Goal: Task Accomplishment & Management: Manage account settings

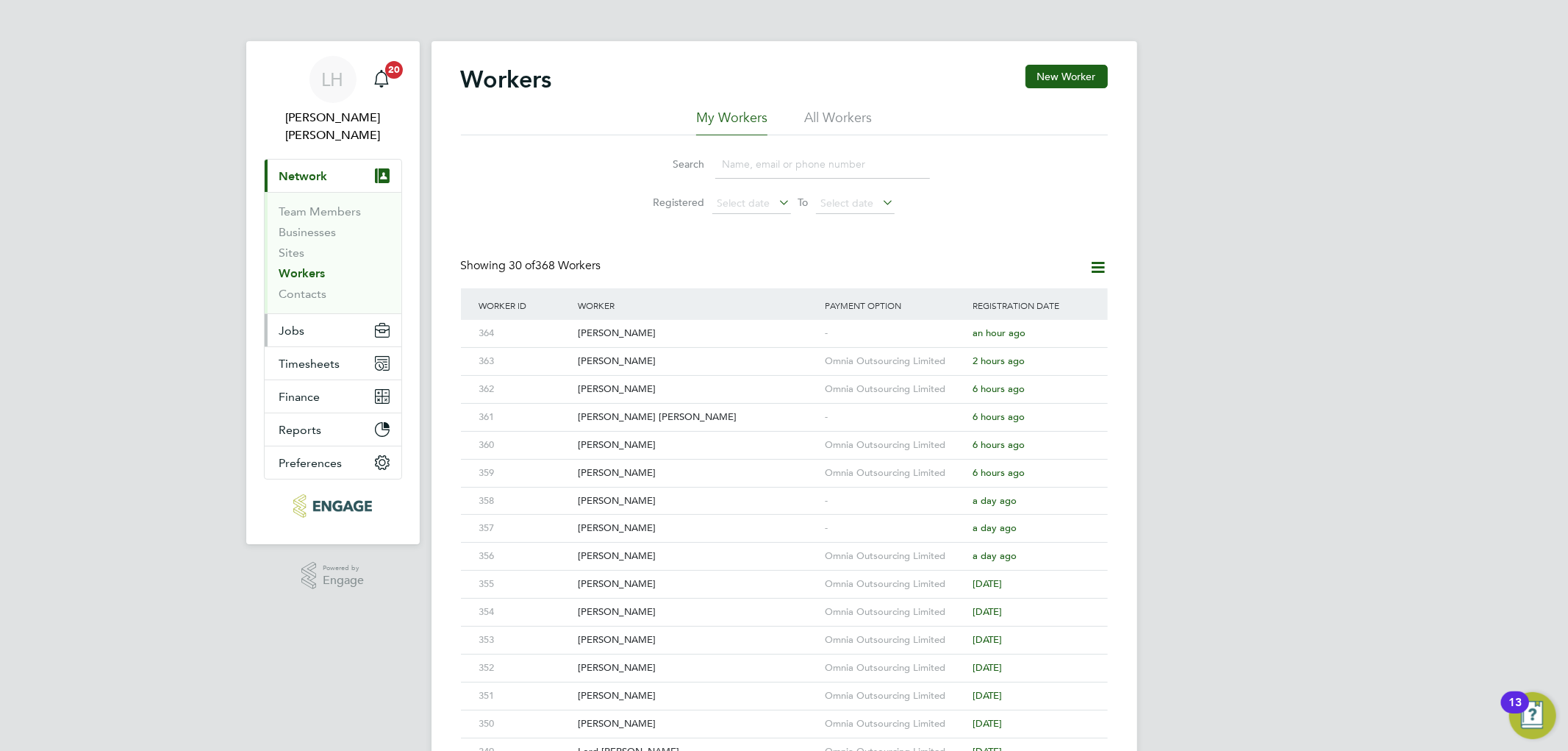
click at [302, 322] on button "Jobs" at bounding box center [333, 330] width 136 height 33
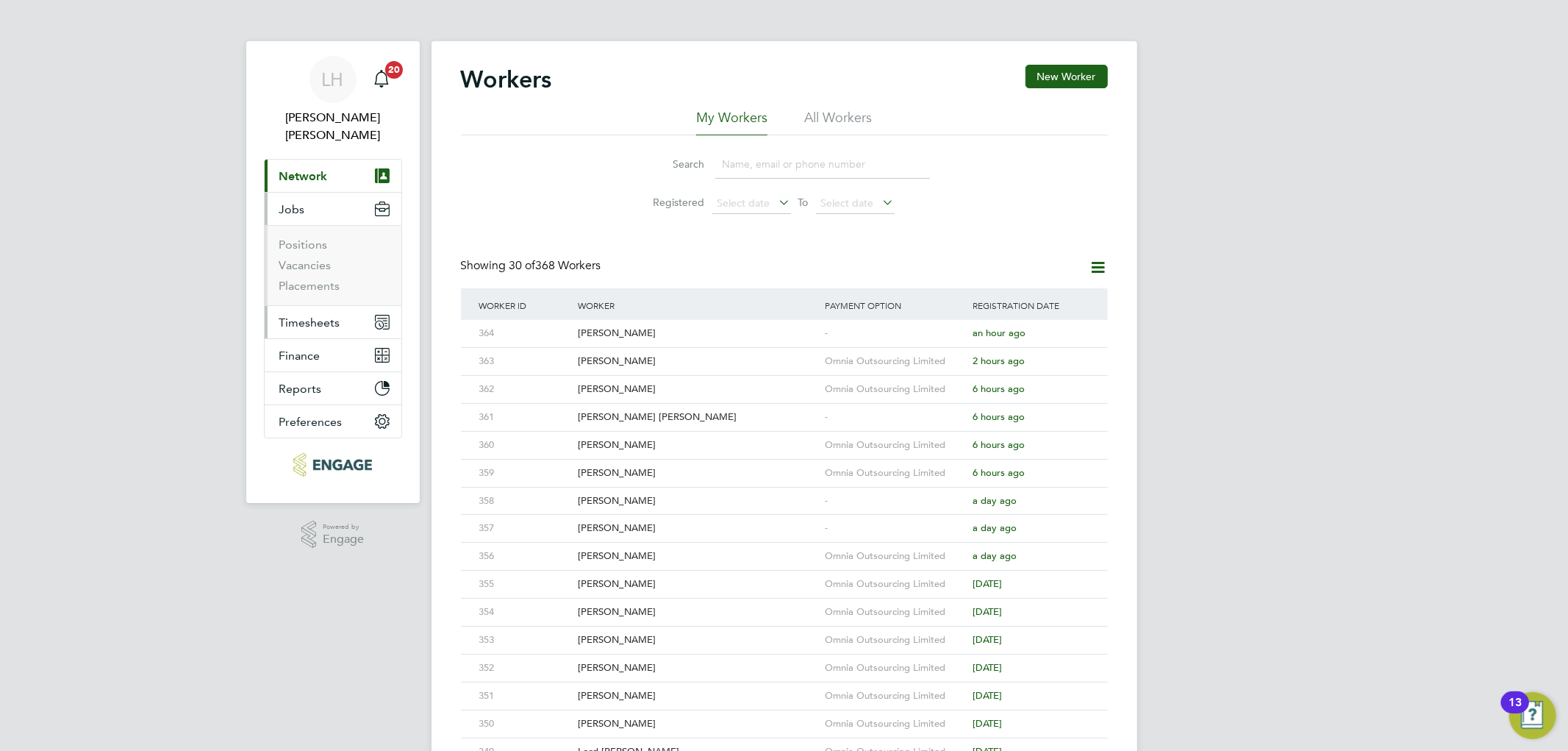
click at [309, 315] on span "Timesheets" at bounding box center [309, 322] width 61 height 14
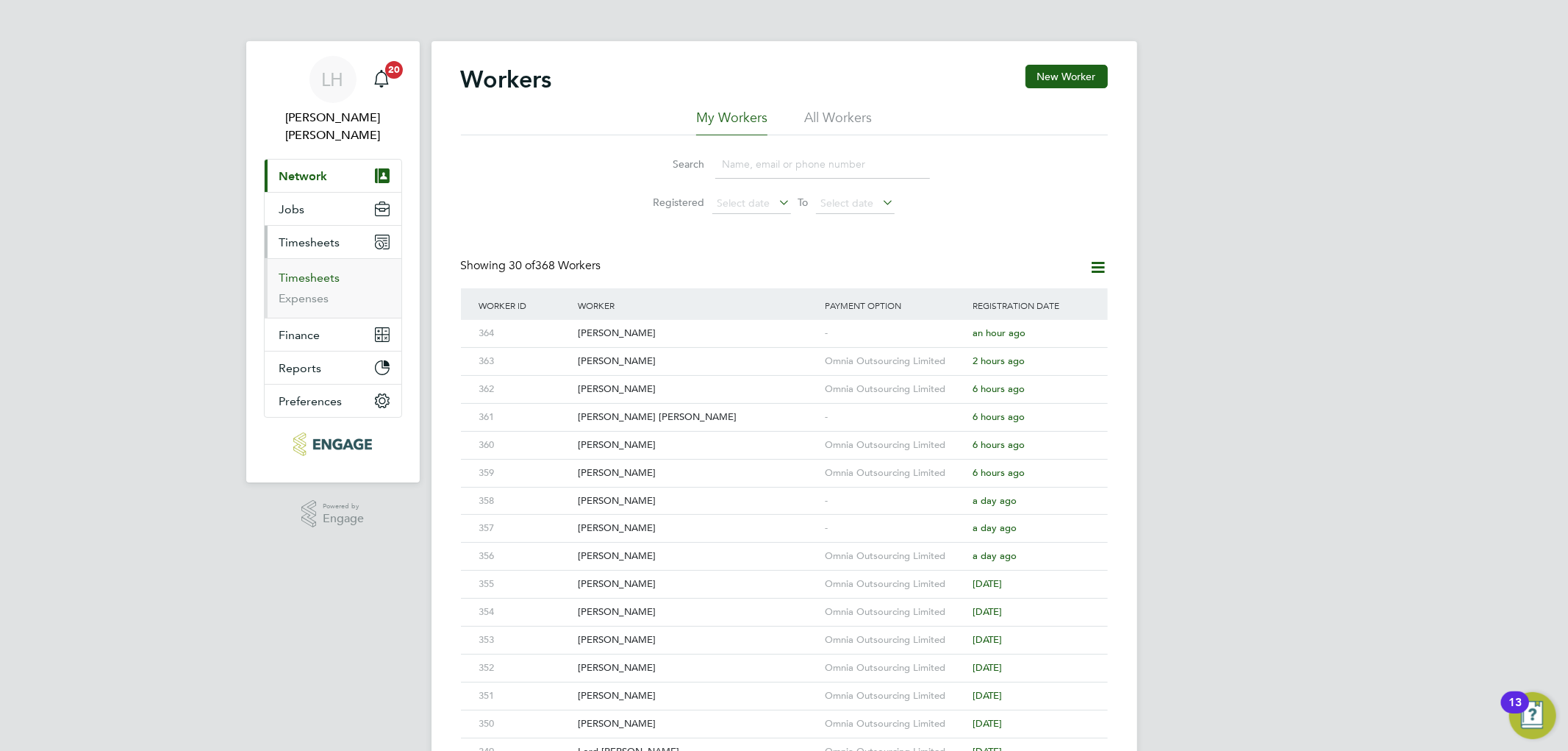
click at [313, 270] on link "Timesheets" at bounding box center [309, 277] width 61 height 14
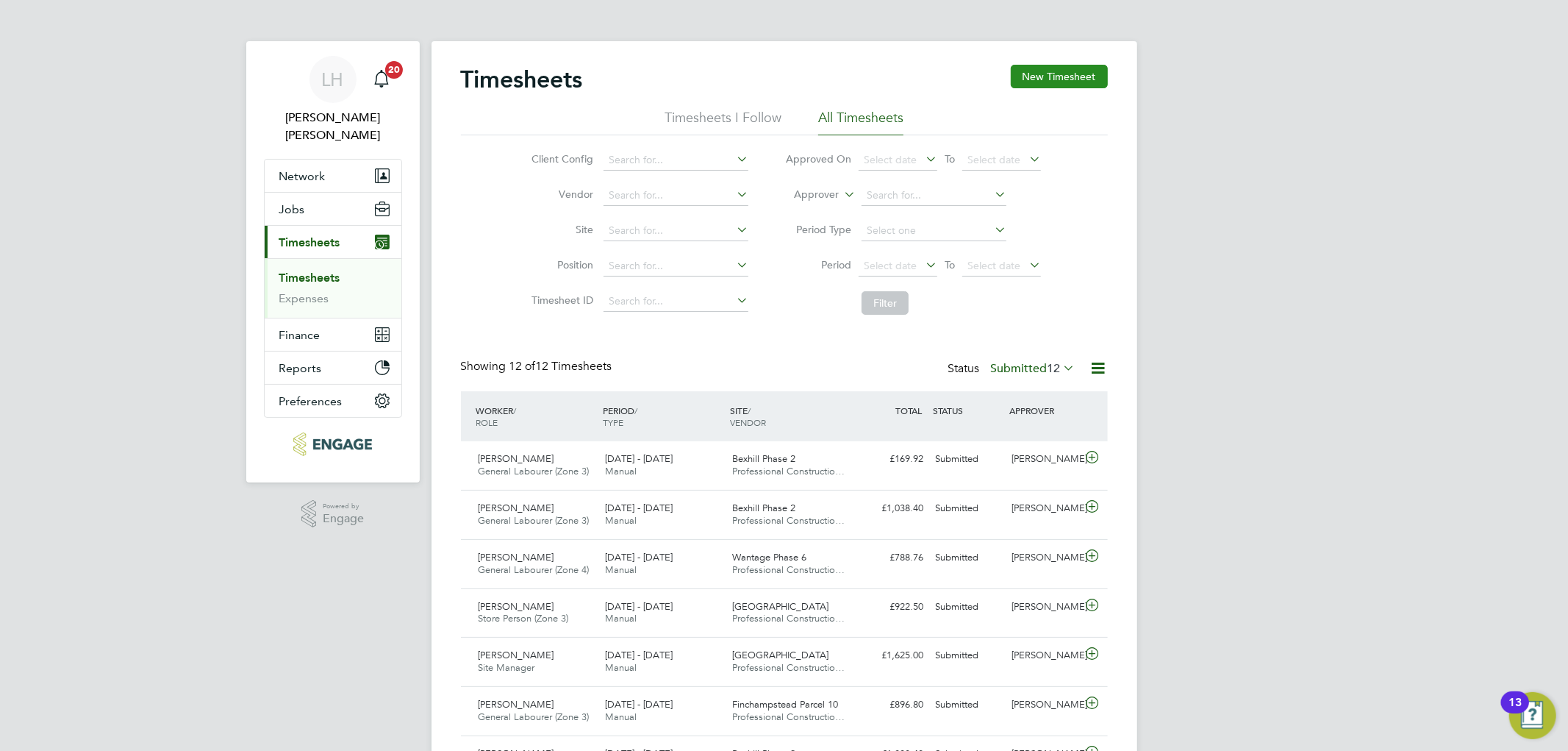
click at [1094, 82] on button "New Timesheet" at bounding box center [1059, 76] width 97 height 24
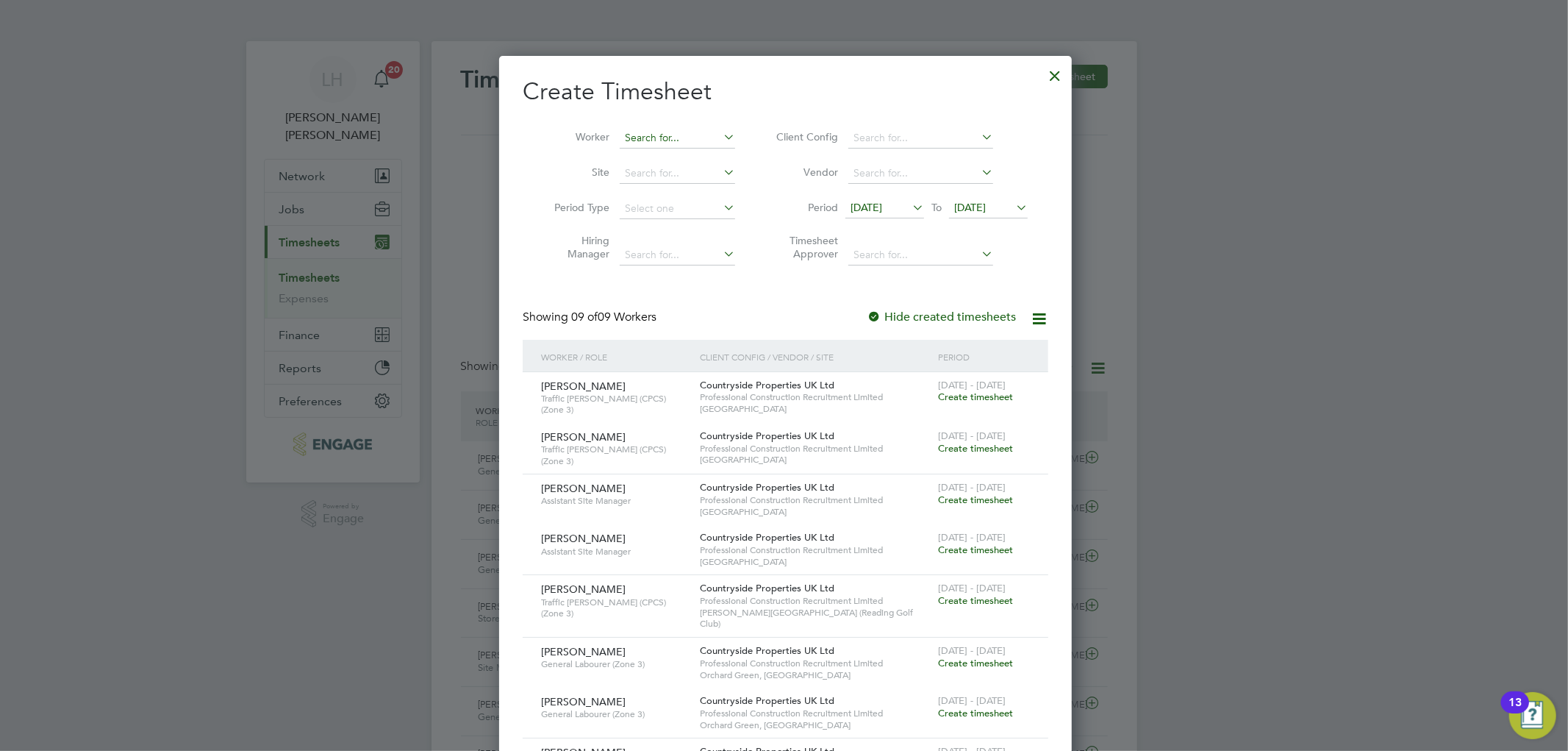
click at [645, 141] on input at bounding box center [677, 137] width 115 height 20
click at [658, 175] on li "Dave Jones" at bounding box center [708, 178] width 181 height 20
type input "[PERSON_NAME]"
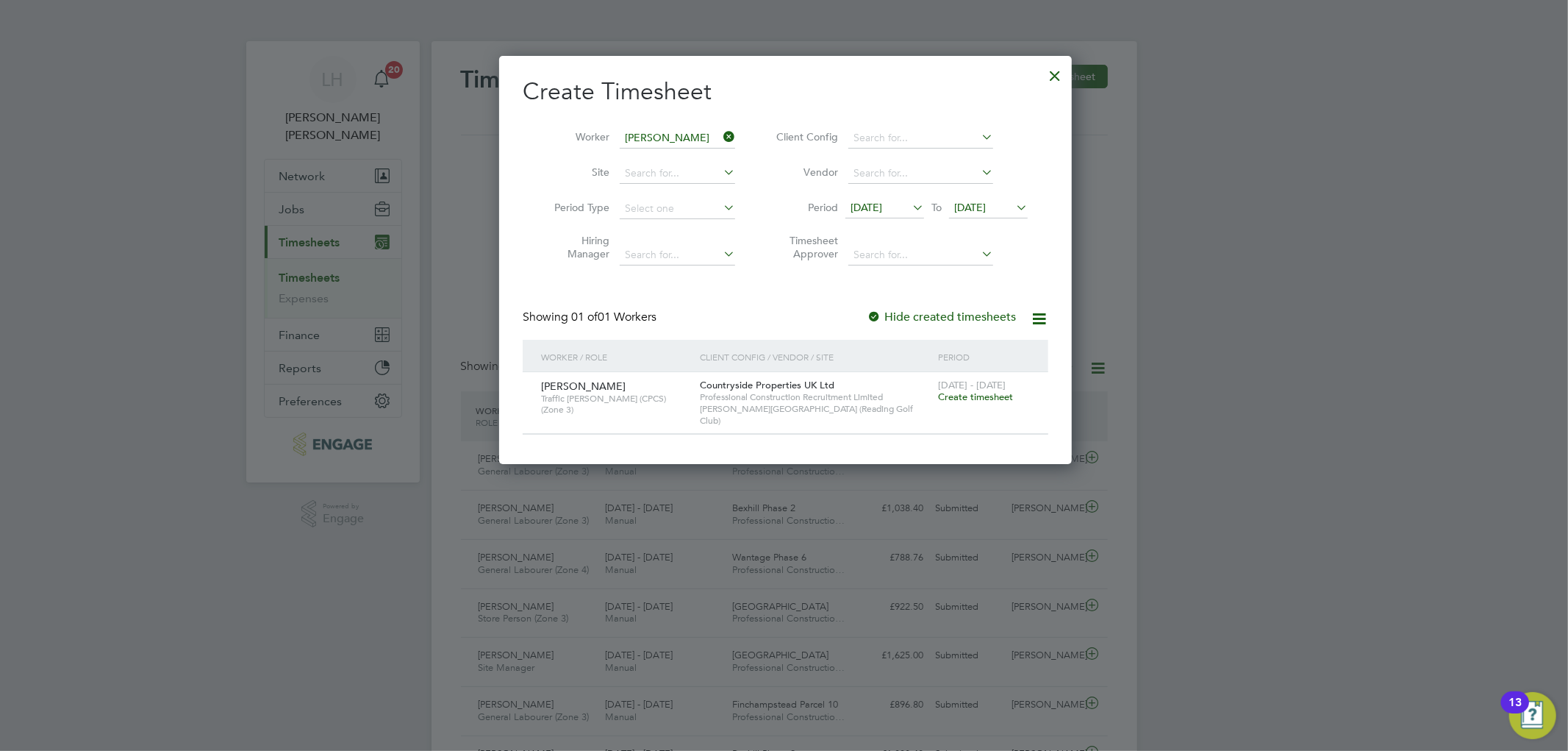
click at [990, 397] on span "Create timesheet" at bounding box center [975, 396] width 75 height 12
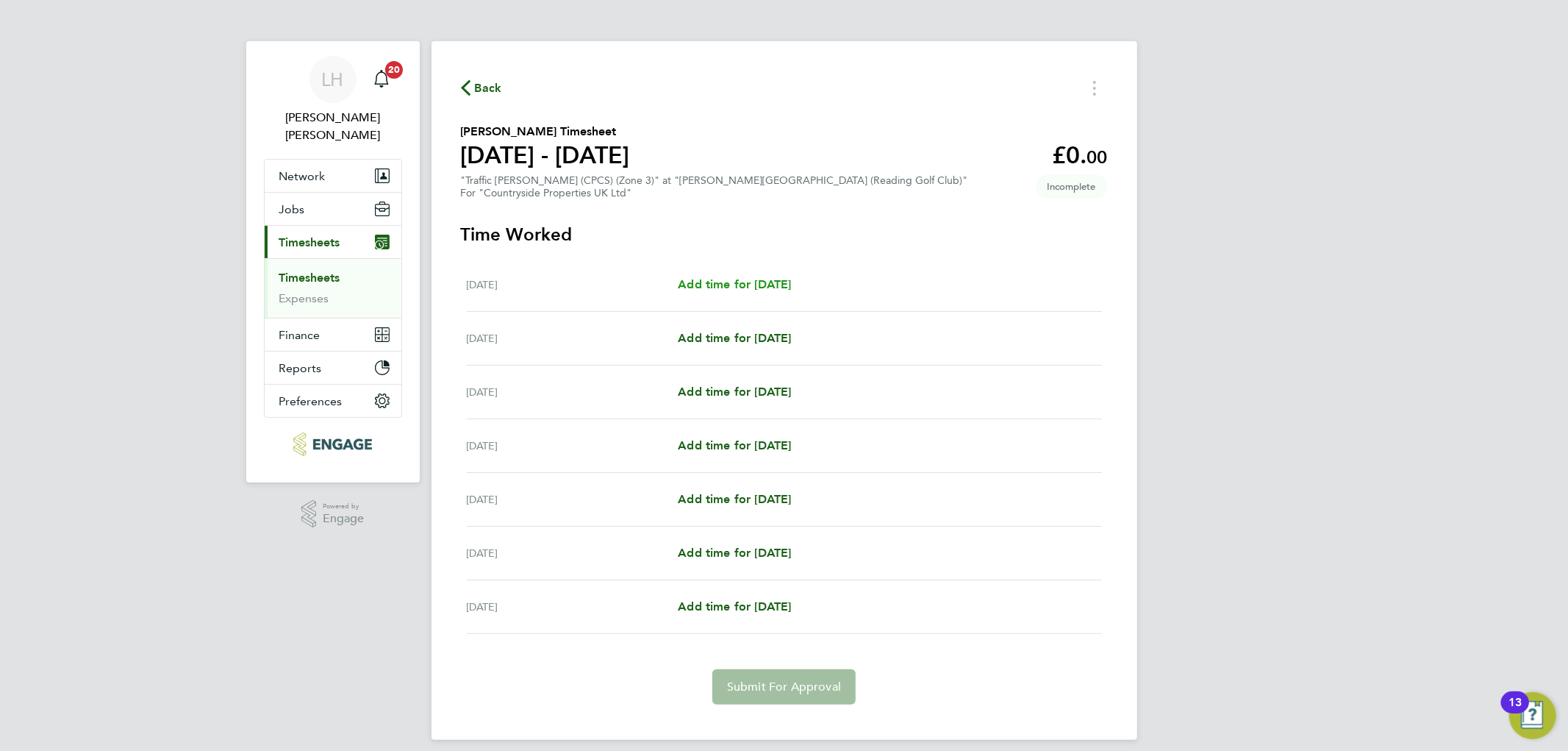
click at [784, 289] on span "Add time for Mon 18 Aug" at bounding box center [734, 284] width 114 height 14
select select "30"
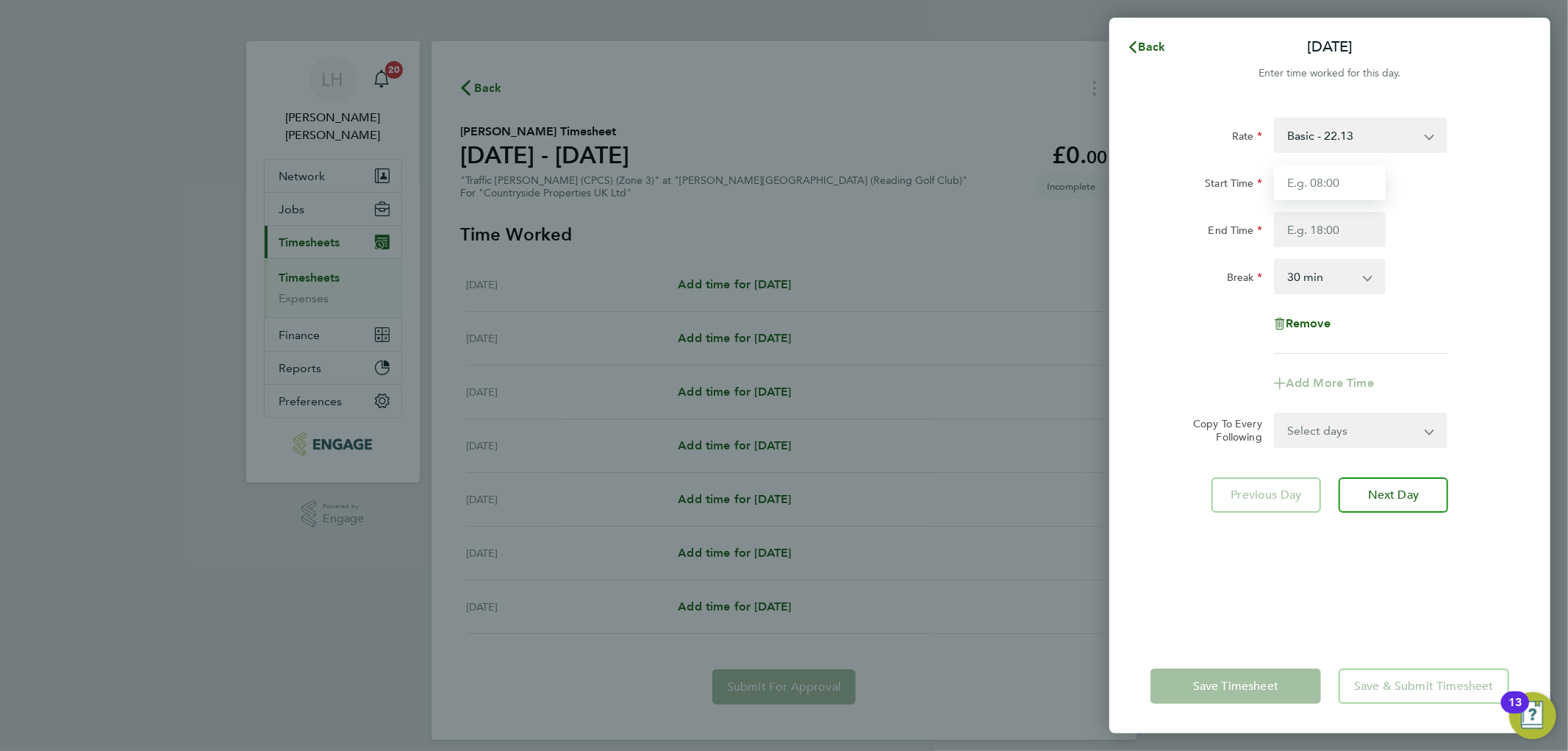
click at [1339, 186] on input "Start Time" at bounding box center [1329, 182] width 112 height 35
type input "07:30"
click at [1328, 232] on input "End Time" at bounding box center [1329, 230] width 112 height 35
type input "17:00"
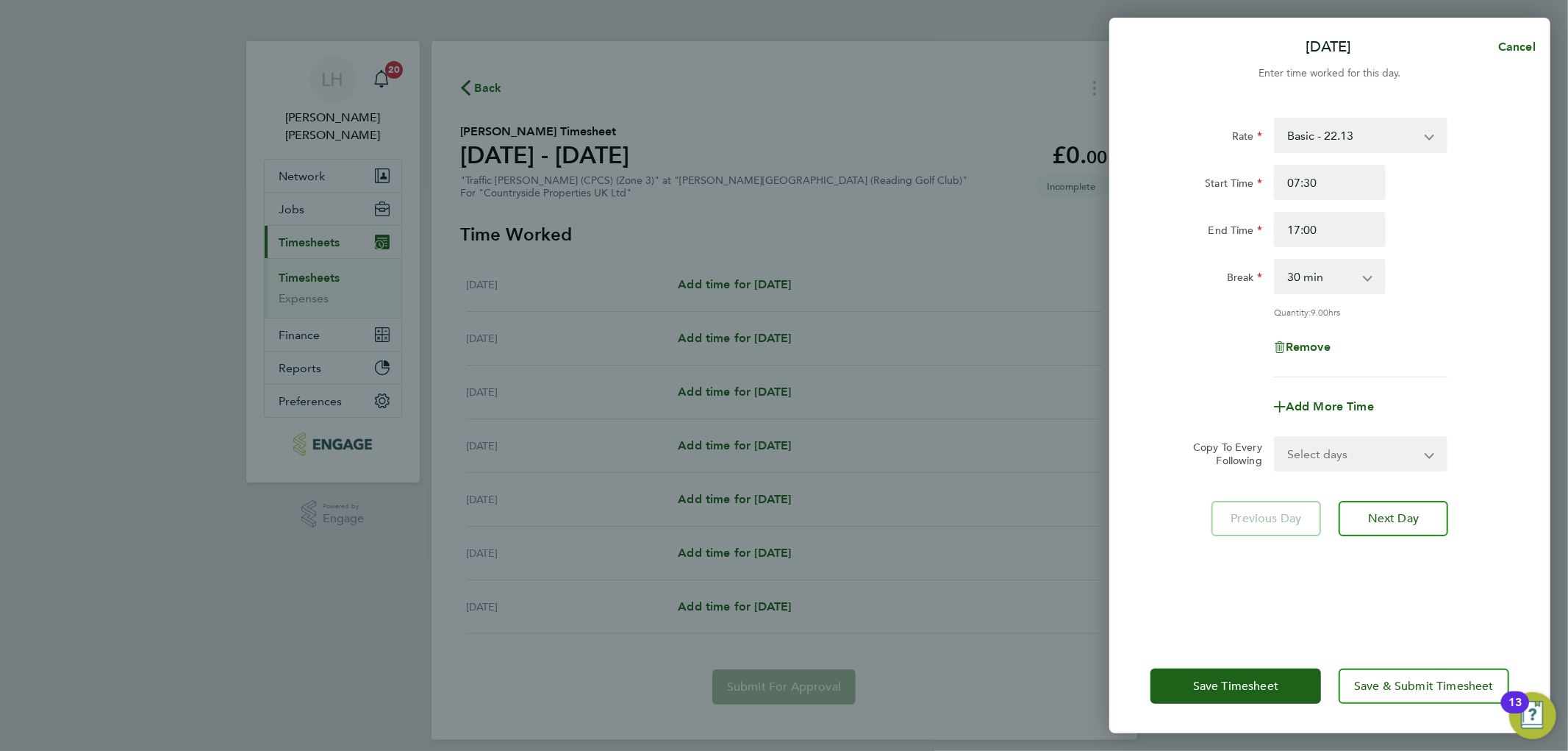
click at [1461, 276] on div "Break 0 min 15 min 30 min 45 min 60 min 75 min 90 min" at bounding box center [1329, 276] width 371 height 35
click at [1340, 453] on select "Select days Day Weekday (Mon-Fri) Weekend (Sat-Sun) Tuesday Wednesday Thursday …" at bounding box center [1352, 453] width 154 height 33
select select "WEEKDAY"
click at [1276, 438] on select "Select days Day Weekday (Mon-Fri) Weekend (Sat-Sun) Tuesday Wednesday Thursday …" at bounding box center [1352, 453] width 154 height 33
select select "[DATE]"
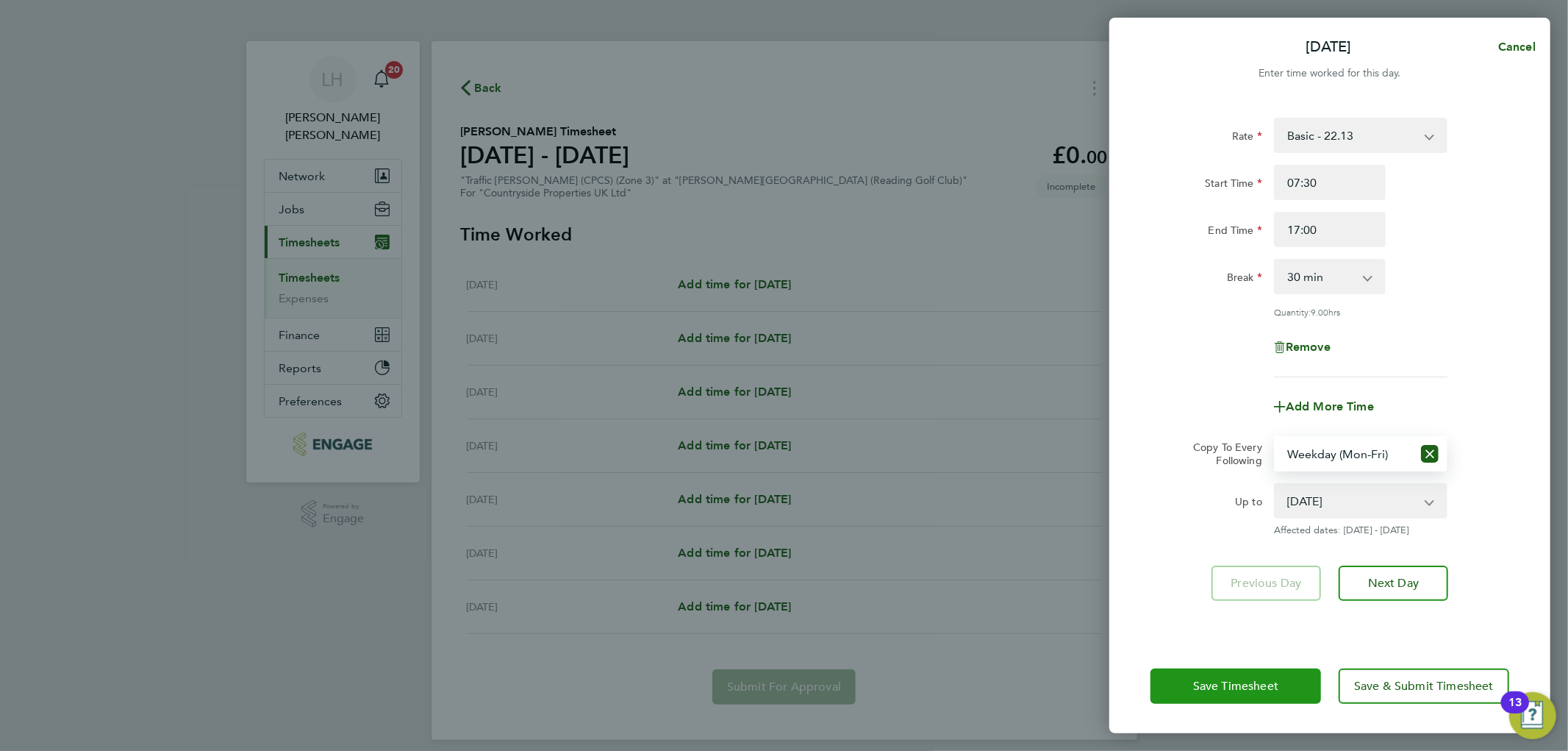
click at [1228, 688] on span "Save Timesheet" at bounding box center [1235, 686] width 85 height 15
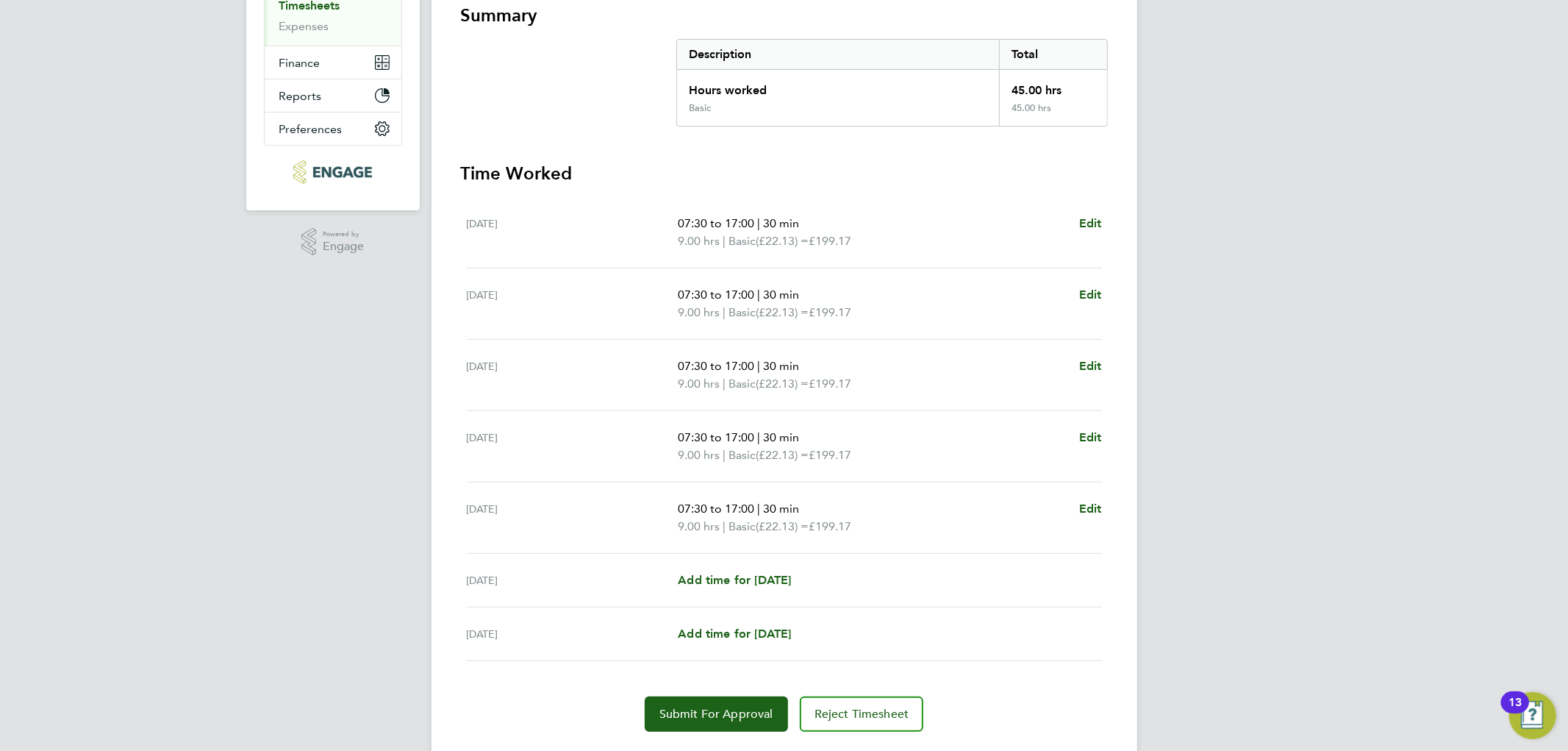
scroll to position [310, 0]
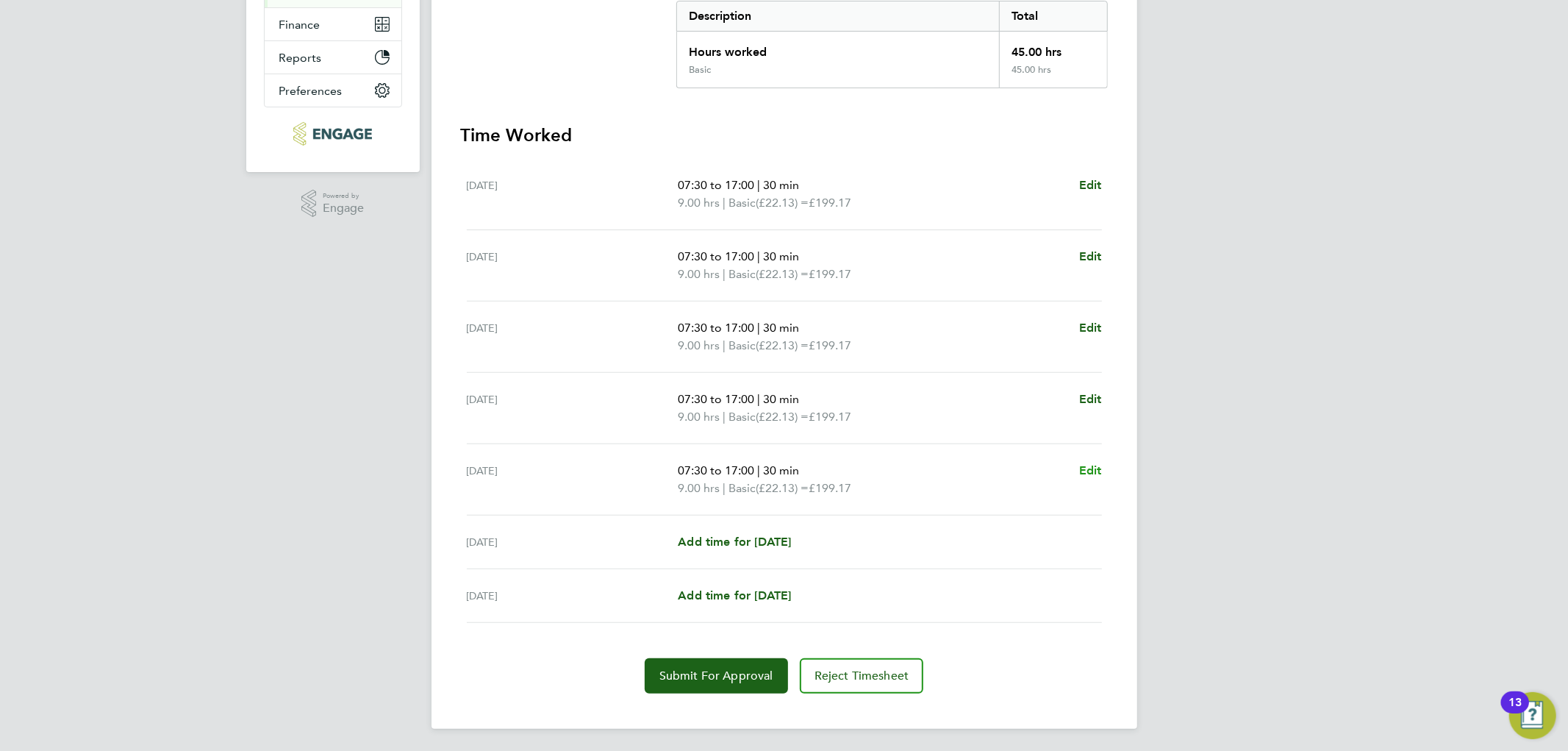
click at [1085, 469] on span "Edit" at bounding box center [1091, 470] width 23 height 14
select select "30"
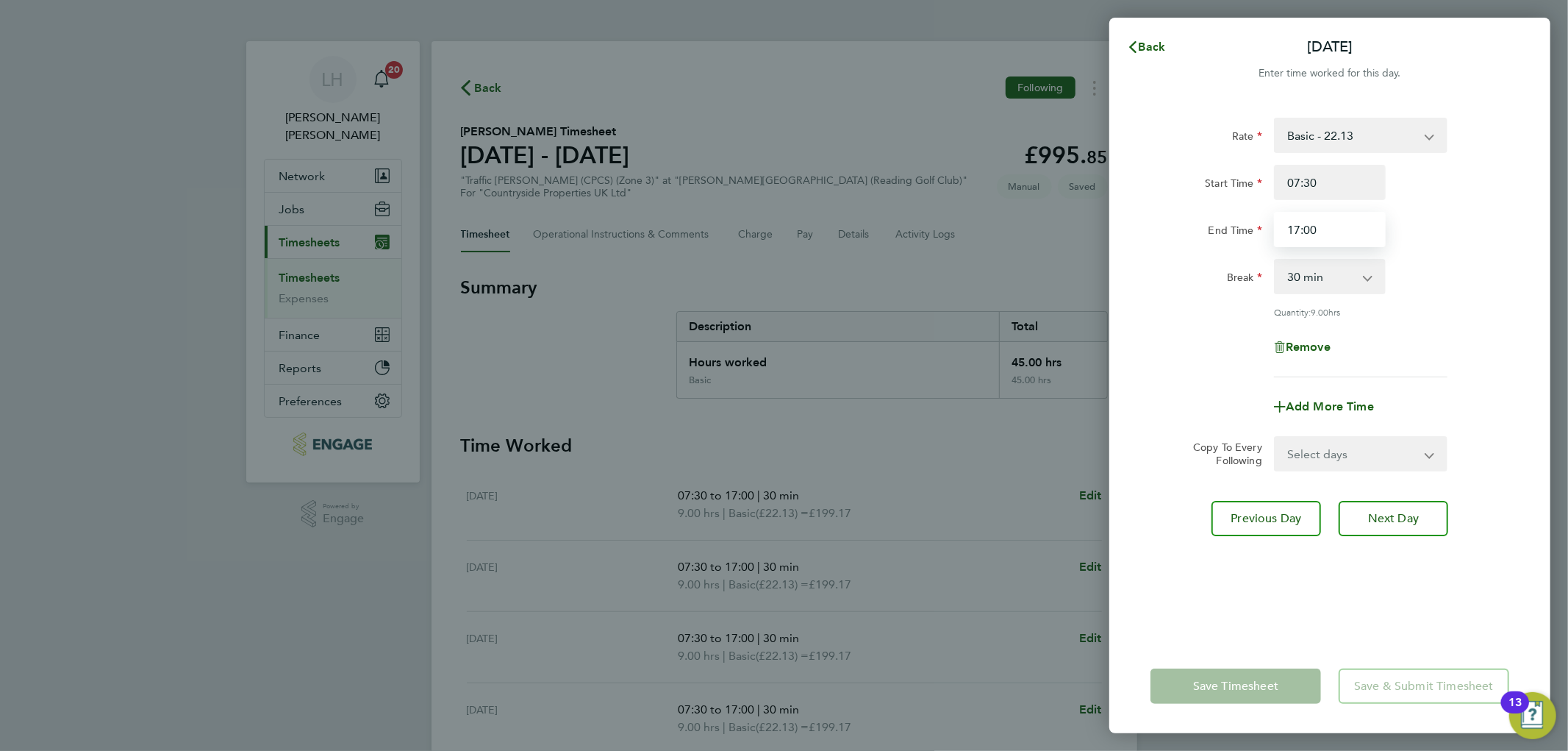
drag, startPoint x: 1332, startPoint y: 226, endPoint x: 1292, endPoint y: 226, distance: 40.0
click at [1292, 226] on input "17:00" at bounding box center [1329, 230] width 112 height 35
type input "18:00"
click at [1524, 248] on div "Rate Basic - 22.13 Start Time 07:30 End Time 18:00 Break 0 min 15 min 30 min 45…" at bounding box center [1329, 370] width 441 height 539
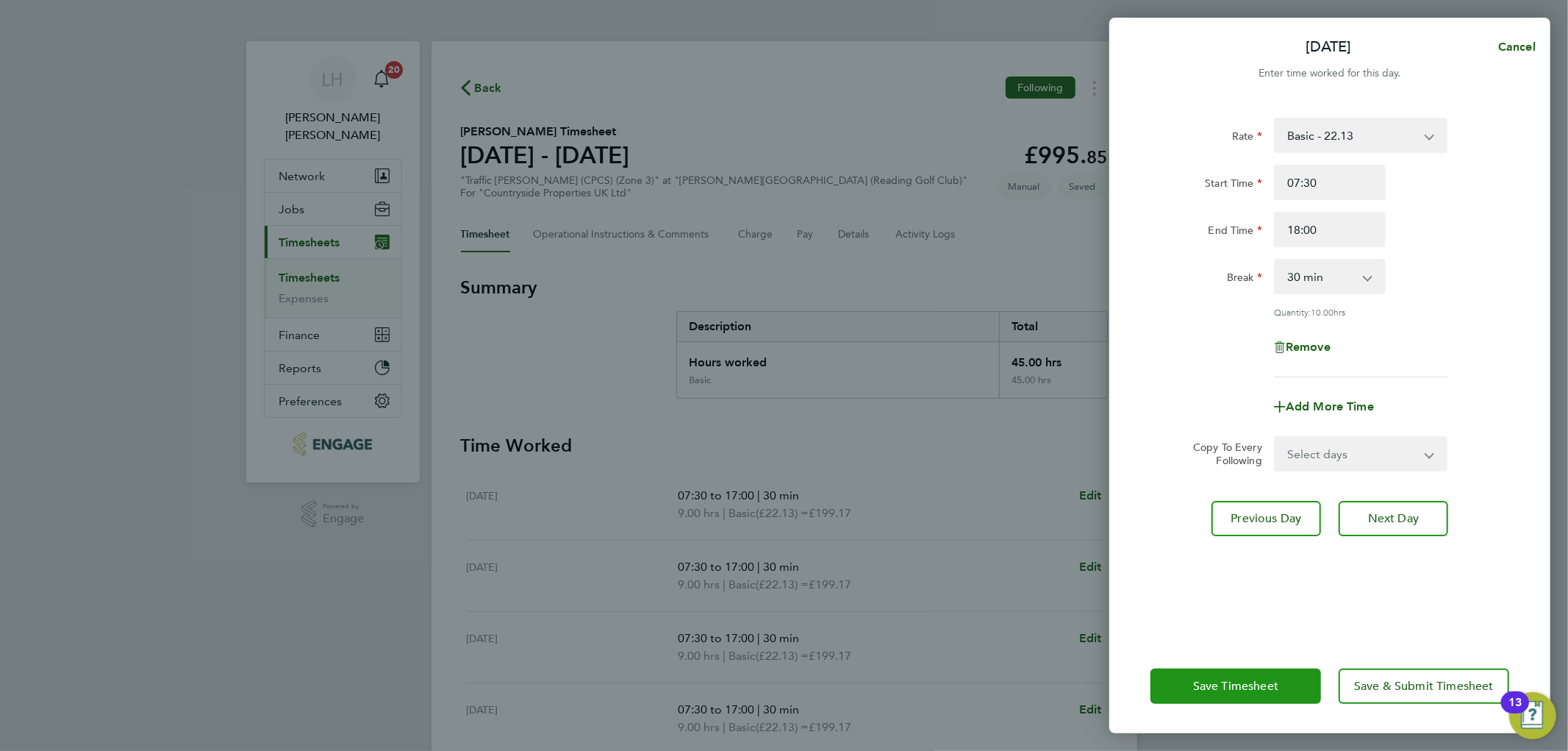
click at [1238, 693] on button "Save Timesheet" at bounding box center [1236, 686] width 171 height 35
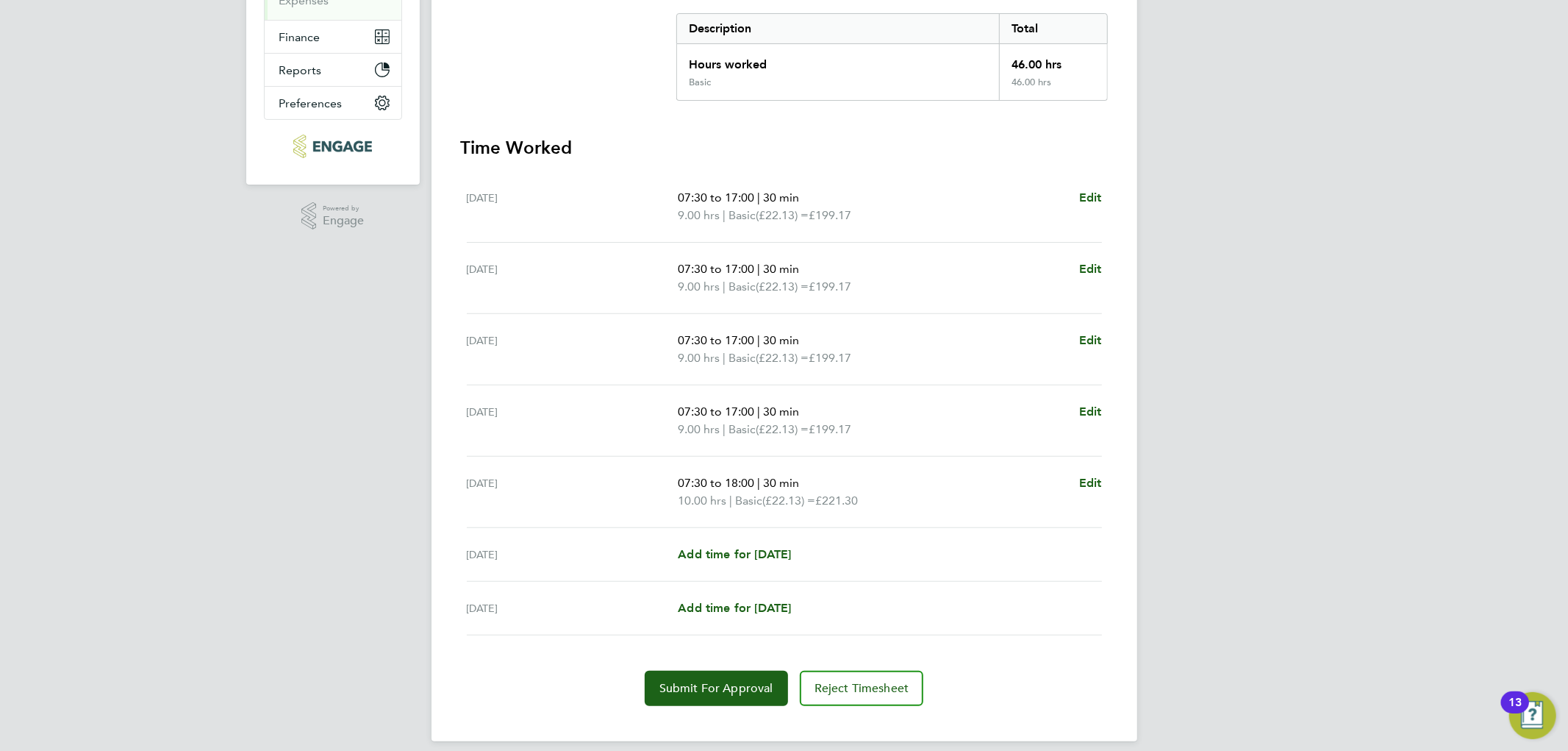
scroll to position [310, 0]
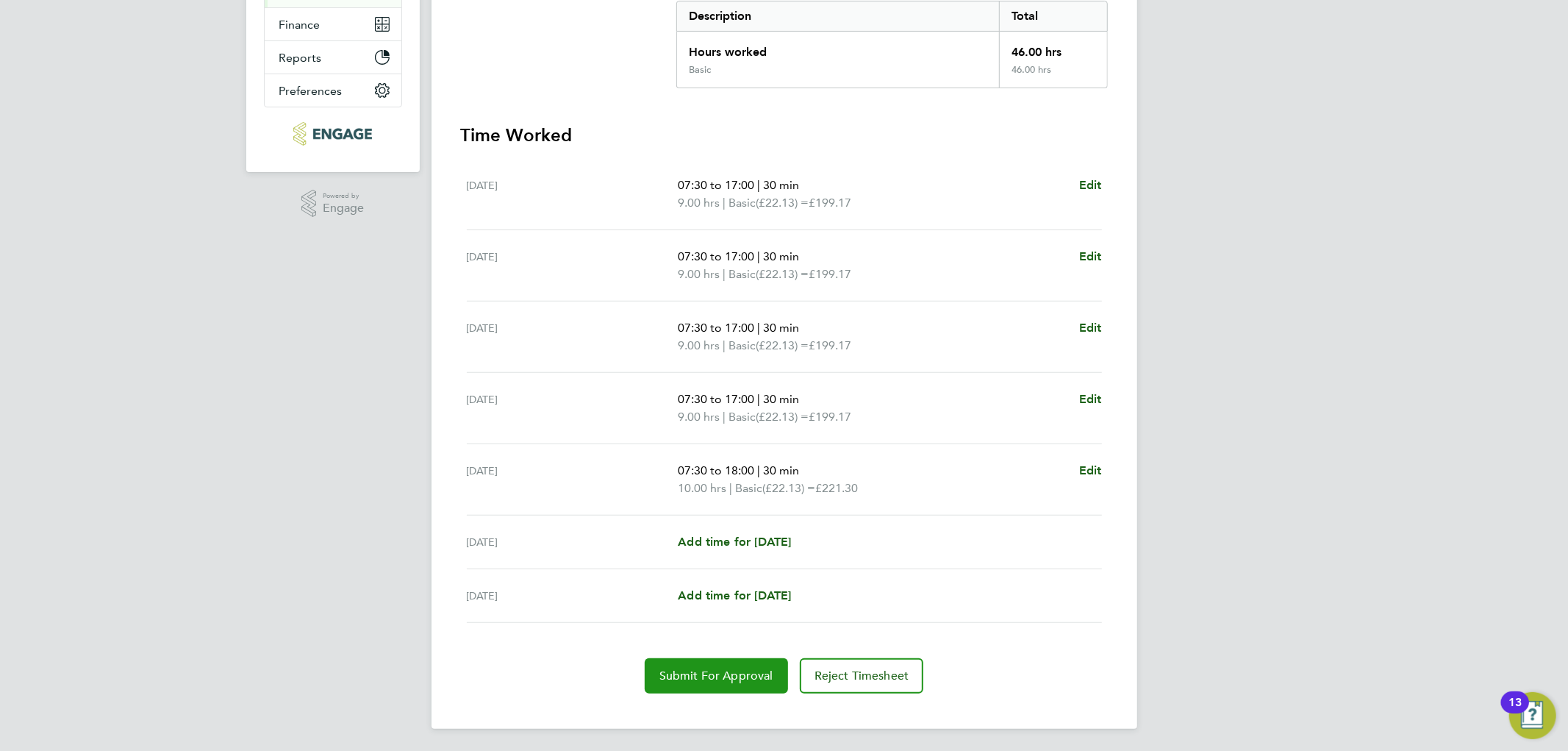
click at [672, 685] on button "Submit For Approval" at bounding box center [716, 675] width 144 height 35
click at [252, 404] on div "LH Lee Hall Notifications 20 Applications: Network Team Members Businesses Site…" at bounding box center [784, 222] width 1568 height 1063
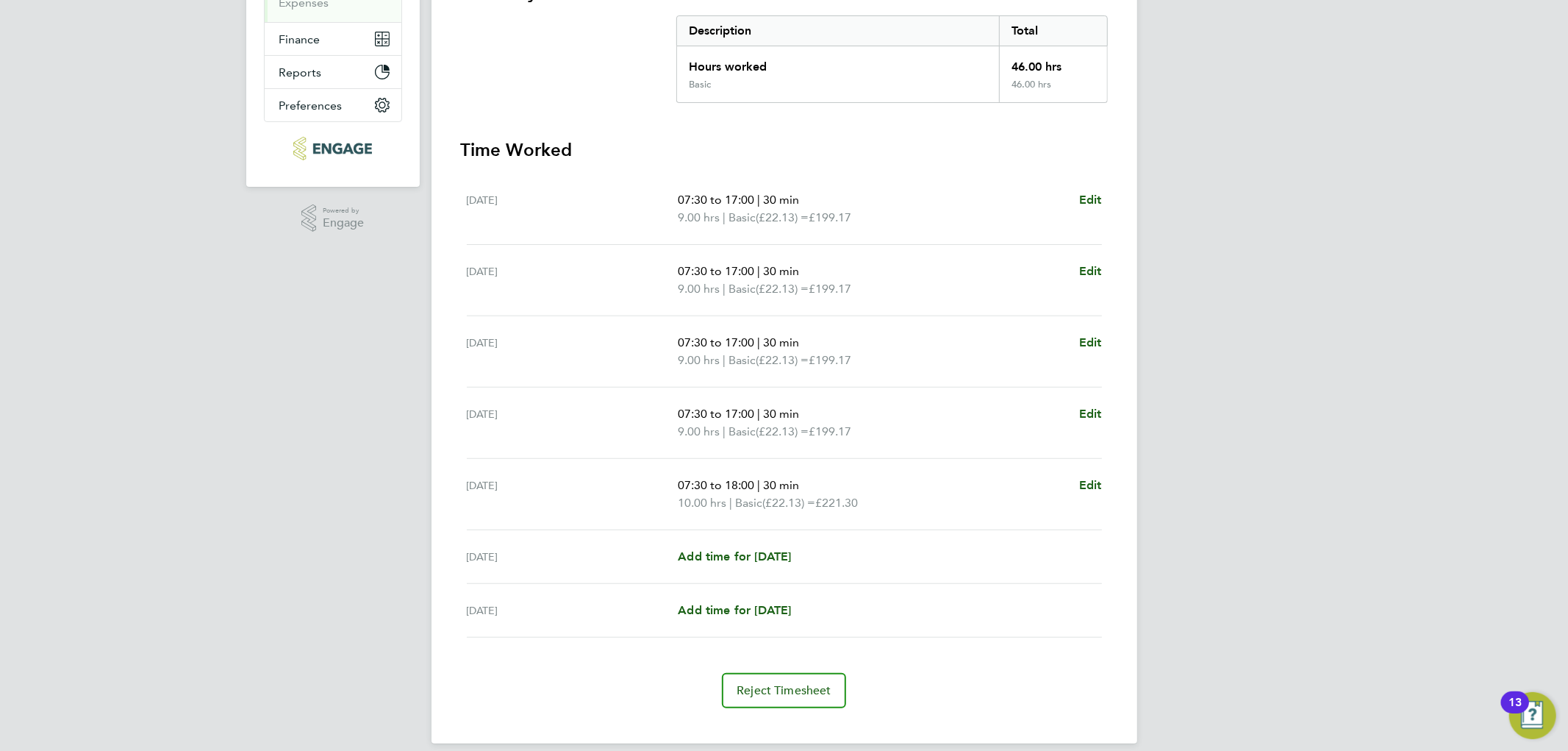
click at [212, 320] on div "LH Lee Hall Notifications 20 Applications: Network Team Members Businesses Site…" at bounding box center [784, 235] width 1568 height 1063
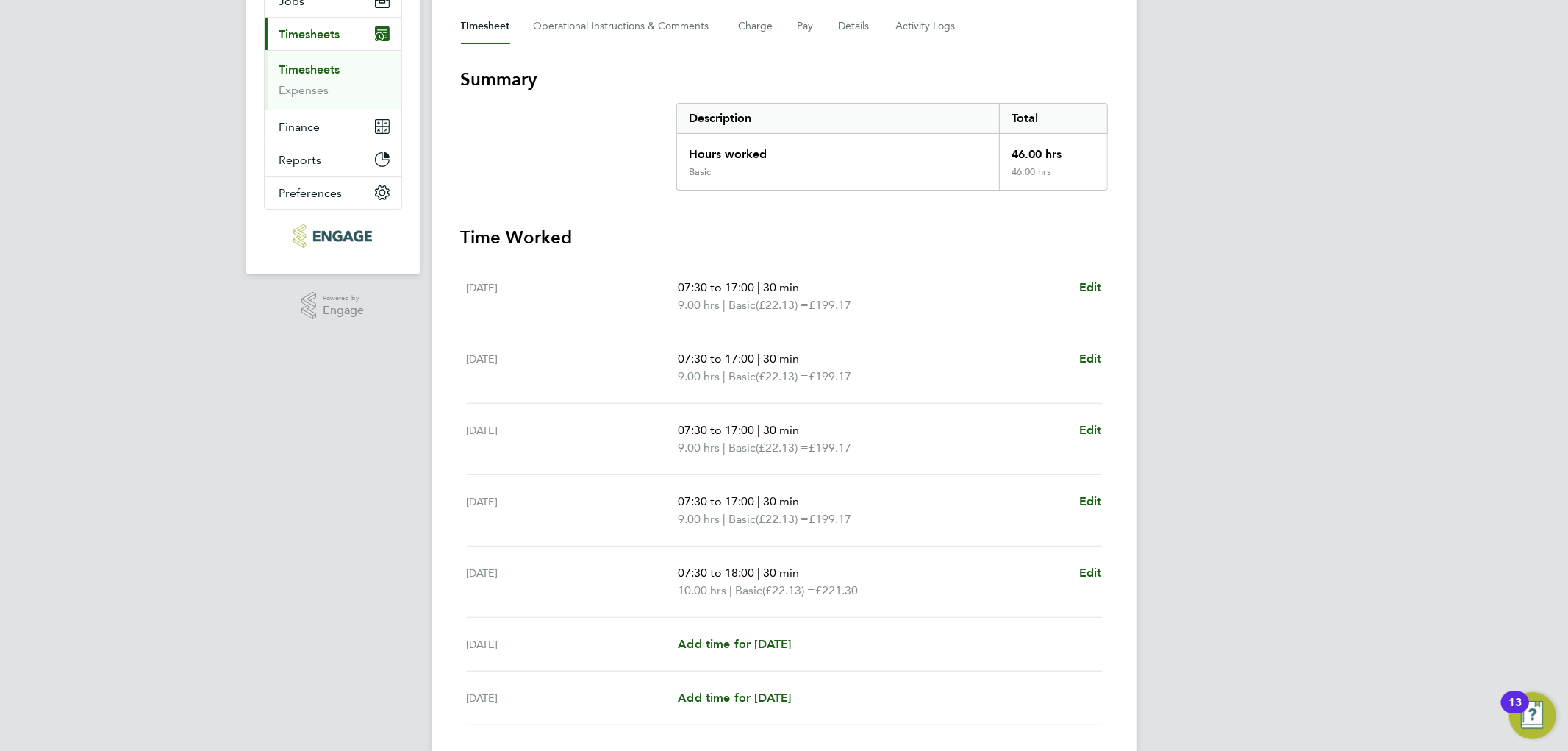
scroll to position [0, 0]
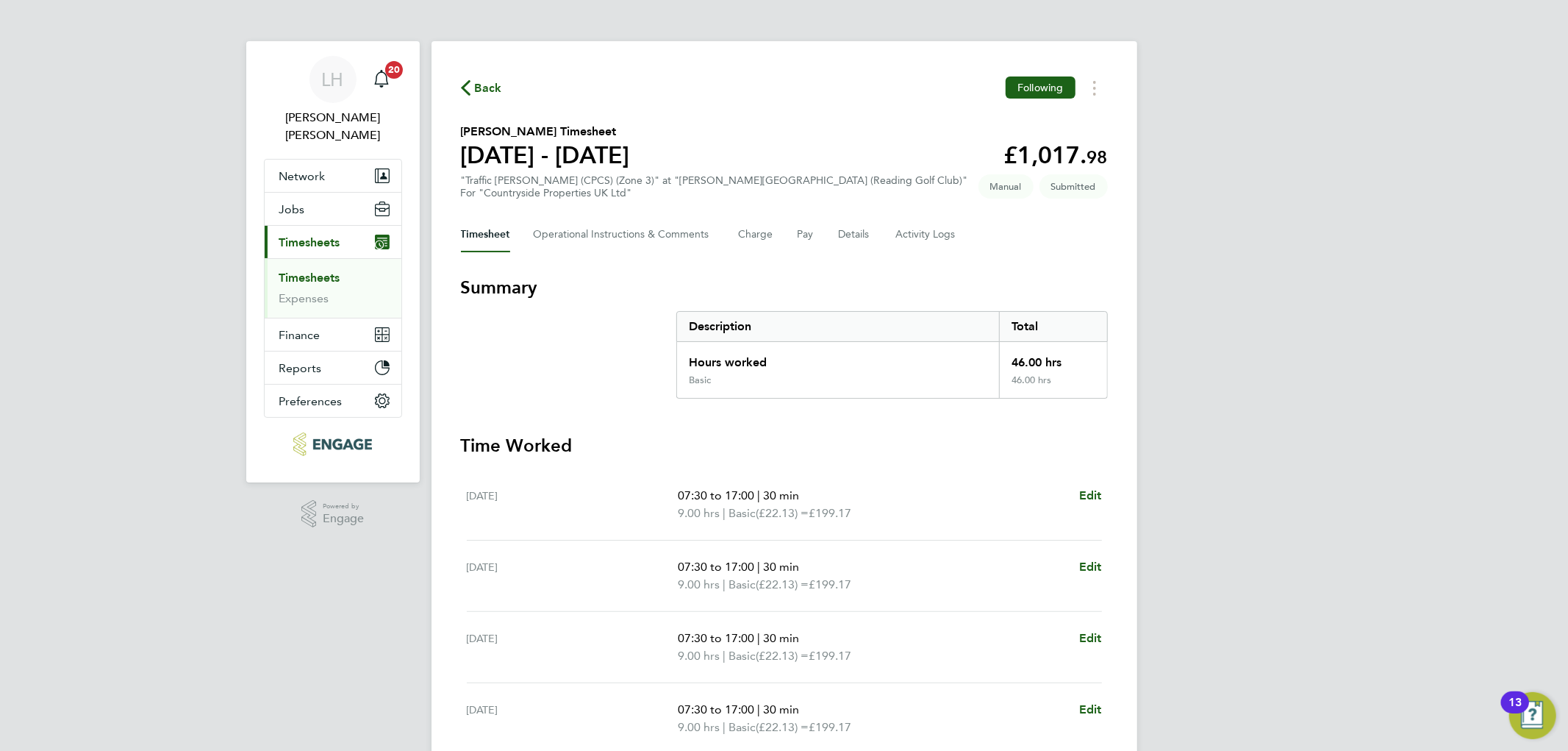
click at [474, 86] on span "Back" at bounding box center [482, 87] width 41 height 14
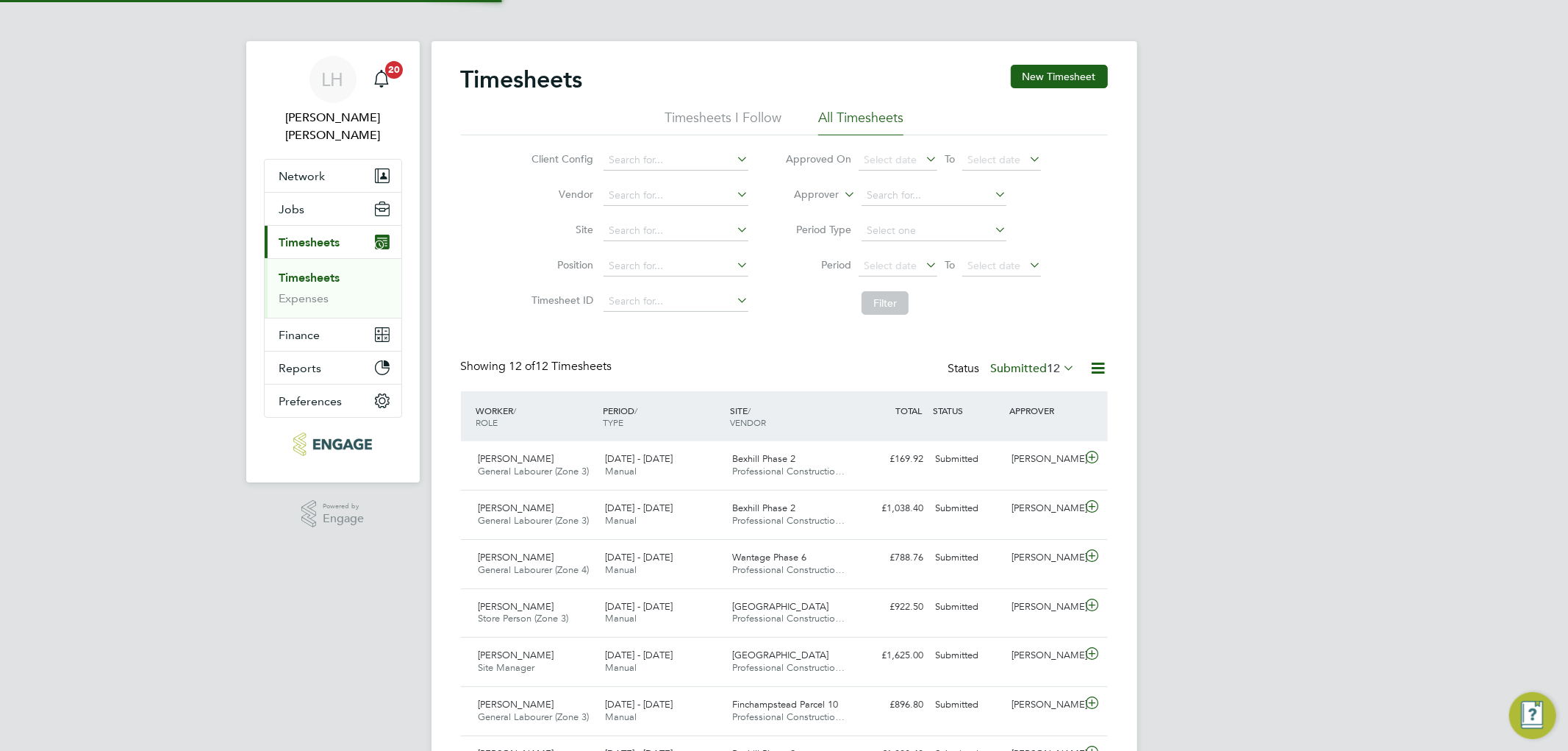
scroll to position [37, 128]
click at [1022, 77] on button "New Timesheet" at bounding box center [1059, 76] width 97 height 24
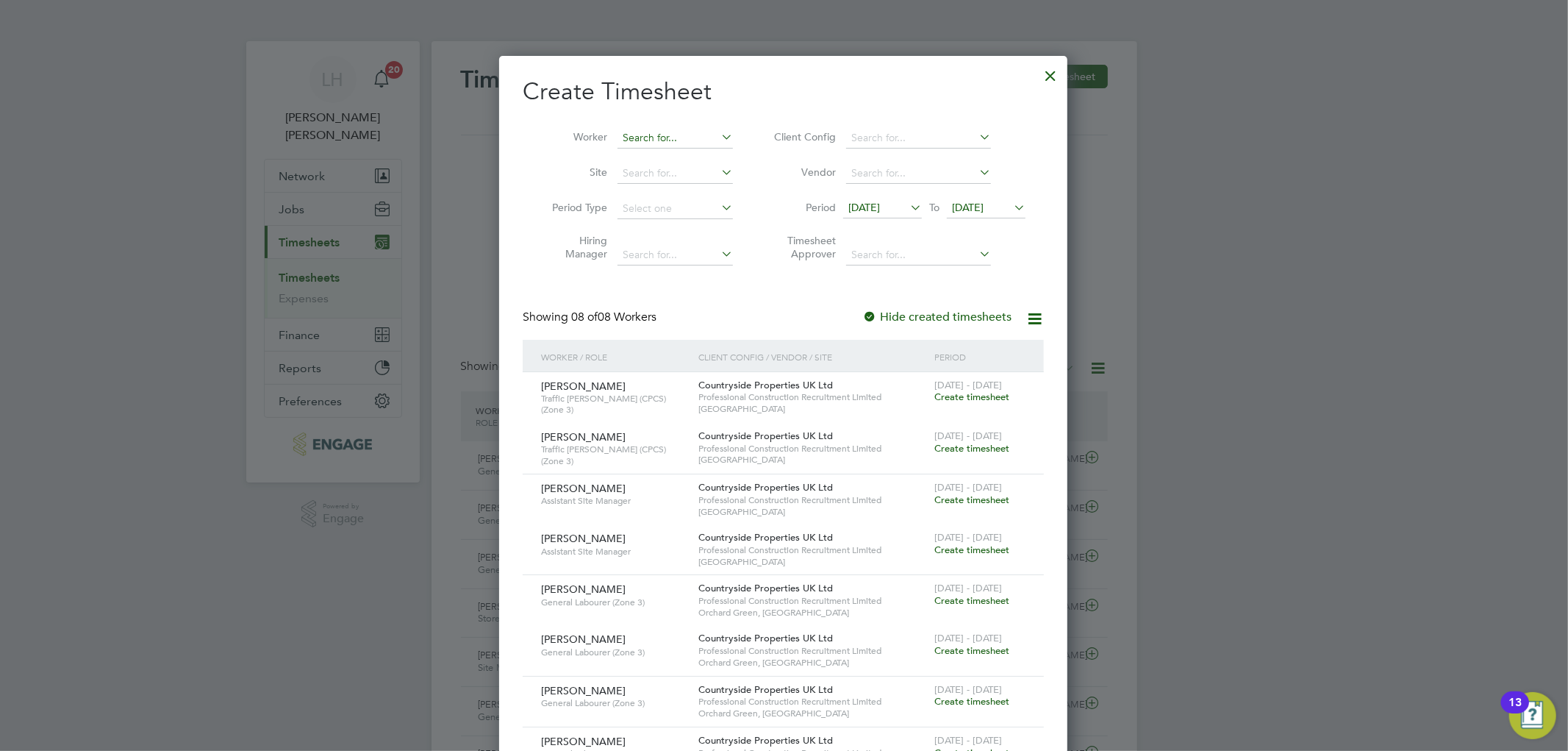
click at [634, 138] on input at bounding box center [675, 137] width 115 height 20
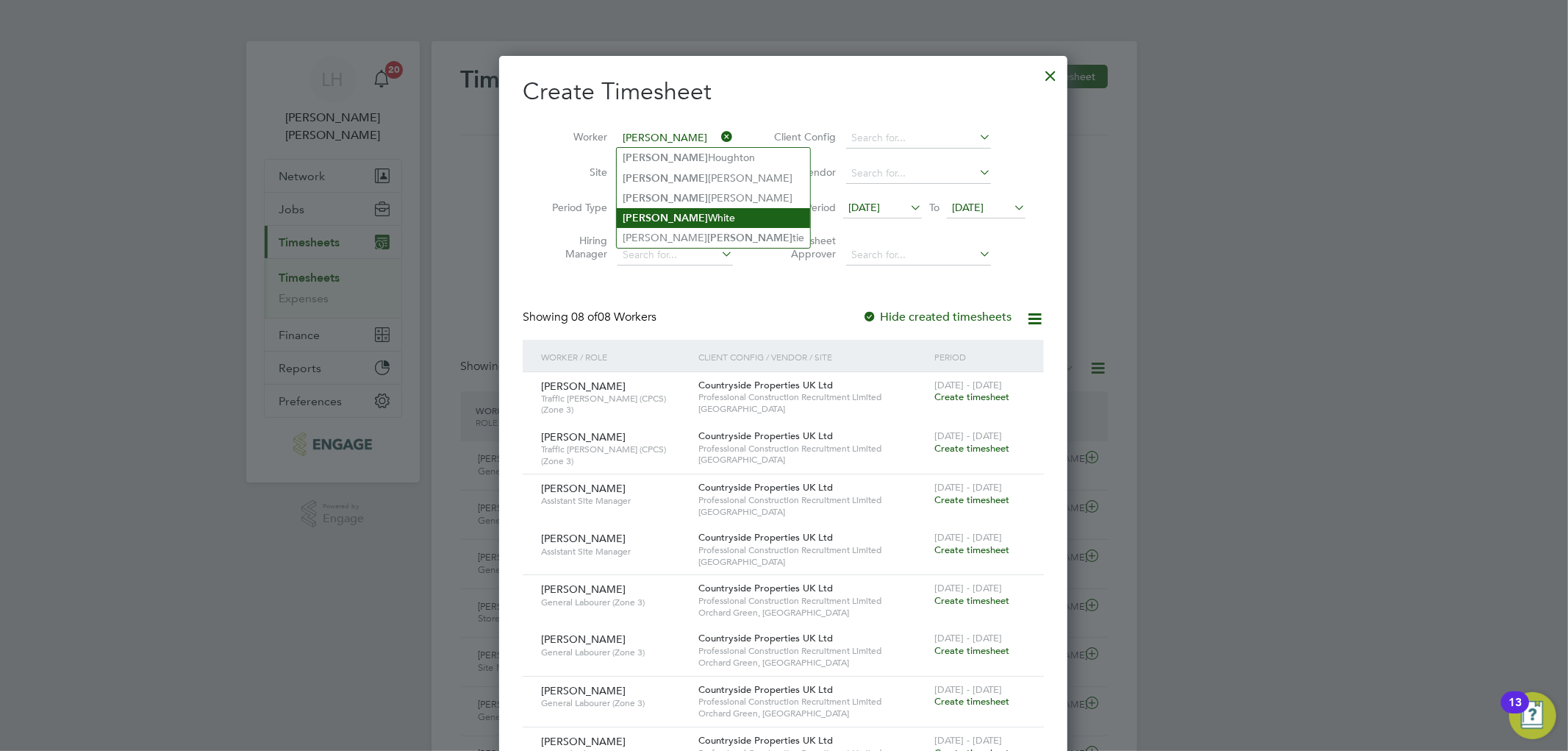
click at [658, 218] on li "[PERSON_NAME]" at bounding box center [714, 217] width 194 height 20
type input "[PERSON_NAME]"
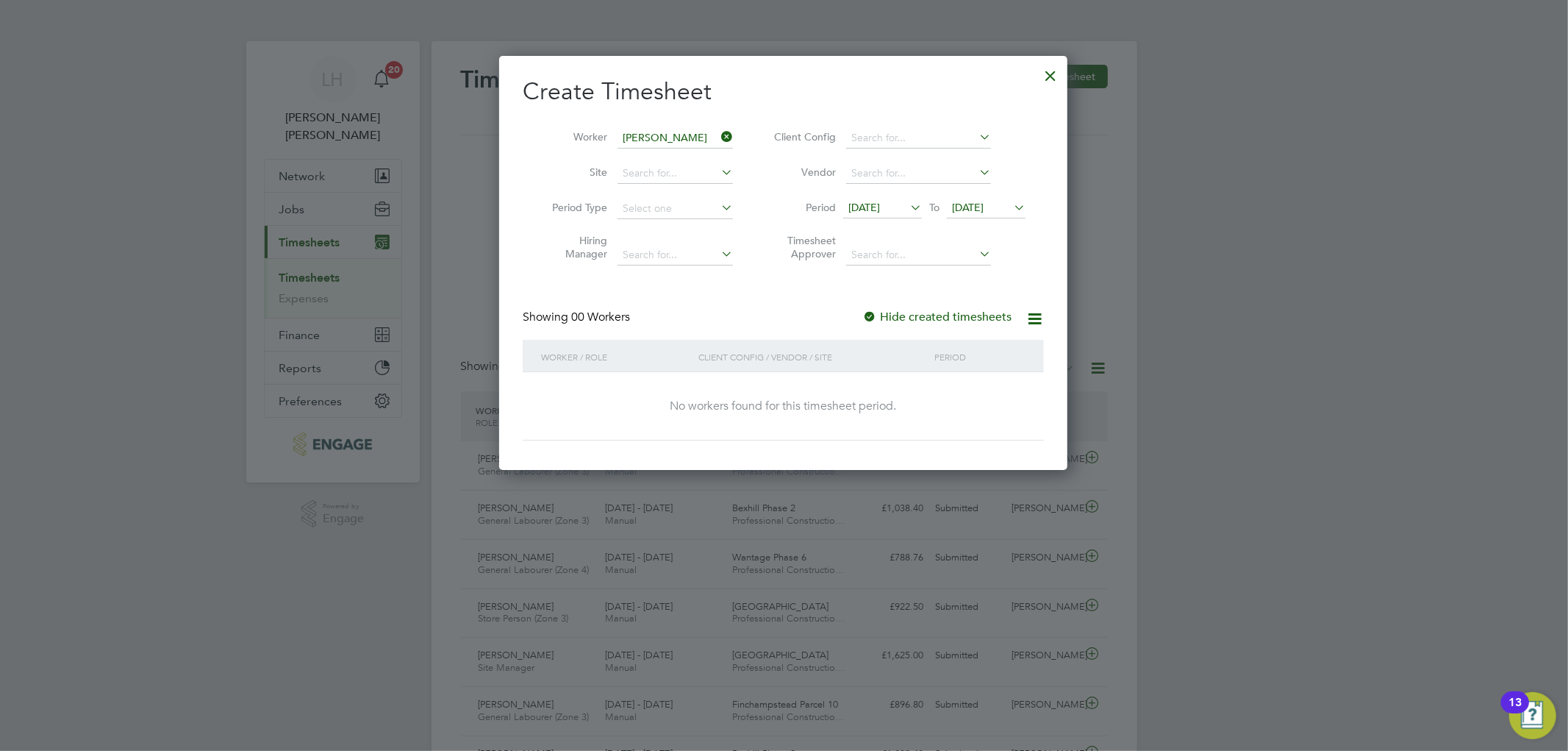
click at [880, 203] on span "[DATE]" at bounding box center [865, 207] width 32 height 13
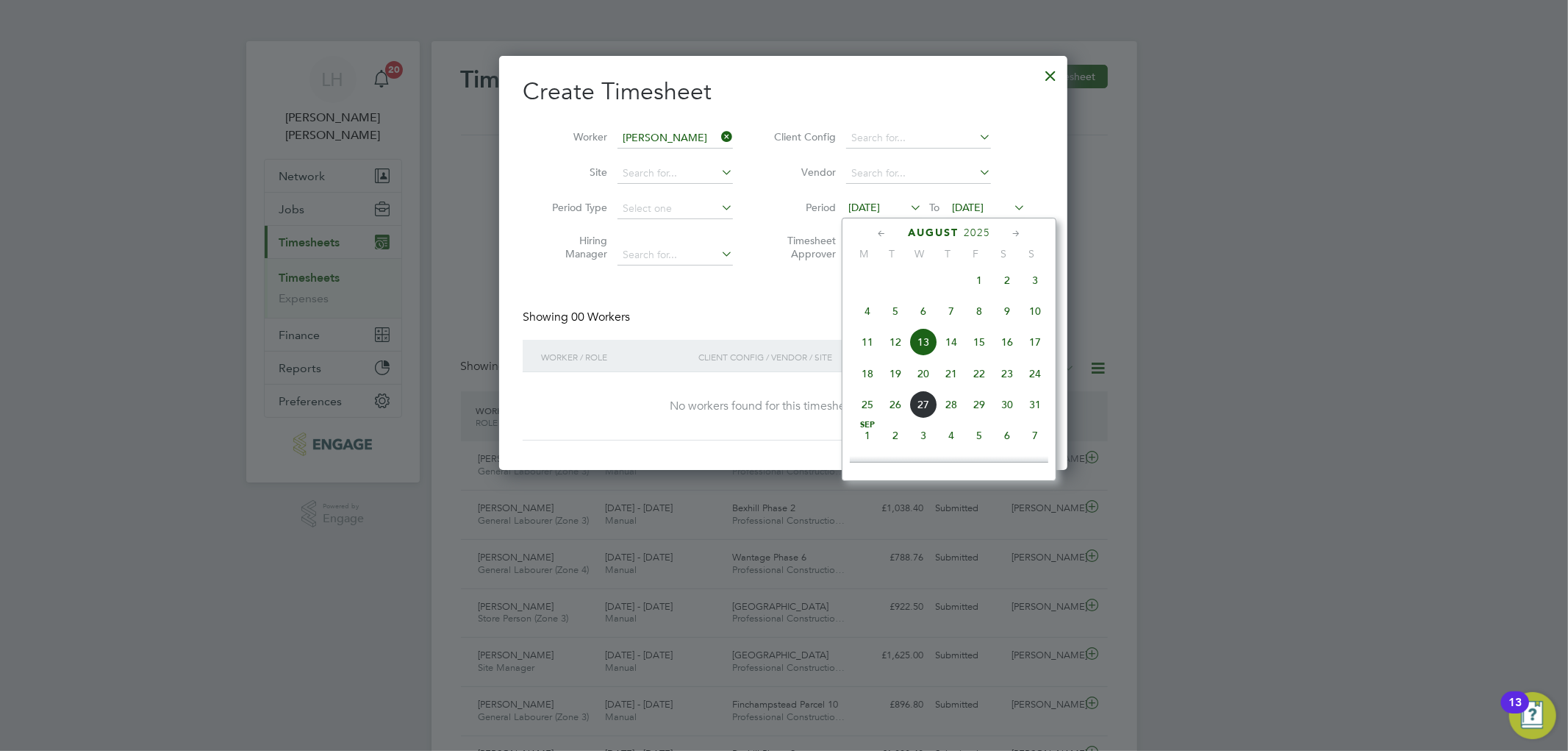
click at [865, 387] on span "18" at bounding box center [868, 373] width 28 height 28
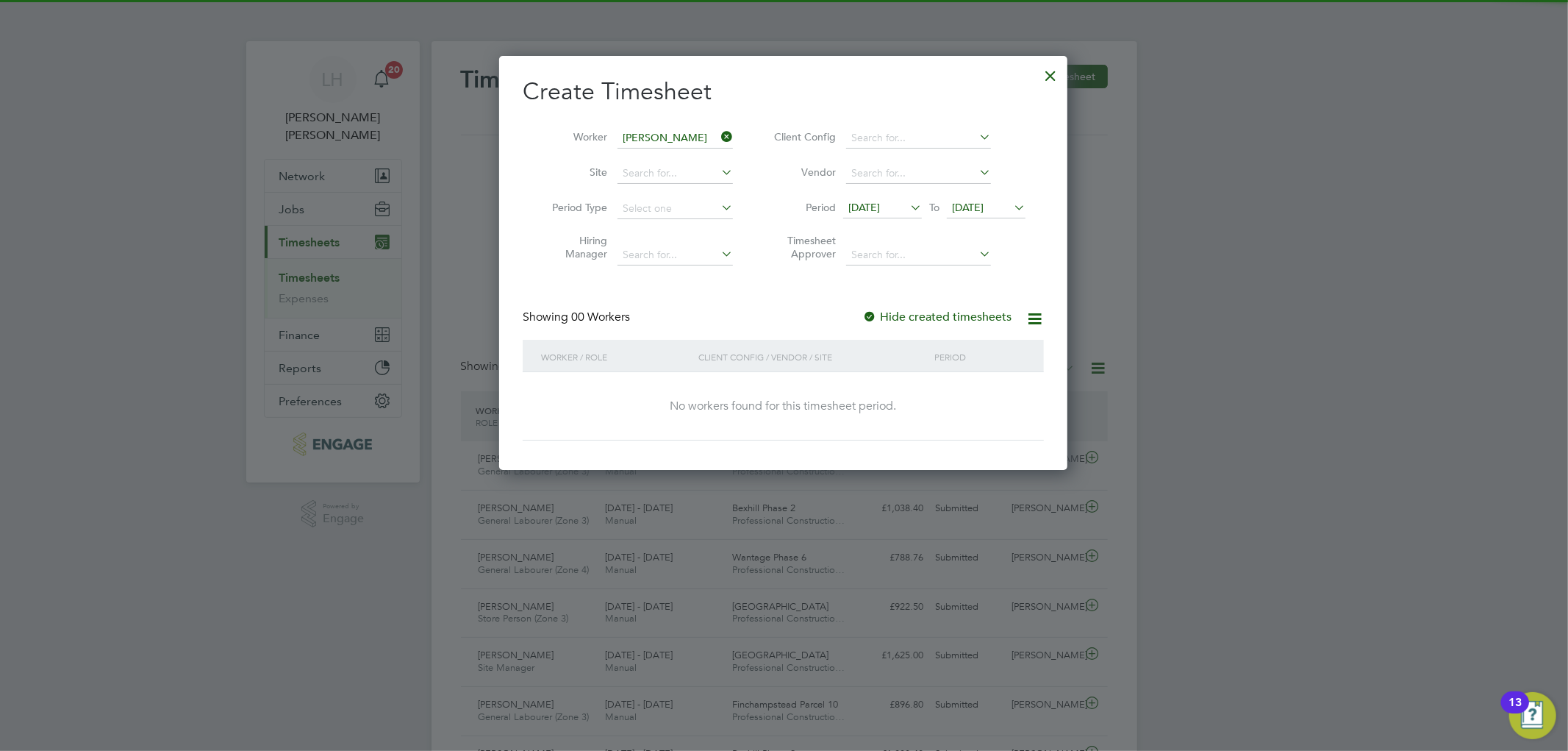
click at [970, 208] on span "[DATE]" at bounding box center [968, 207] width 32 height 13
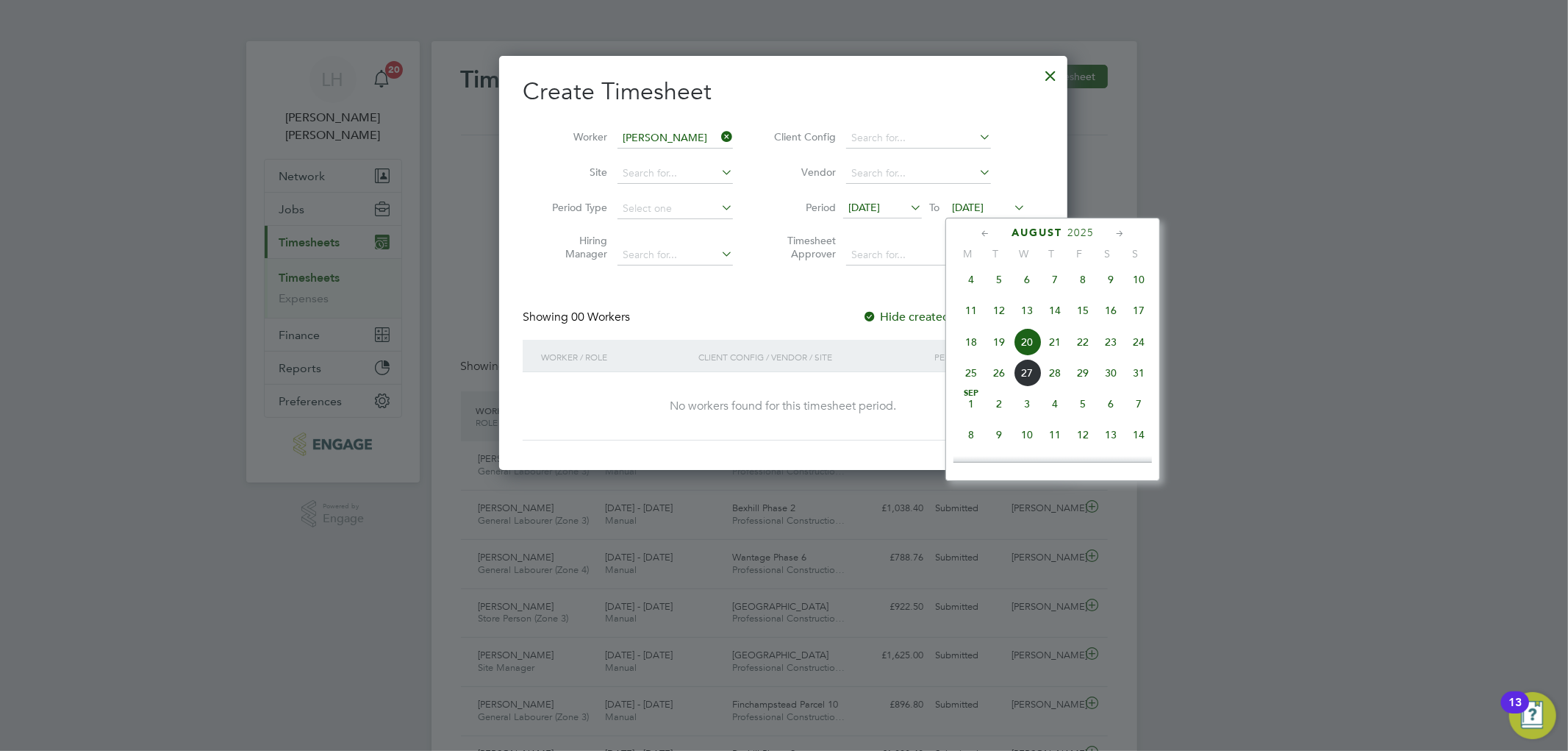
click at [1137, 350] on span "24" at bounding box center [1139, 342] width 28 height 28
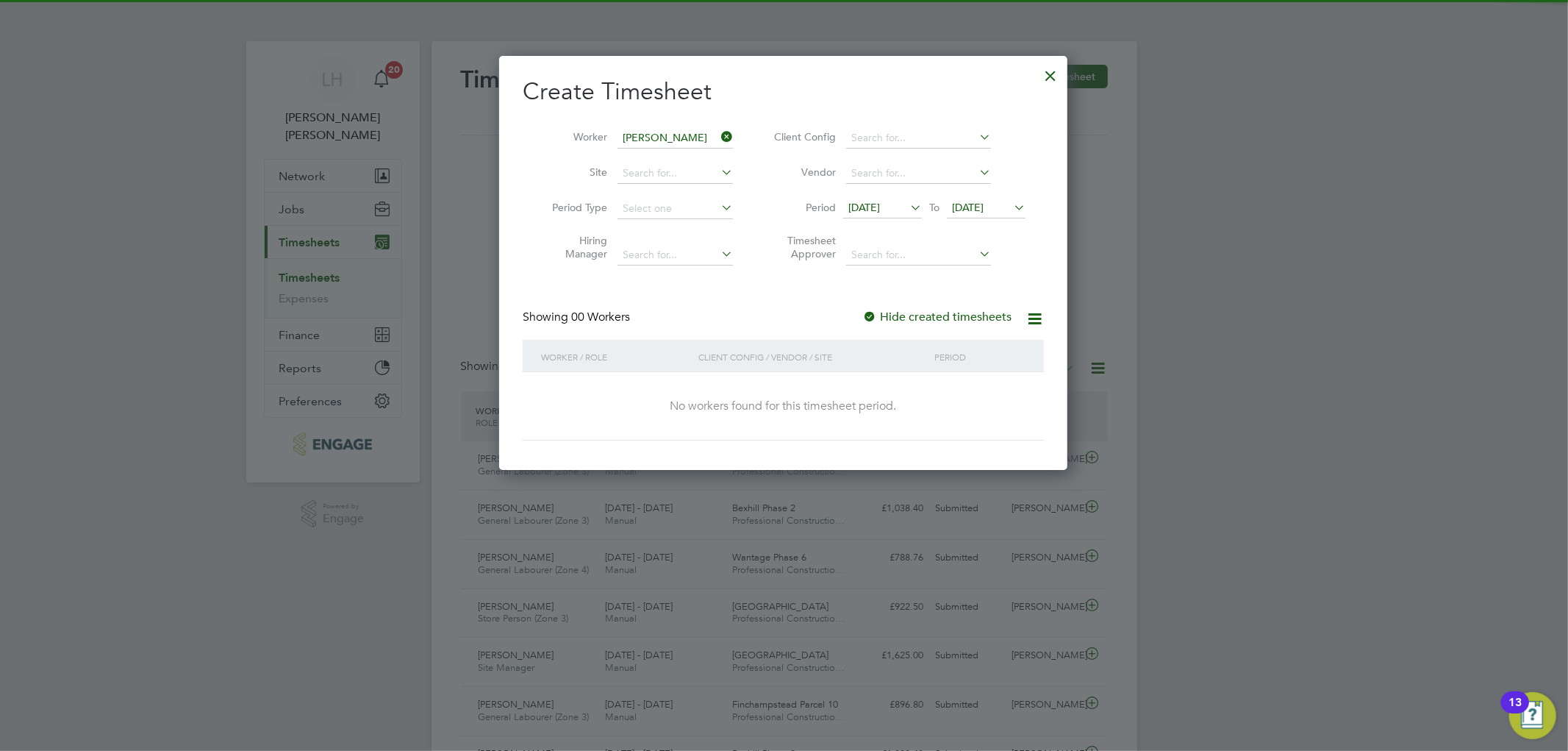
click at [753, 390] on div "No workers found for this timesheet period." at bounding box center [784, 407] width 492 height 69
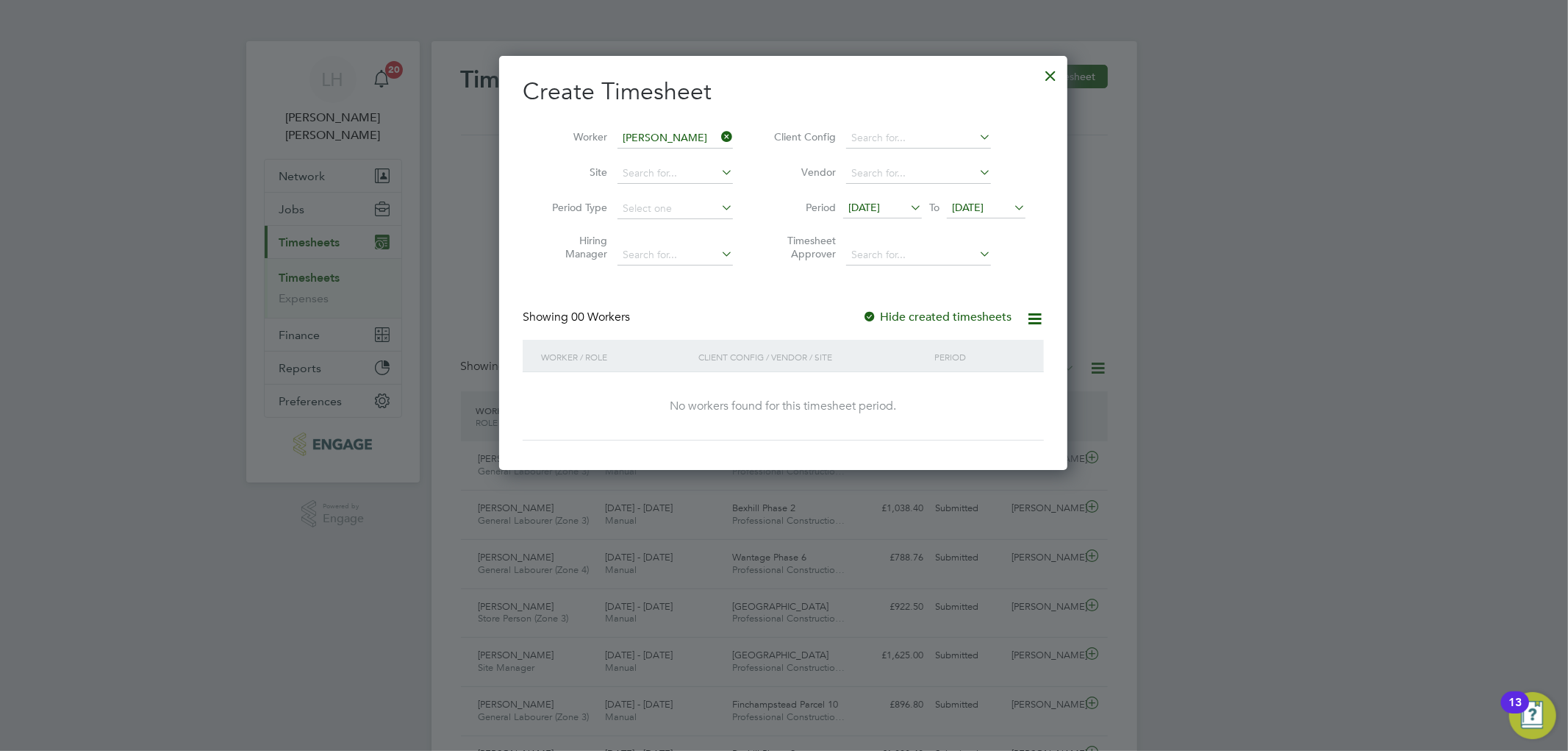
click at [1049, 78] on div at bounding box center [1050, 72] width 26 height 26
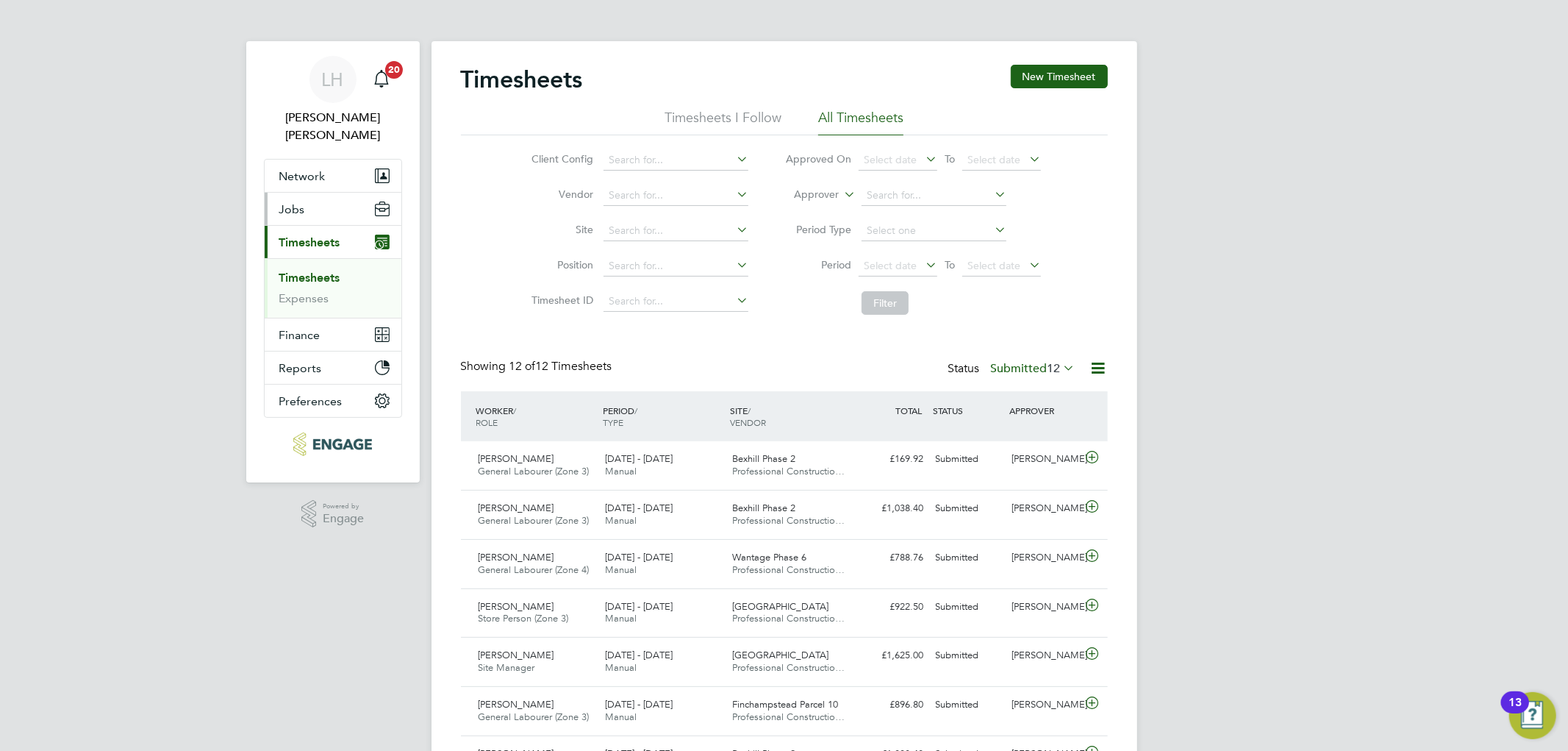
click at [306, 193] on button "Jobs" at bounding box center [333, 209] width 136 height 33
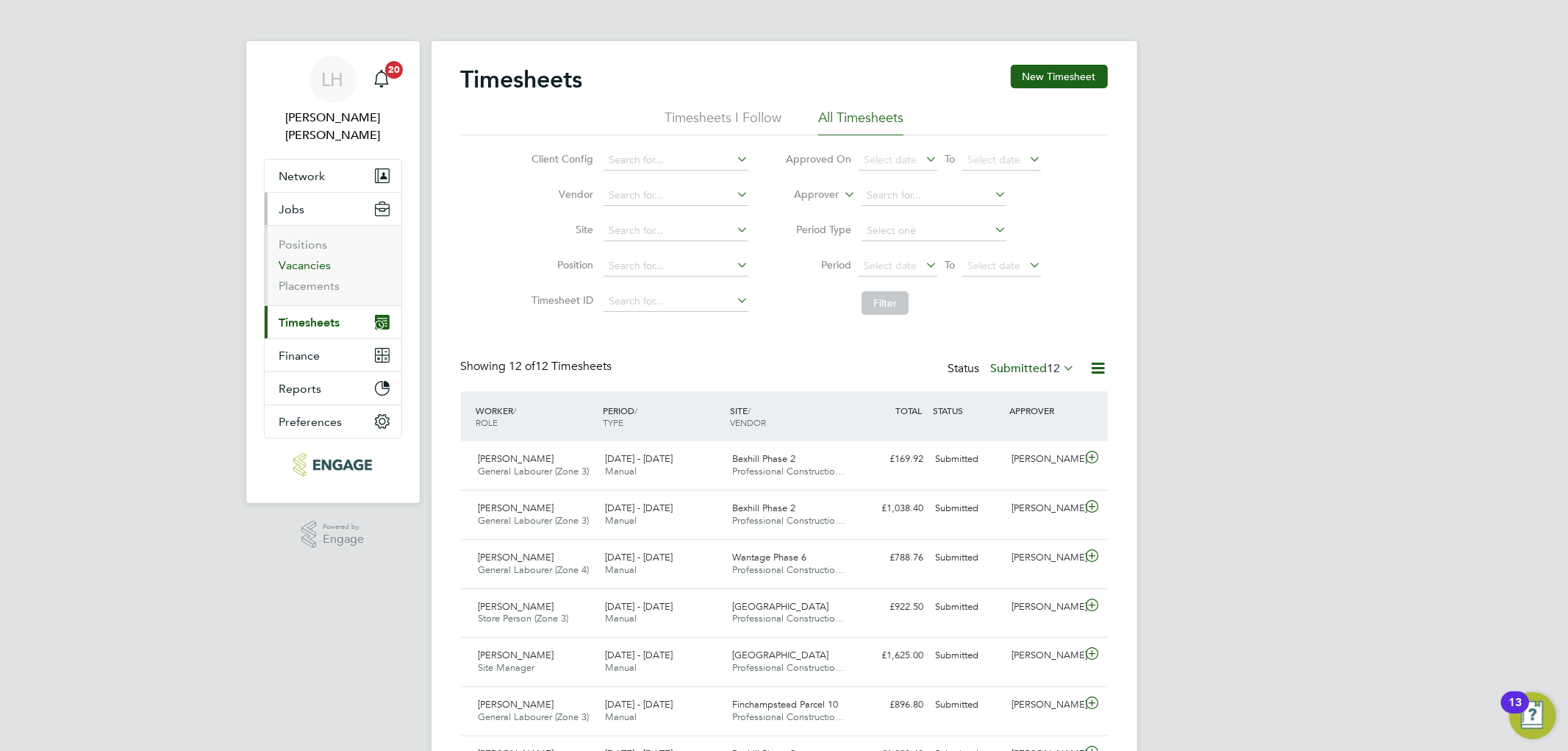
click at [306, 258] on link "Vacancies" at bounding box center [305, 265] width 52 height 14
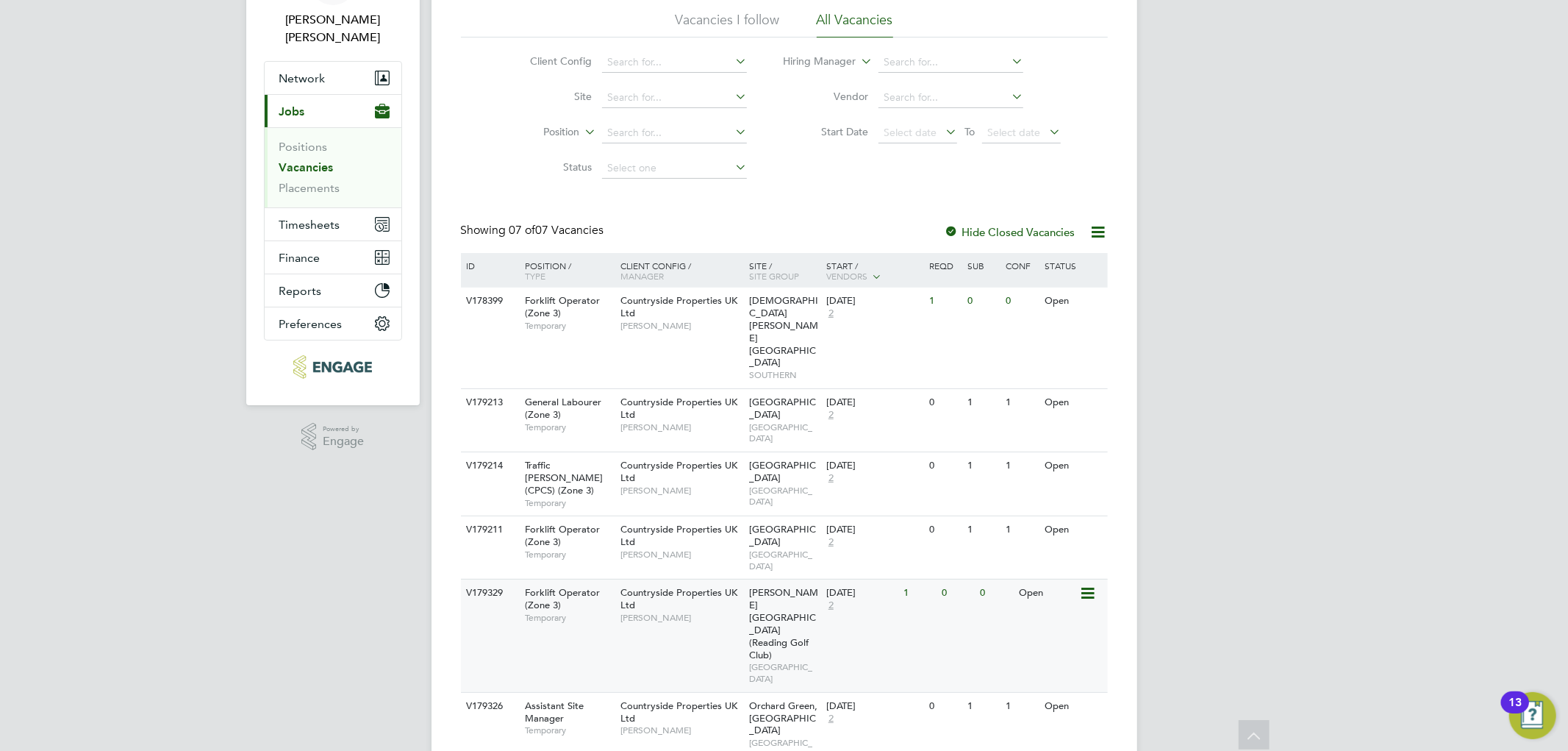
click at [693, 612] on span "[PERSON_NAME]" at bounding box center [681, 617] width 121 height 11
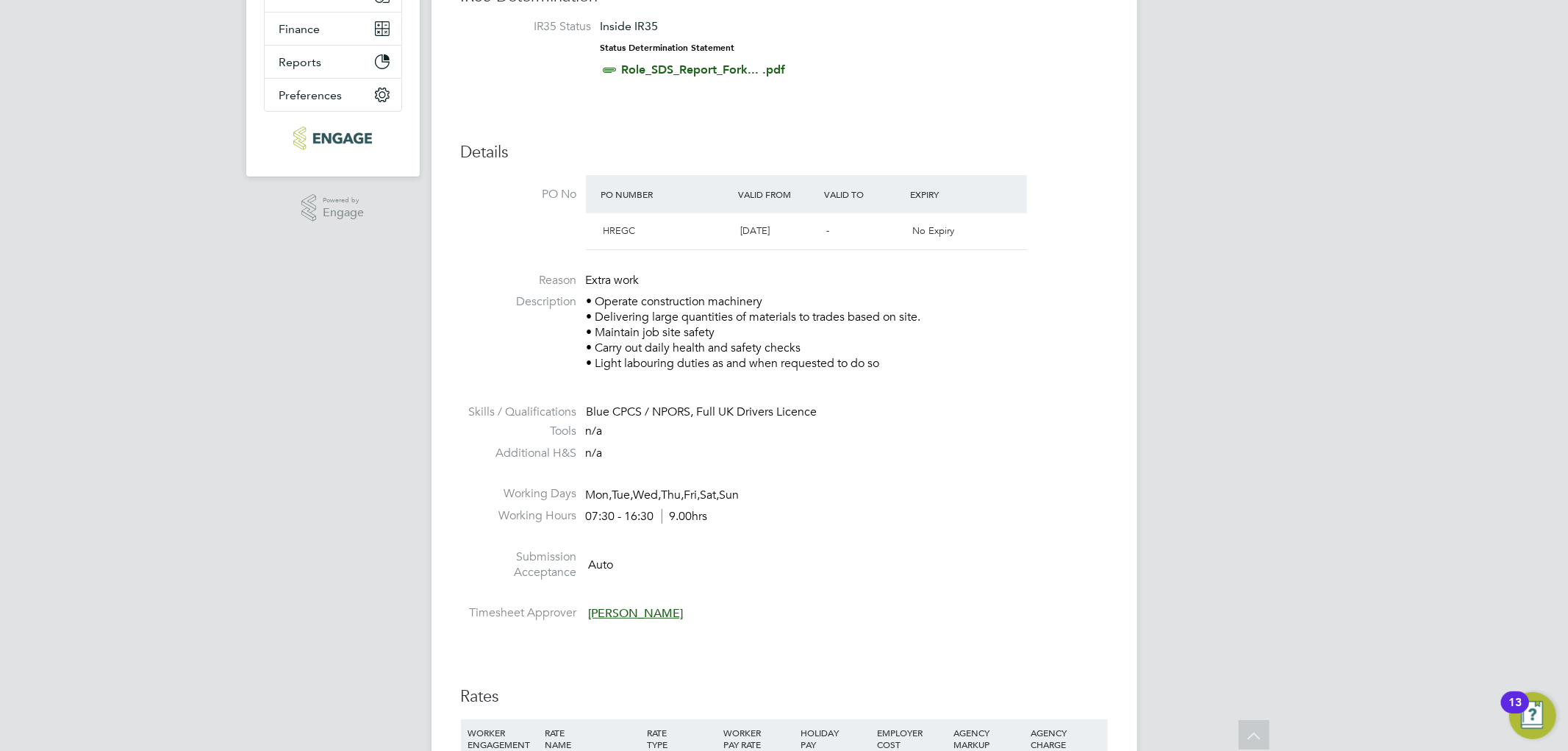
scroll to position [653, 0]
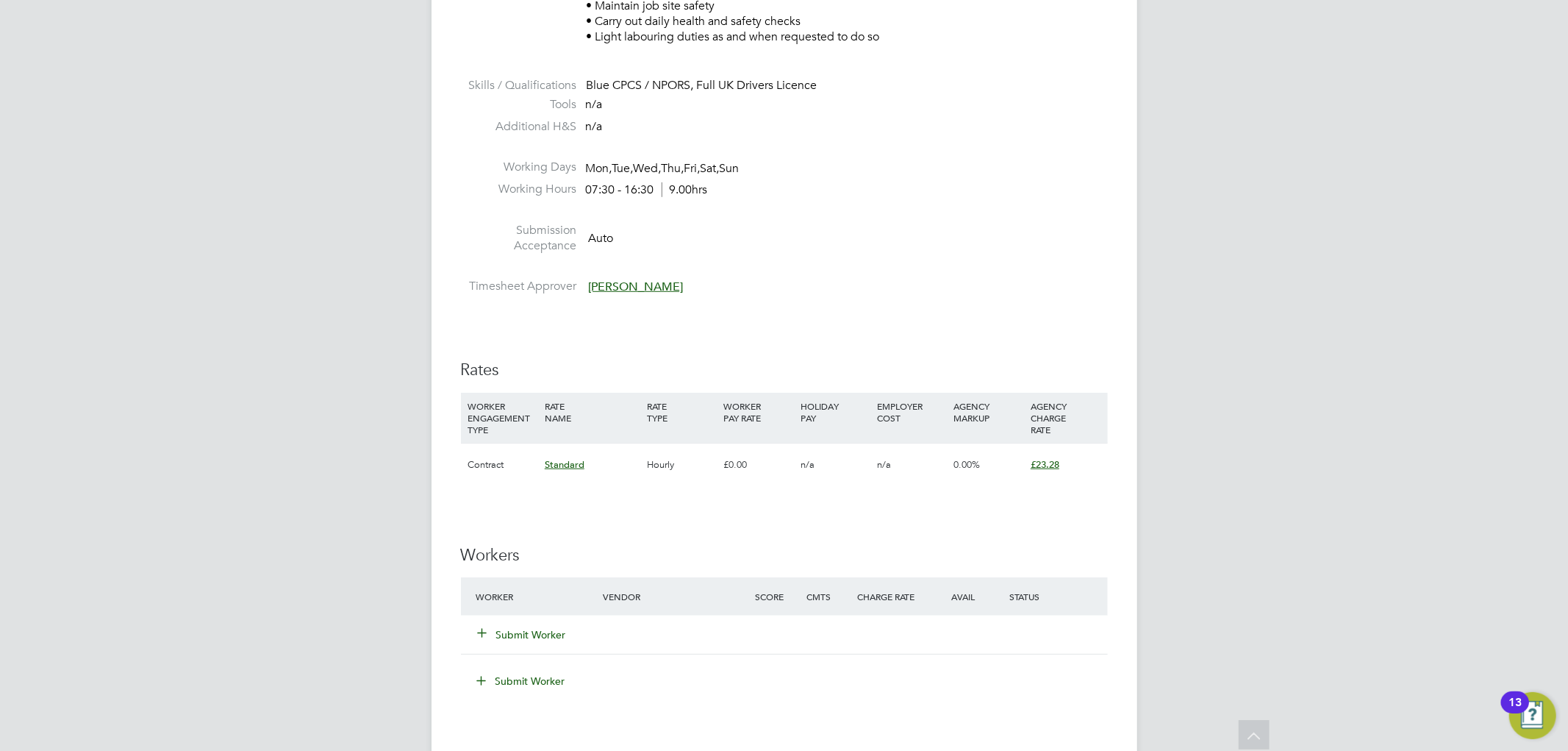
click at [531, 631] on button "Submit Worker" at bounding box center [523, 634] width 88 height 15
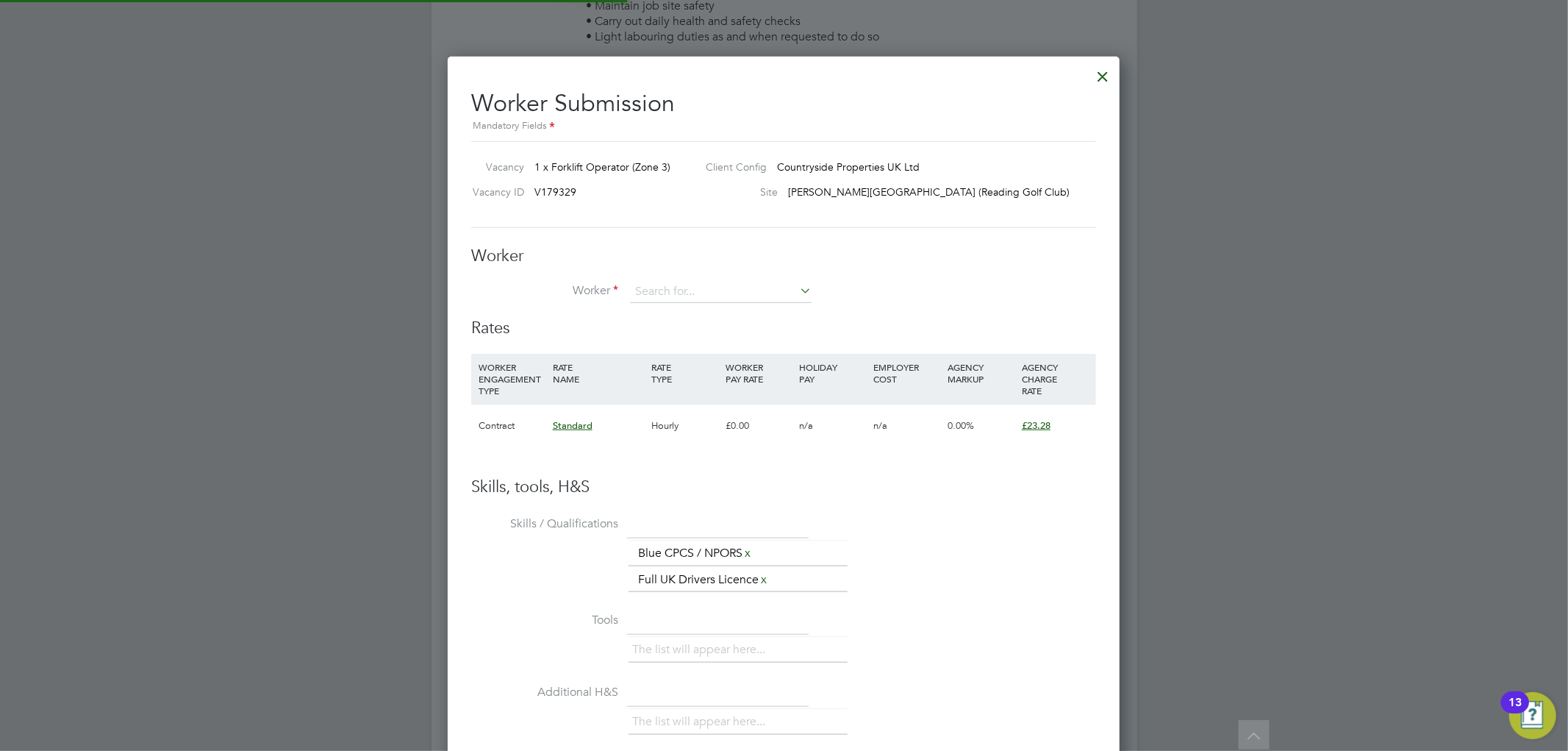
scroll to position [931, 673]
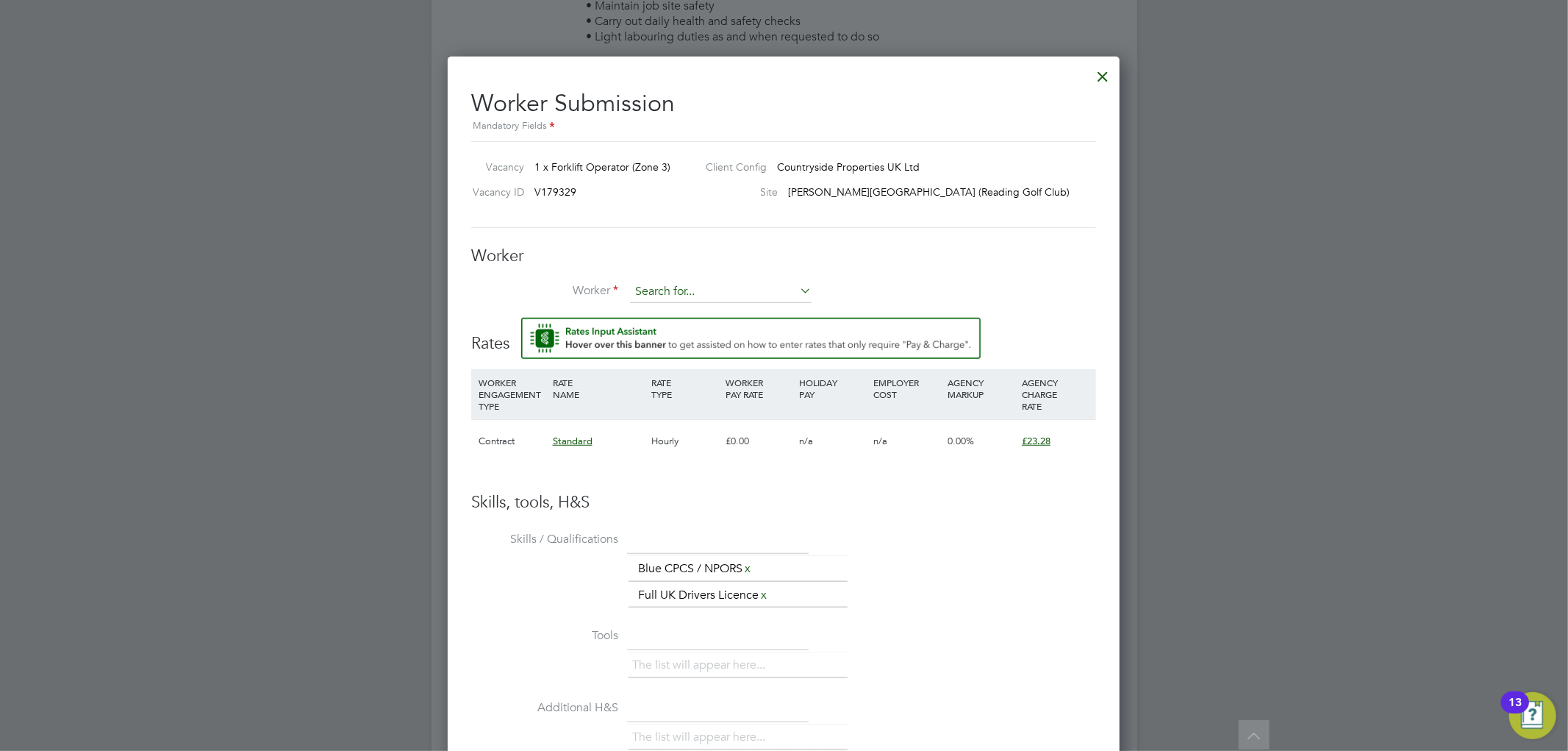
click at [667, 290] on input at bounding box center [721, 291] width 181 height 22
click at [673, 368] on li "[PERSON_NAME] (202)" at bounding box center [740, 372] width 220 height 20
type input "[PERSON_NAME] (202)"
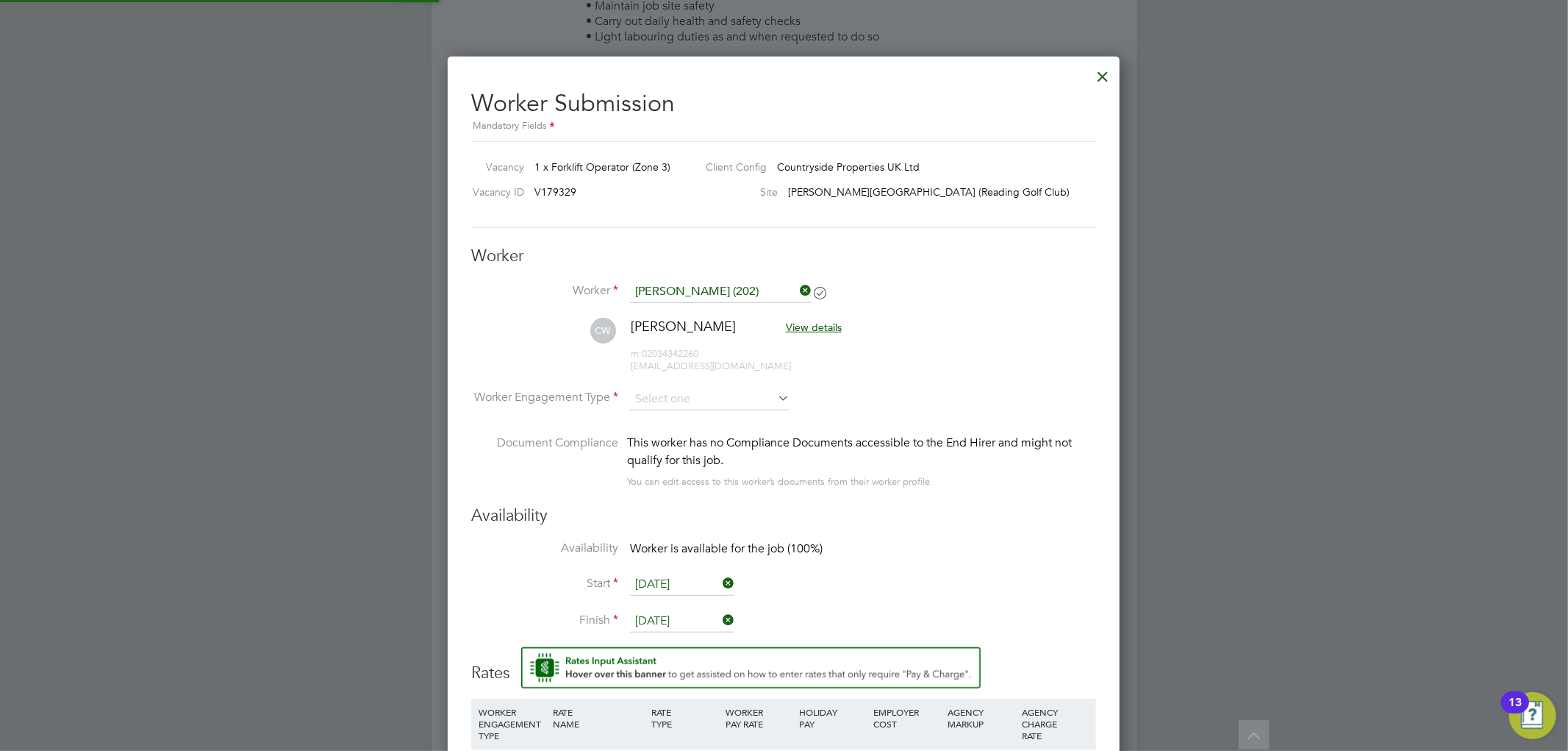
scroll to position [1260, 673]
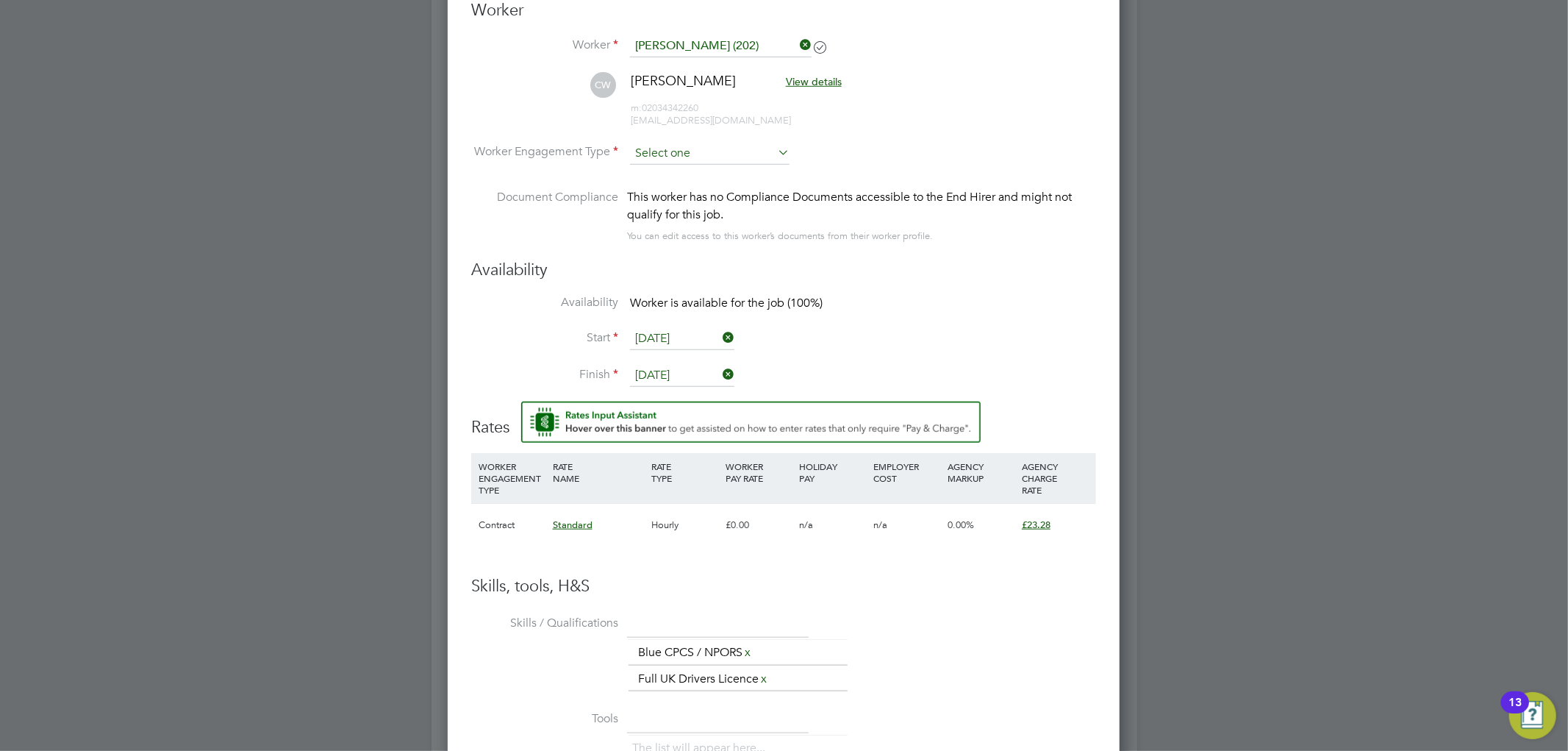
click at [656, 151] on input at bounding box center [710, 153] width 159 height 22
click at [666, 194] on li "PAYE" at bounding box center [710, 192] width 161 height 19
type input "PAYE"
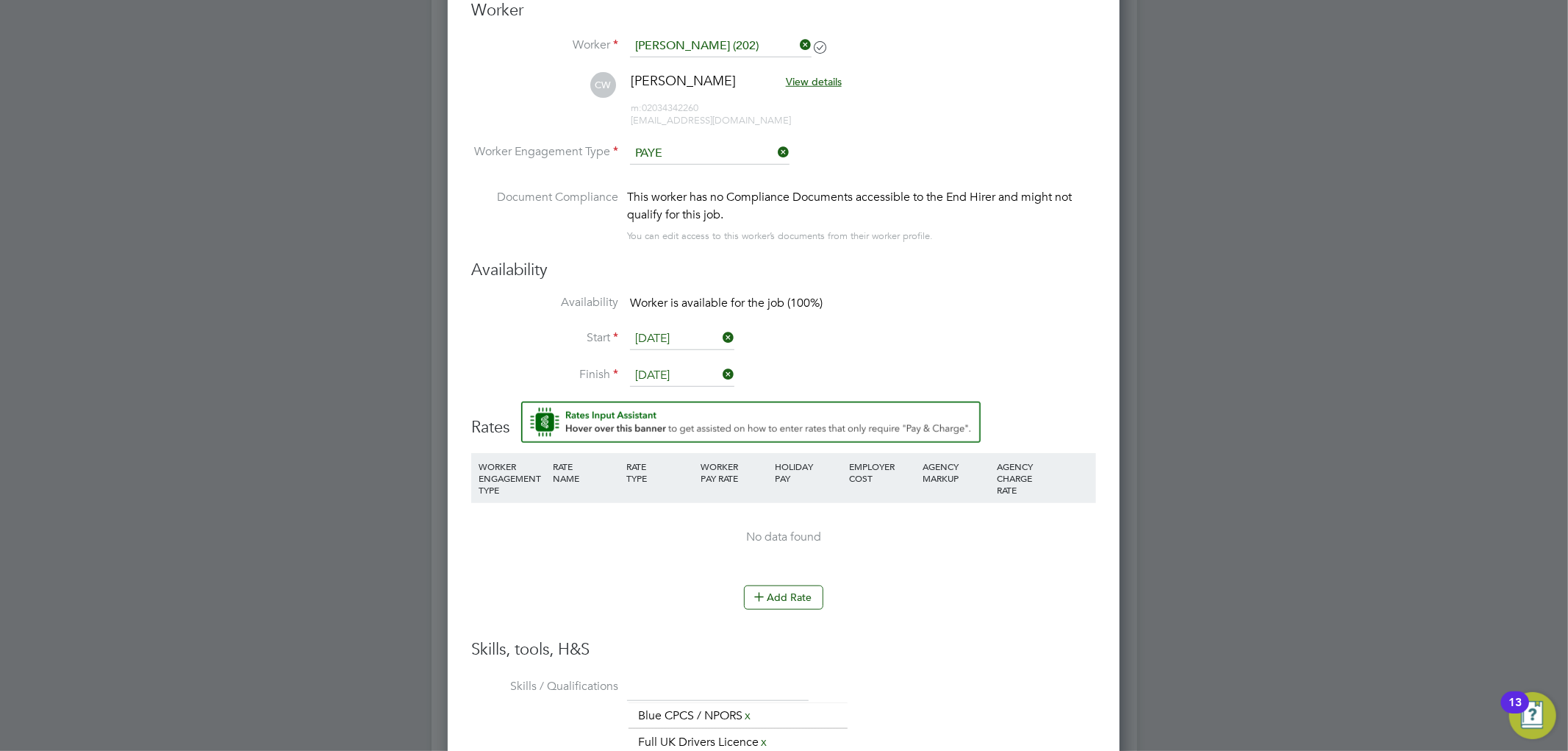
click at [961, 328] on li "Start [DATE]" at bounding box center [784, 346] width 625 height 37
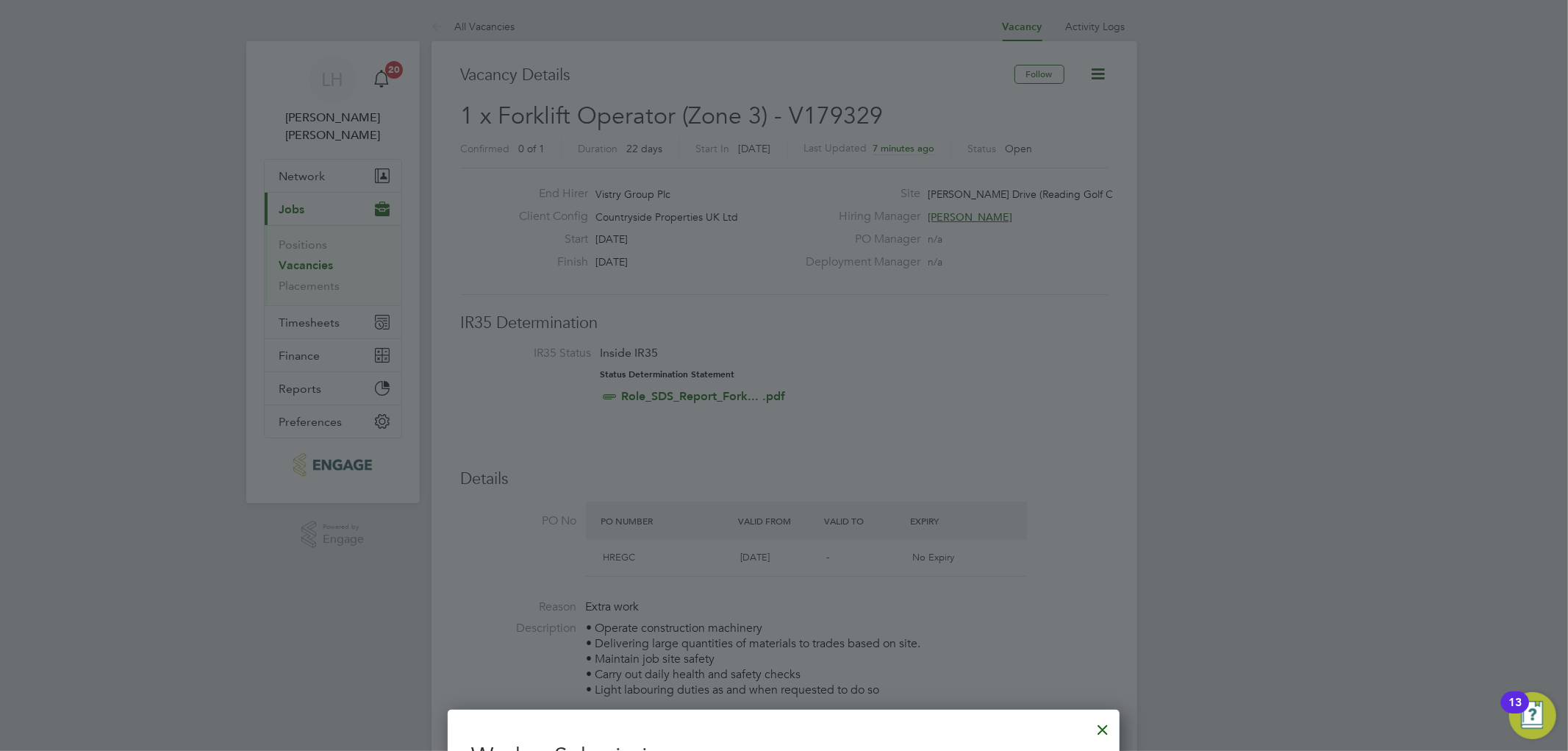
click at [943, 409] on div at bounding box center [784, 375] width 1568 height 751
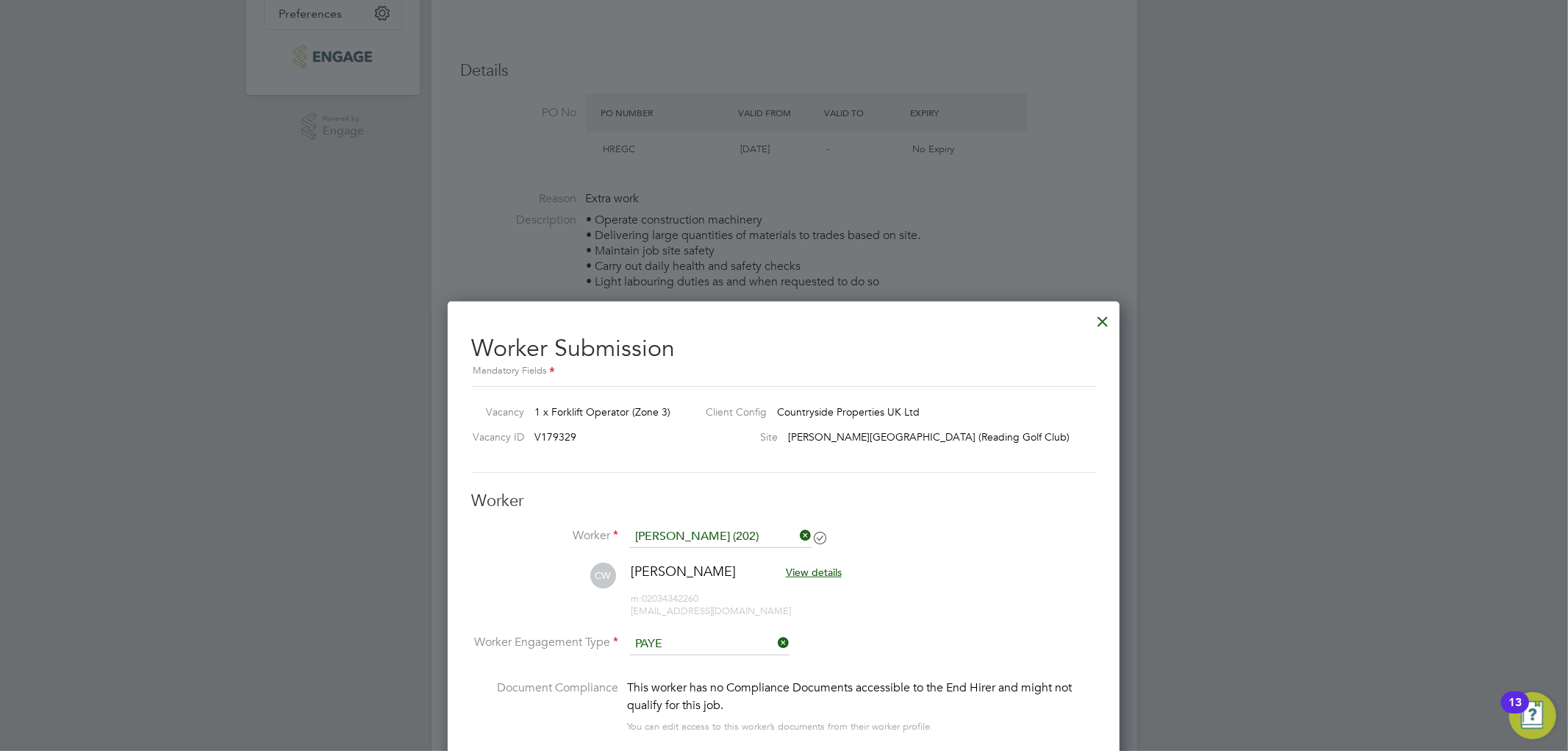
click at [1101, 319] on div at bounding box center [1103, 318] width 26 height 26
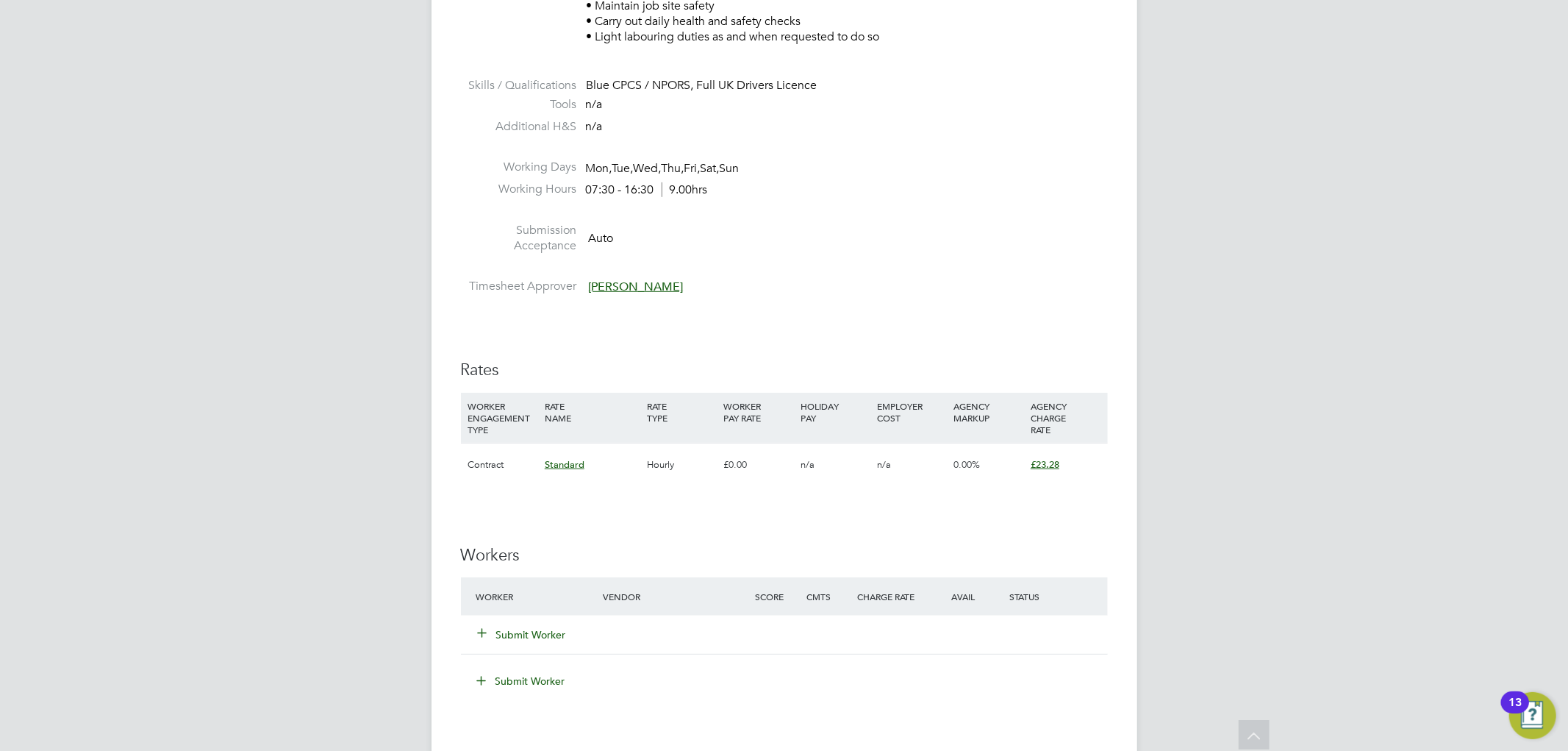
click at [546, 636] on button "Submit Worker" at bounding box center [523, 634] width 88 height 15
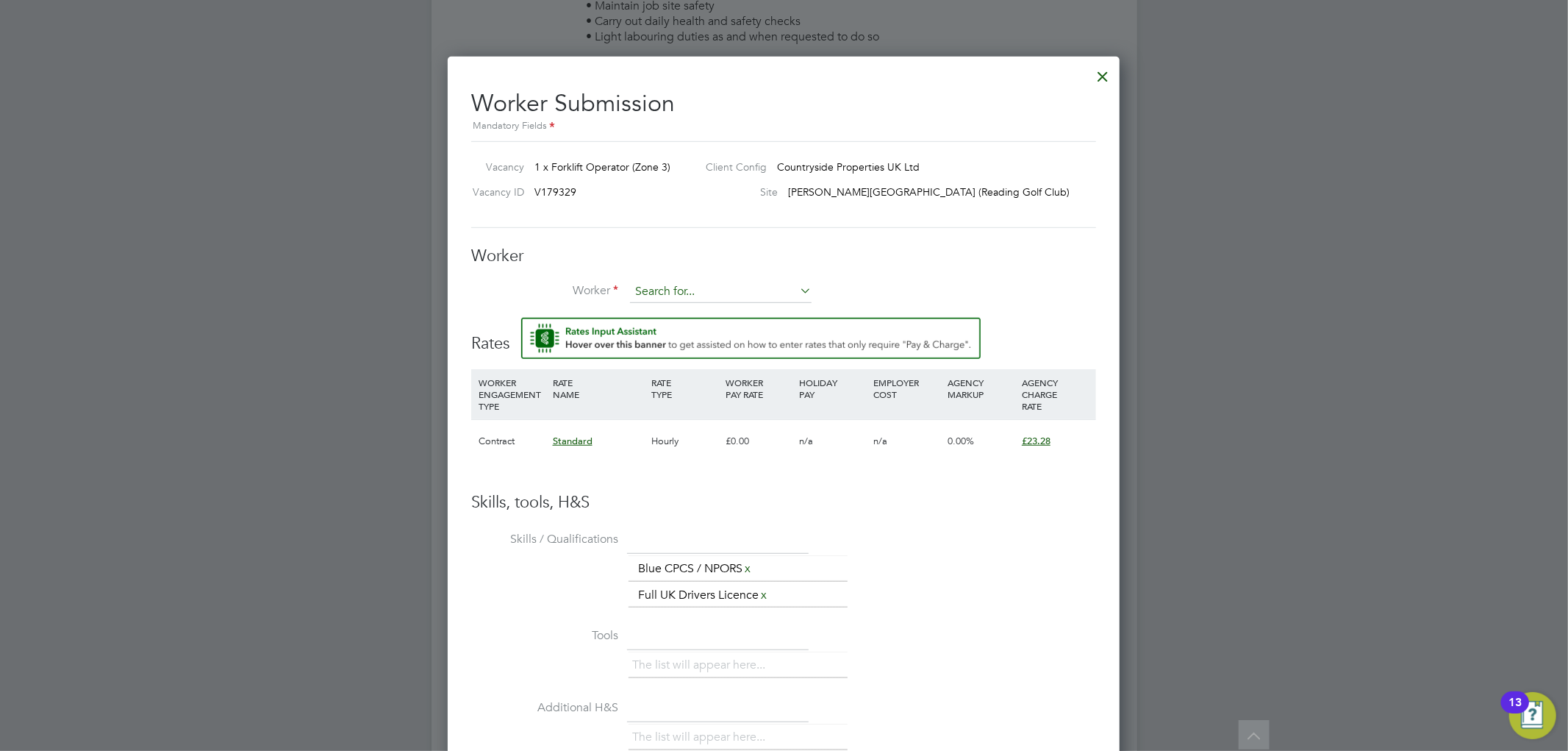
click at [662, 297] on input at bounding box center [721, 291] width 181 height 22
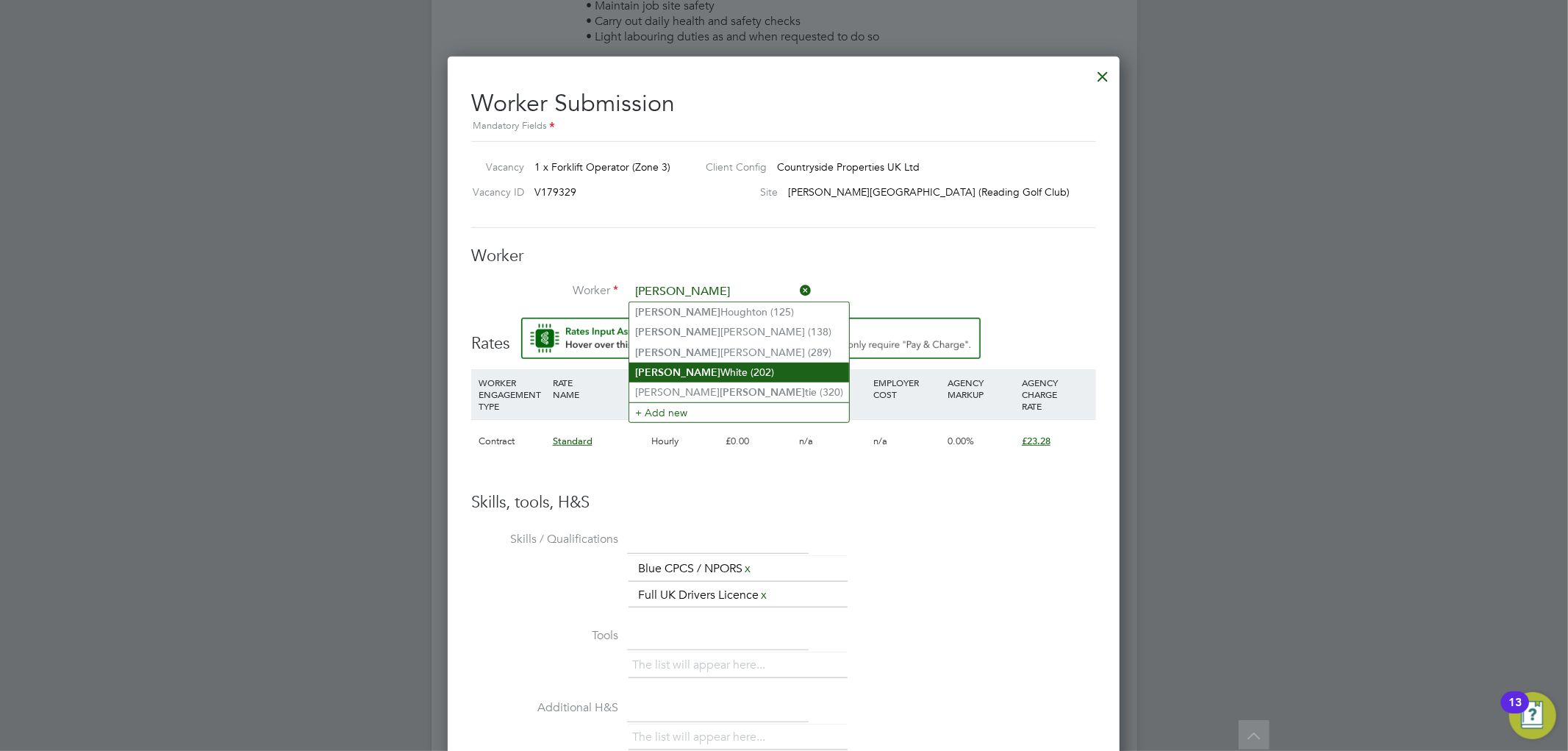
click at [667, 371] on li "[PERSON_NAME] (202)" at bounding box center [740, 372] width 220 height 20
type input "[PERSON_NAME] (202)"
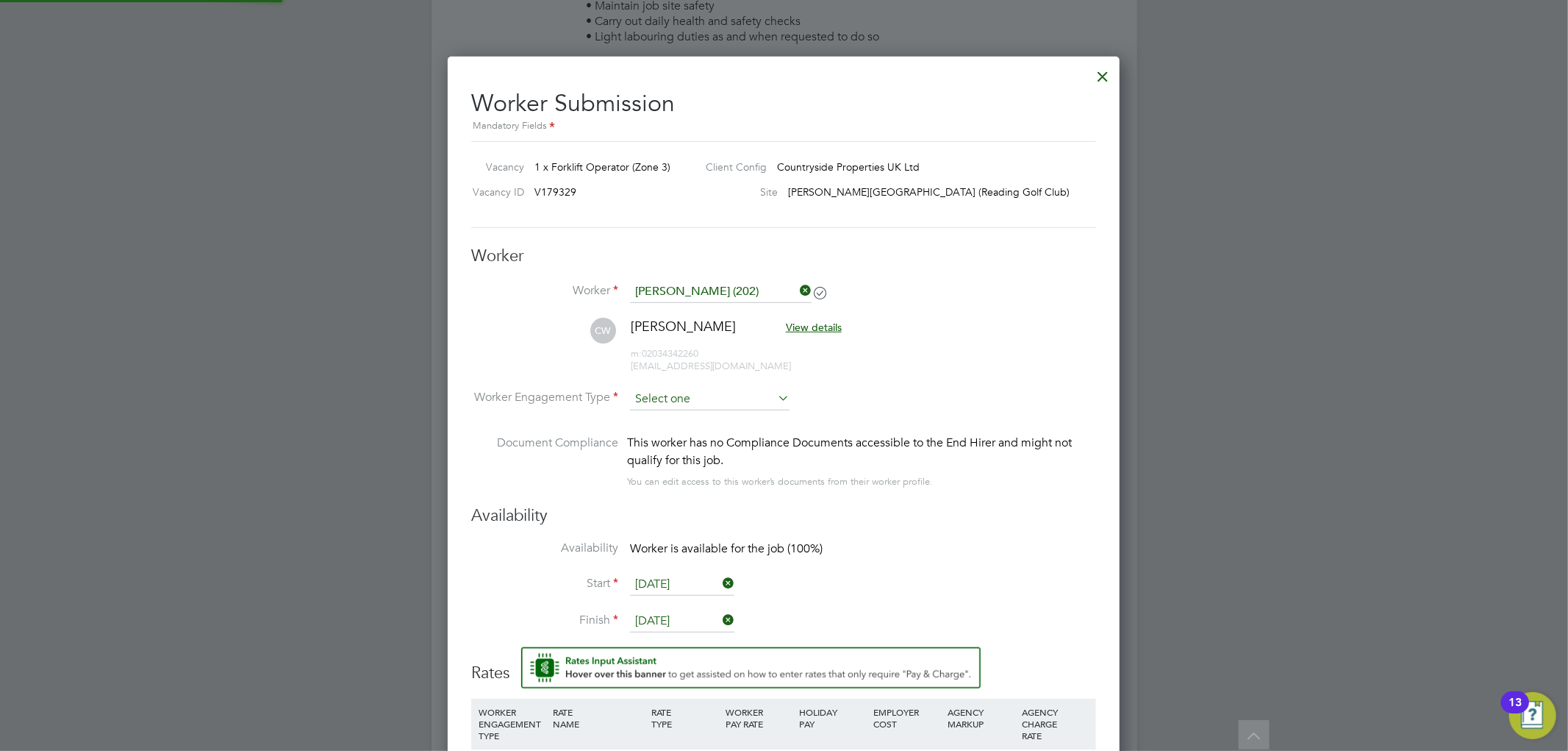
click at [674, 388] on input at bounding box center [710, 399] width 159 height 22
click at [655, 425] on li "Contract" at bounding box center [710, 418] width 161 height 19
type input "Contract"
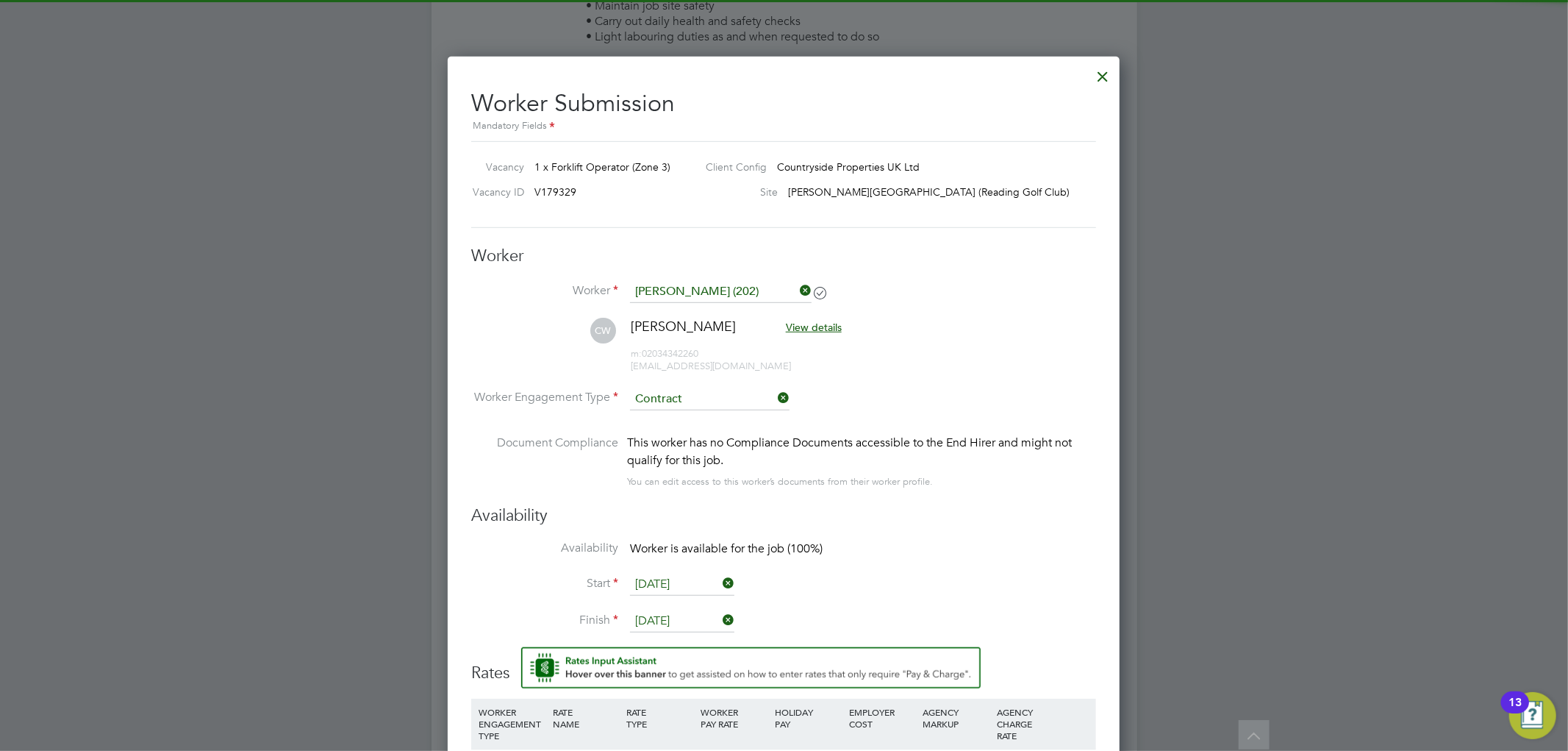
click at [666, 401] on input "Contract" at bounding box center [710, 399] width 159 height 22
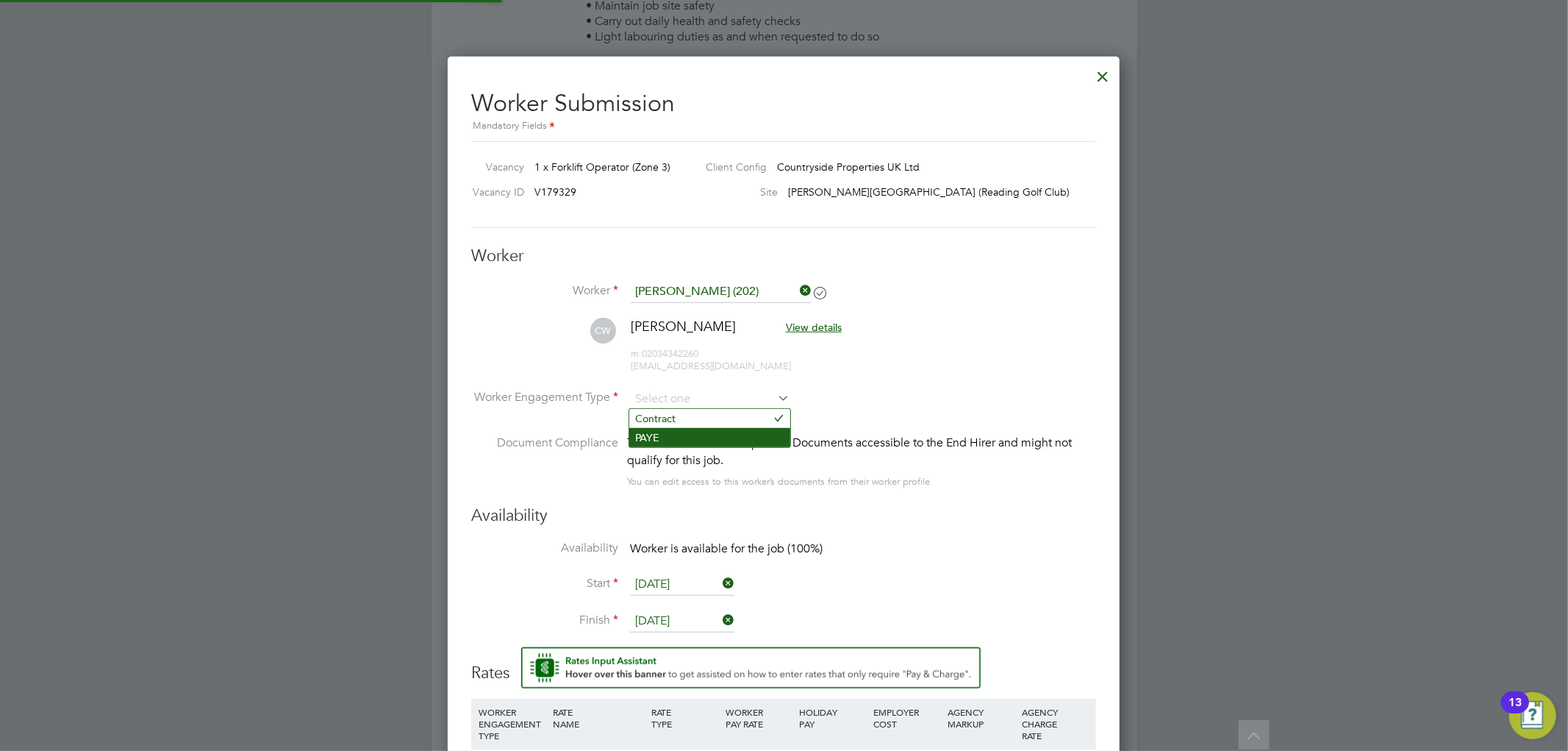
click at [654, 437] on li "PAYE" at bounding box center [710, 438] width 161 height 19
type input "PAYE"
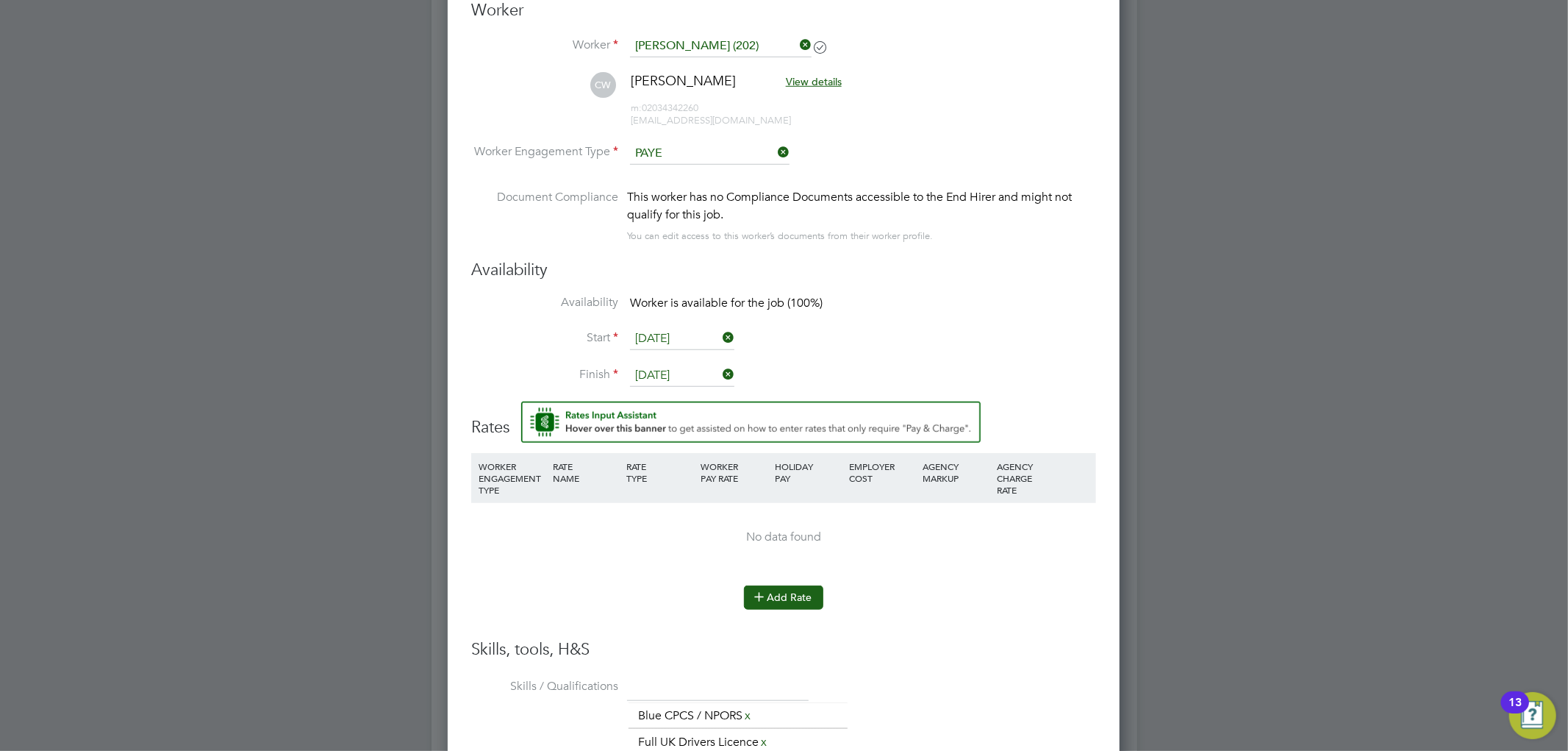
click at [755, 598] on icon at bounding box center [759, 596] width 11 height 11
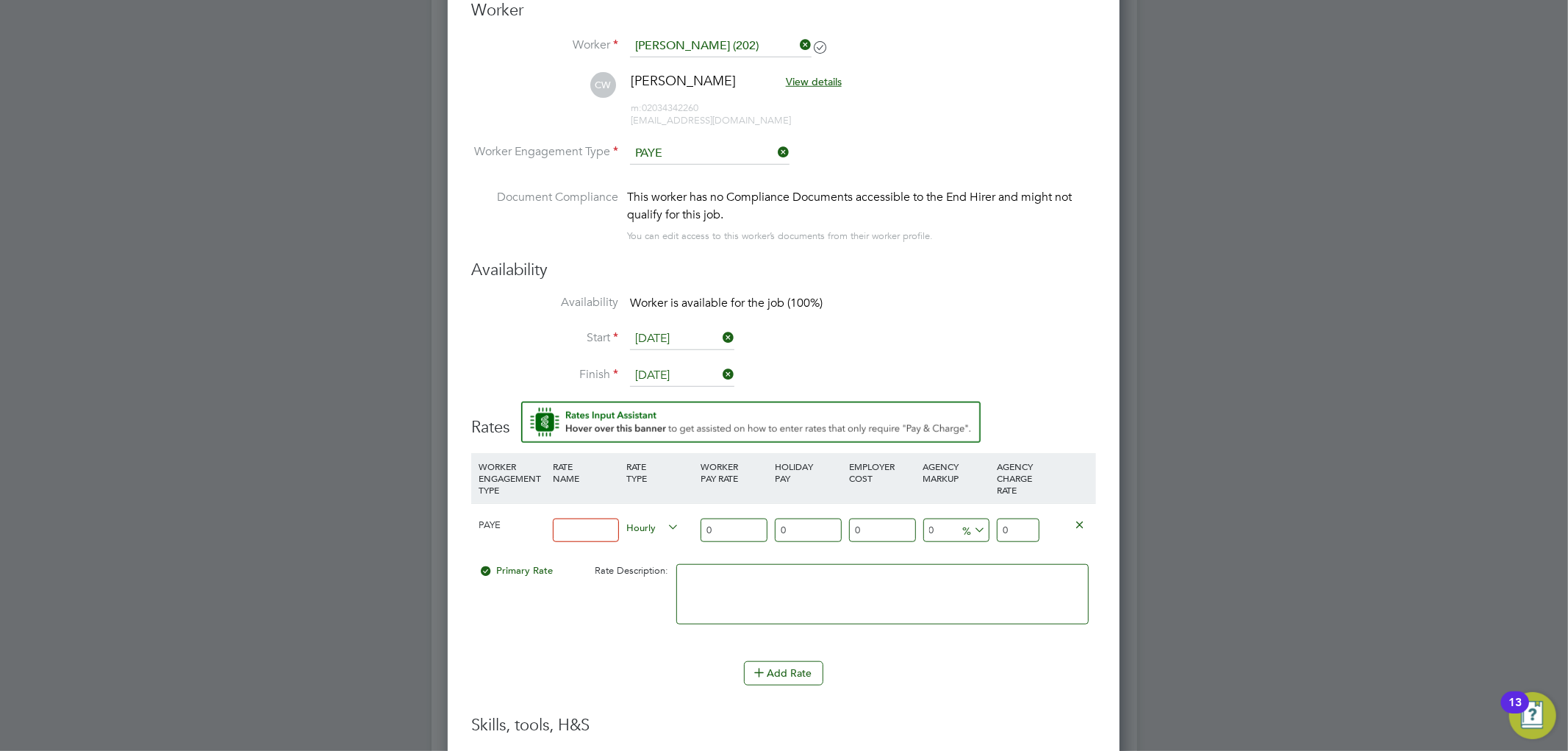
click at [1017, 527] on input "0" at bounding box center [1019, 531] width 42 height 25
type input "23.28"
click at [578, 534] on input at bounding box center [586, 531] width 67 height 25
type input "Basic"
click at [611, 662] on div "Add Rate" at bounding box center [784, 673] width 625 height 24
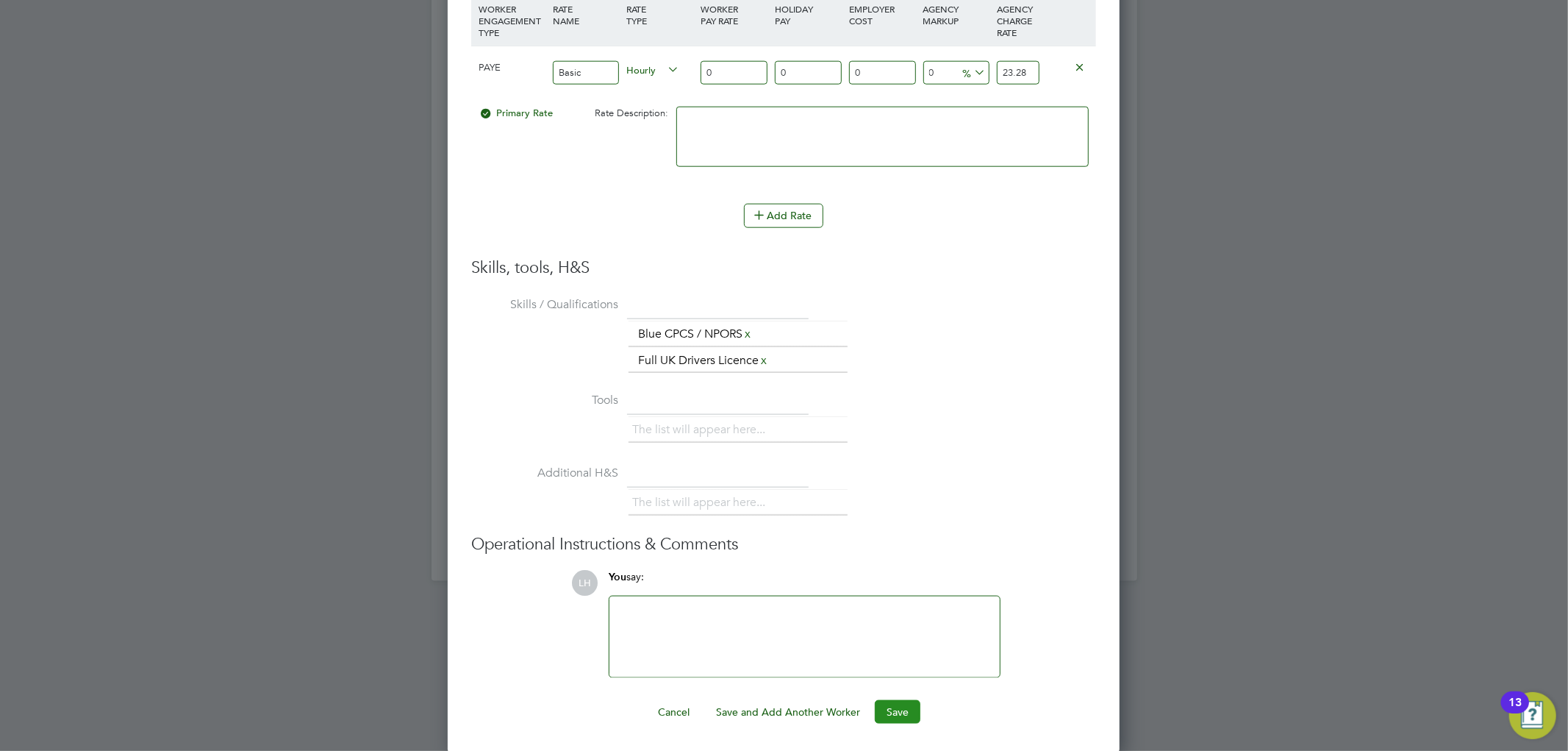
click at [887, 710] on button "Save" at bounding box center [898, 711] width 46 height 24
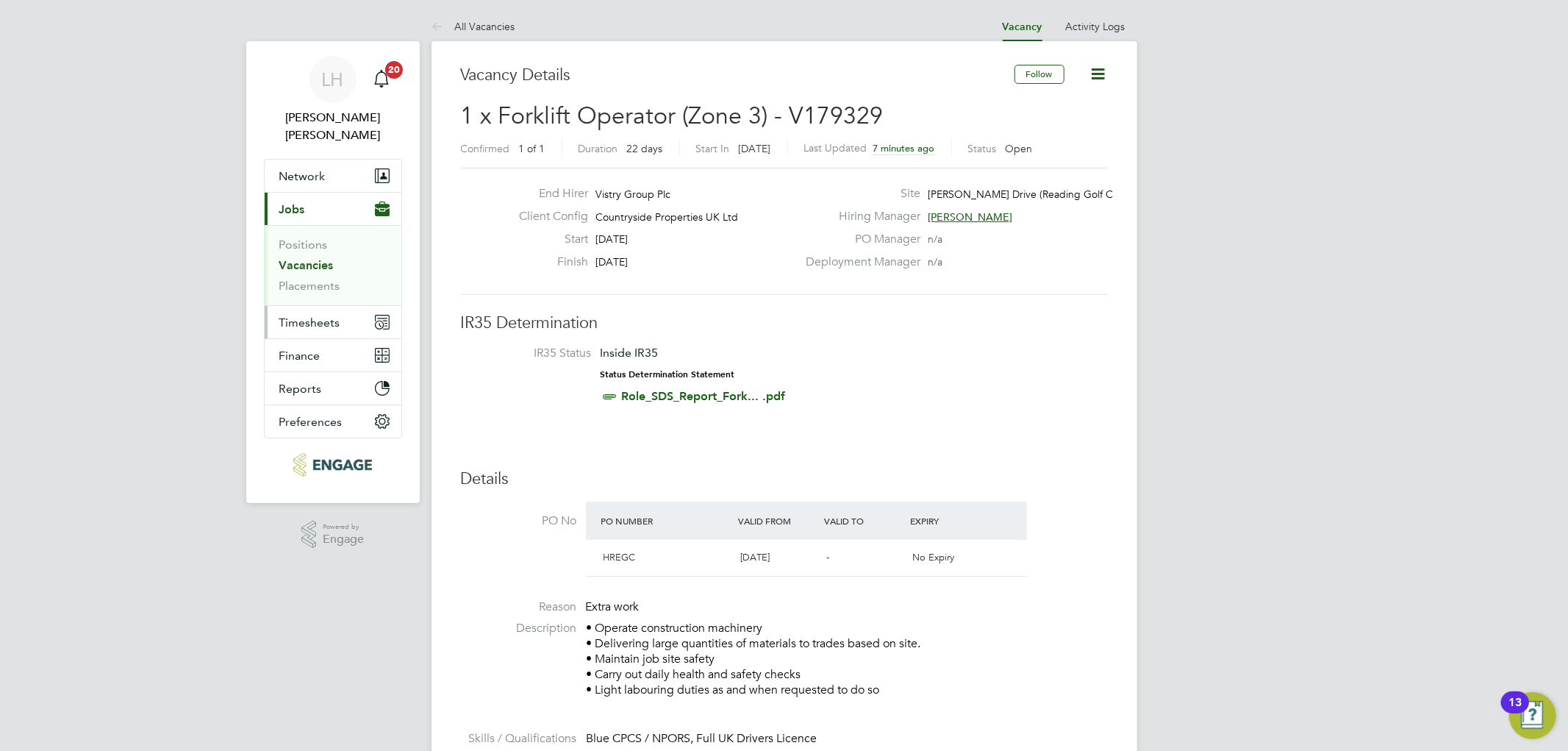
click at [289, 306] on button "Timesheets" at bounding box center [333, 321] width 136 height 33
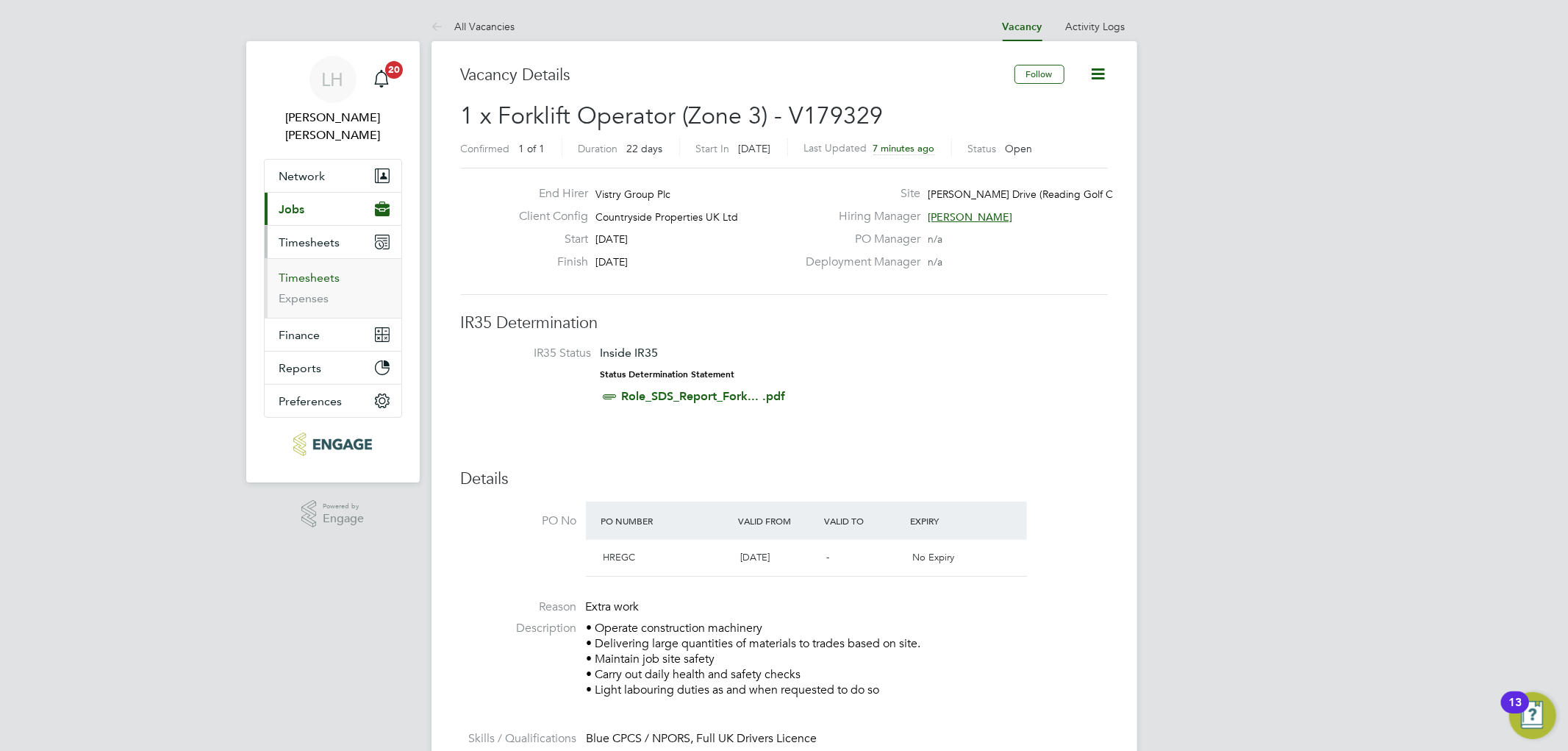
click at [295, 270] on link "Timesheets" at bounding box center [309, 277] width 61 height 14
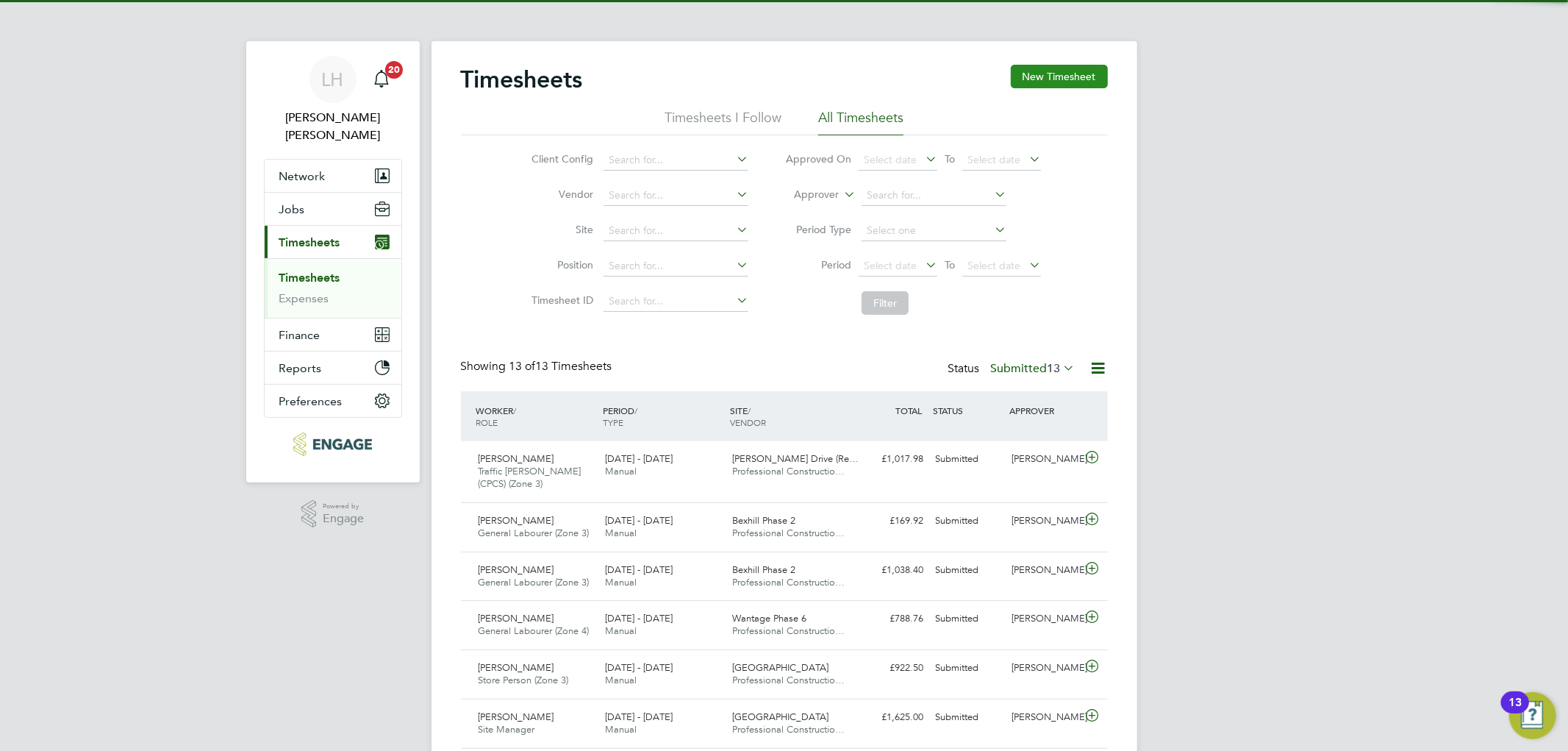
click at [1049, 75] on button "New Timesheet" at bounding box center [1059, 76] width 97 height 24
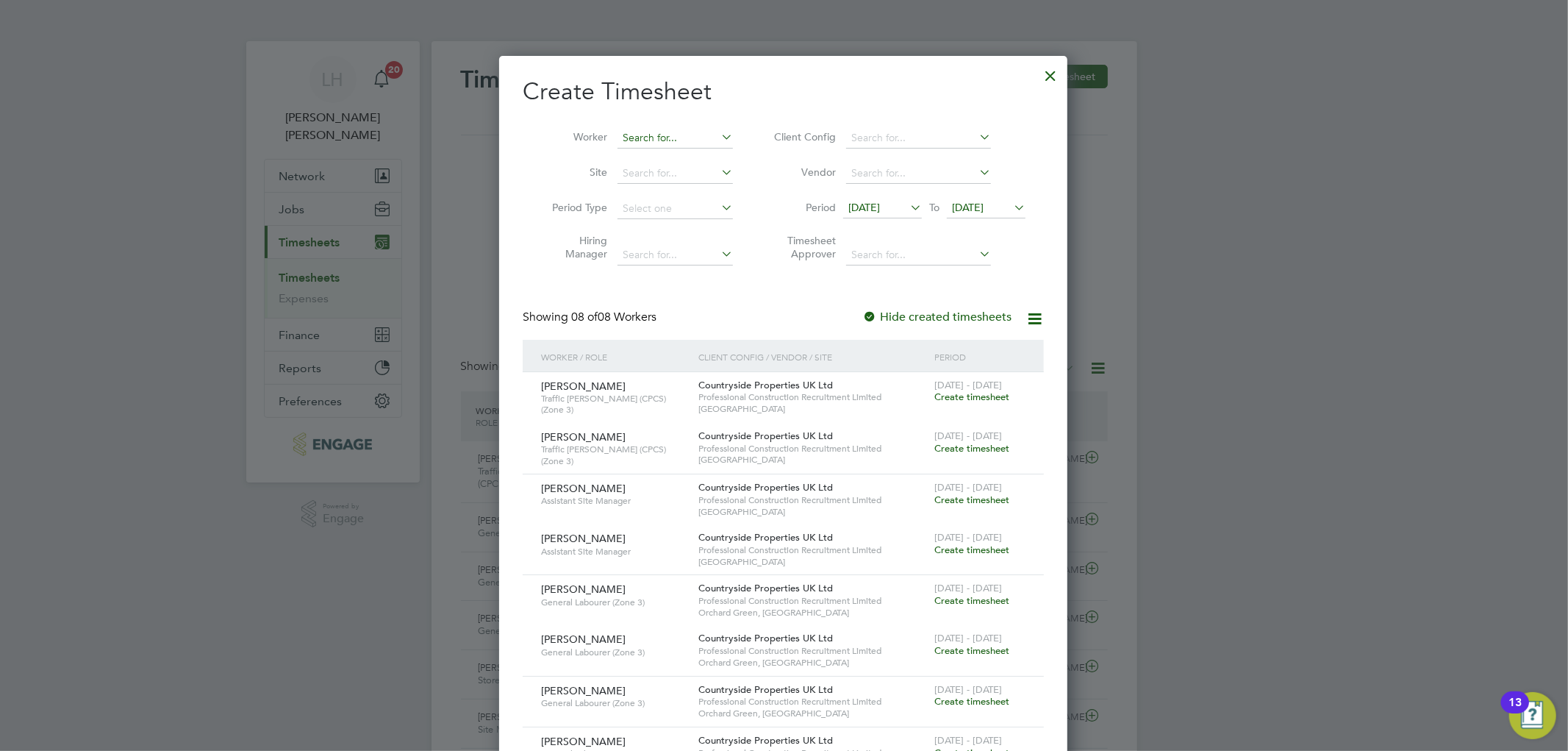
click at [632, 136] on input at bounding box center [675, 137] width 115 height 20
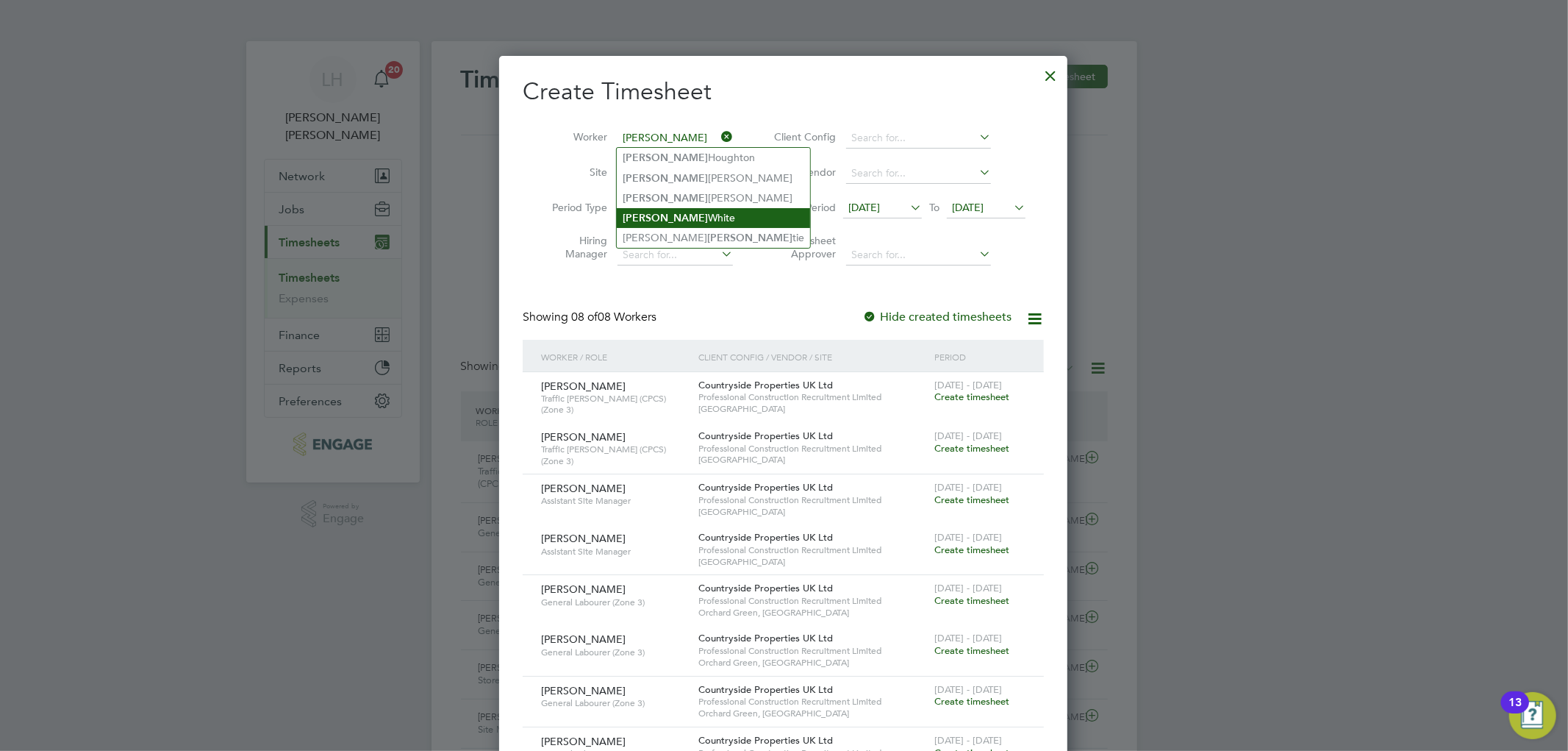
click at [651, 217] on li "[PERSON_NAME]" at bounding box center [714, 217] width 194 height 20
type input "[PERSON_NAME]"
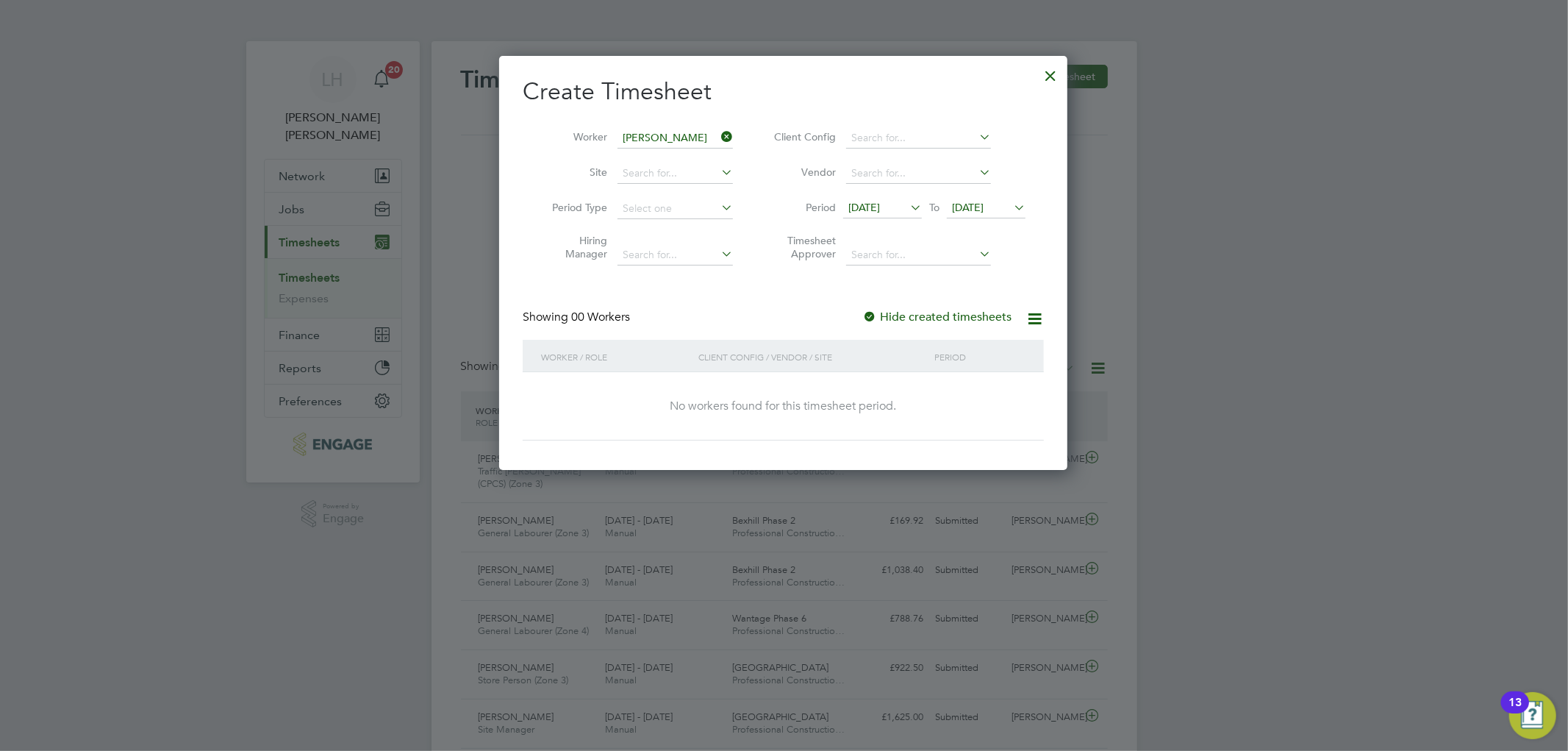
click at [880, 212] on span "[DATE]" at bounding box center [865, 207] width 32 height 13
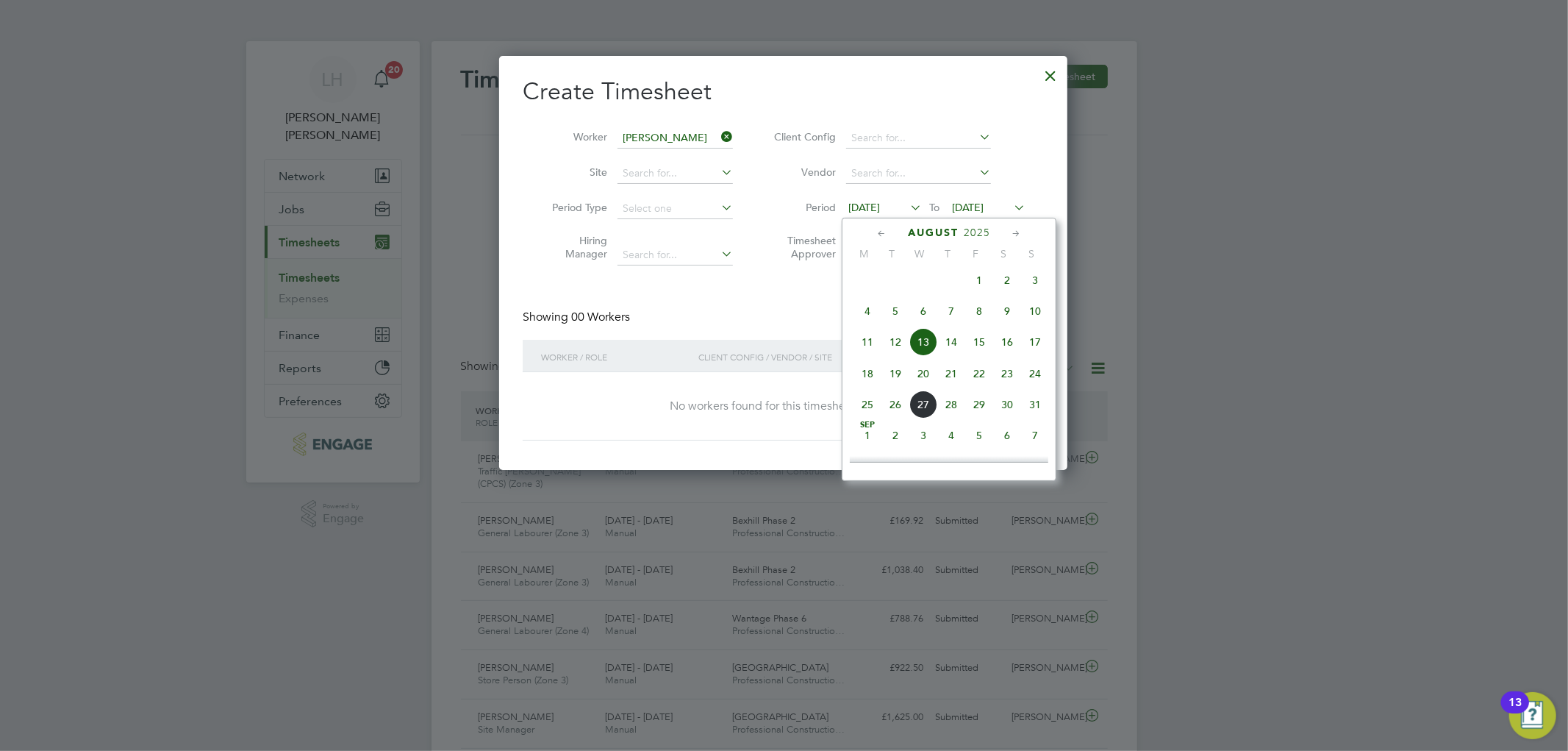
click at [872, 379] on span "18" at bounding box center [868, 373] width 28 height 28
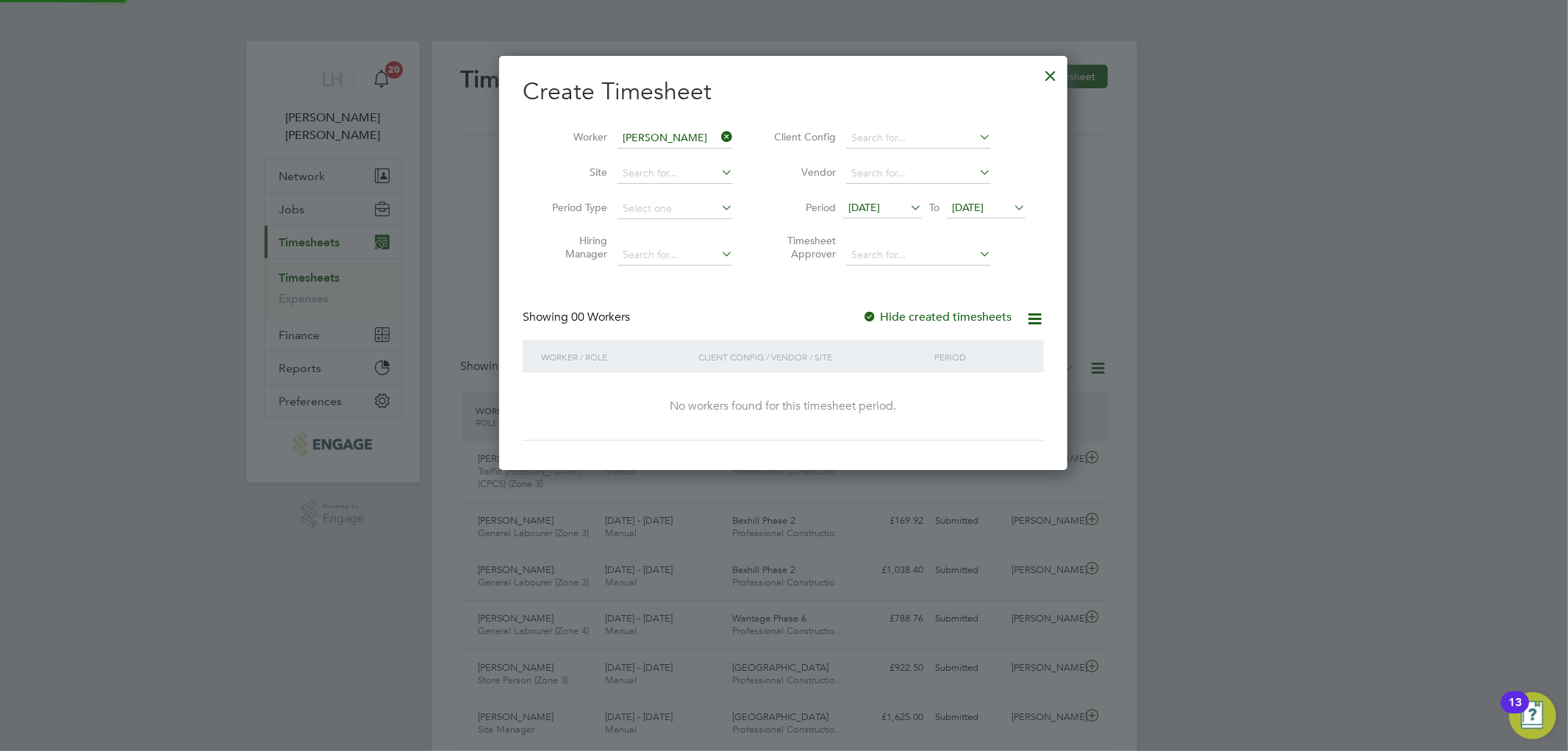
click at [976, 206] on span "[DATE]" at bounding box center [968, 207] width 32 height 13
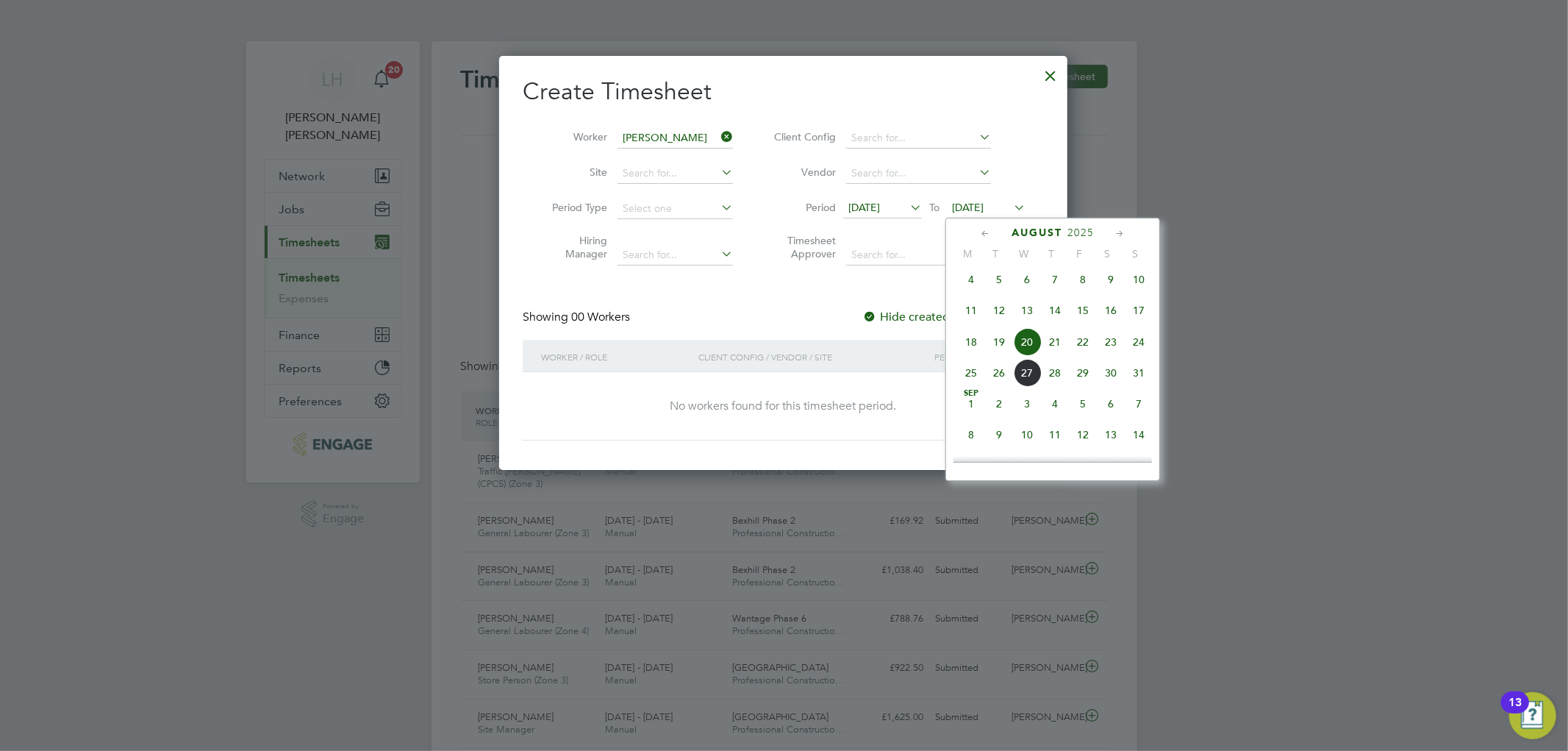
click at [210, 489] on div at bounding box center [784, 375] width 1568 height 751
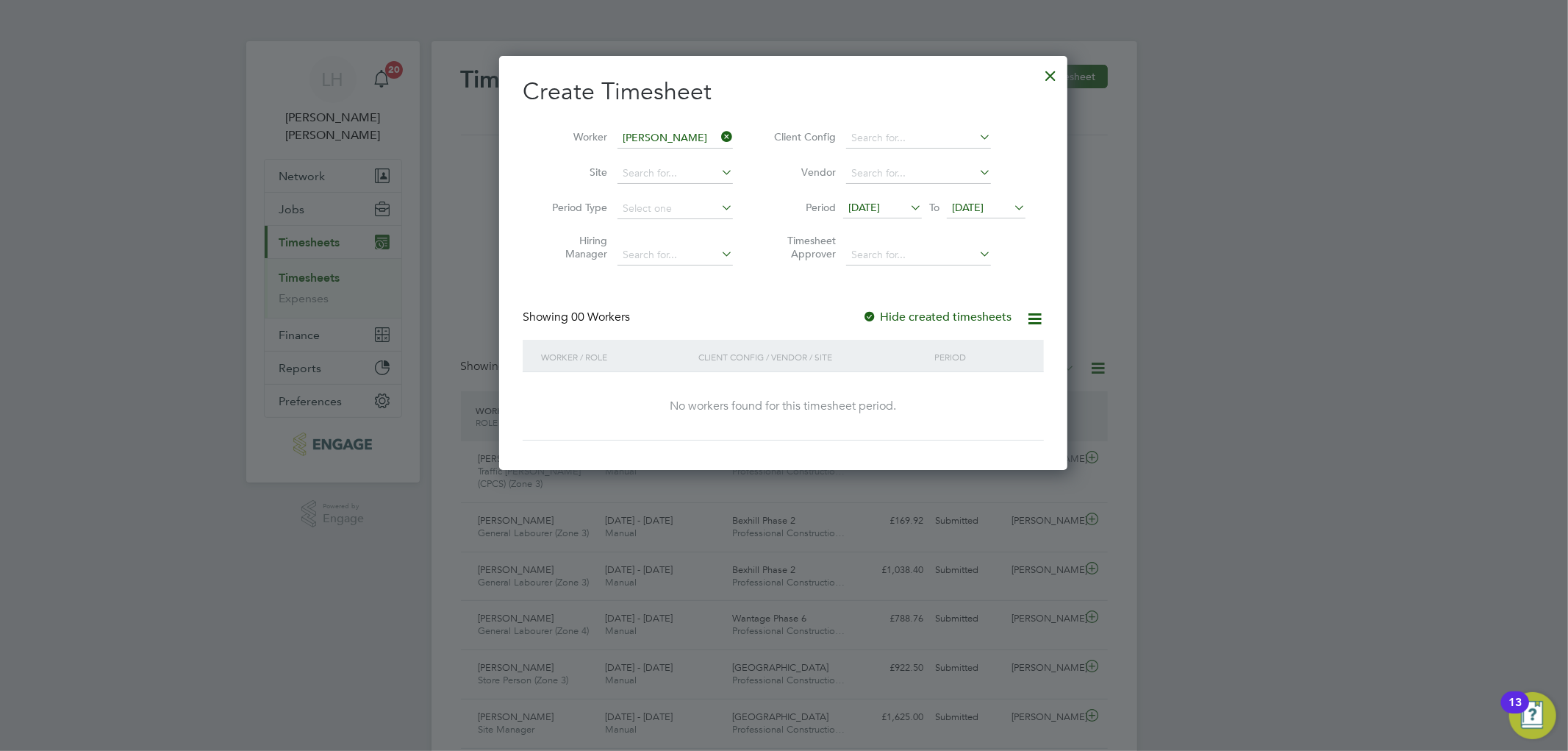
click at [1045, 79] on div at bounding box center [1050, 72] width 26 height 26
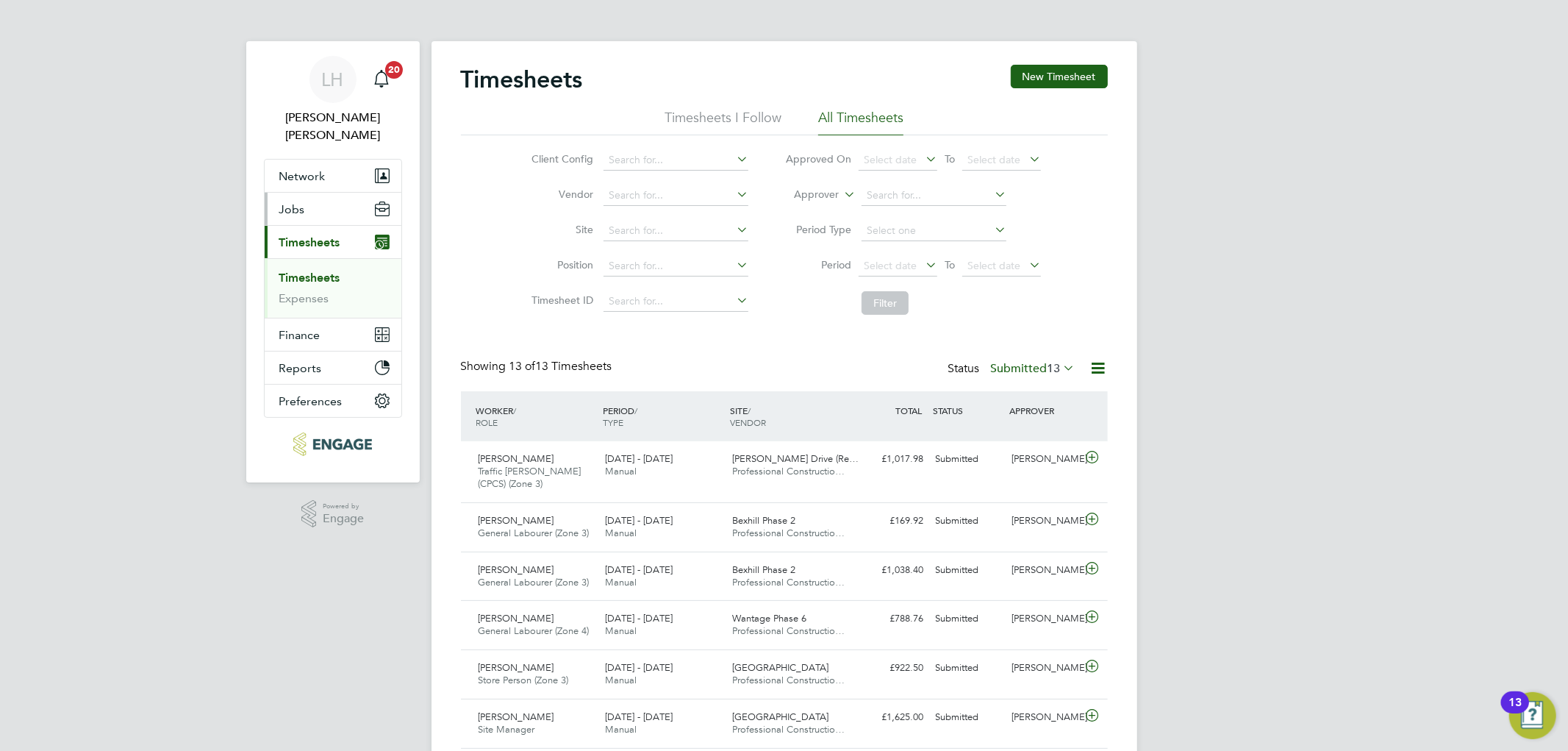
click at [299, 200] on button "Jobs" at bounding box center [333, 209] width 136 height 33
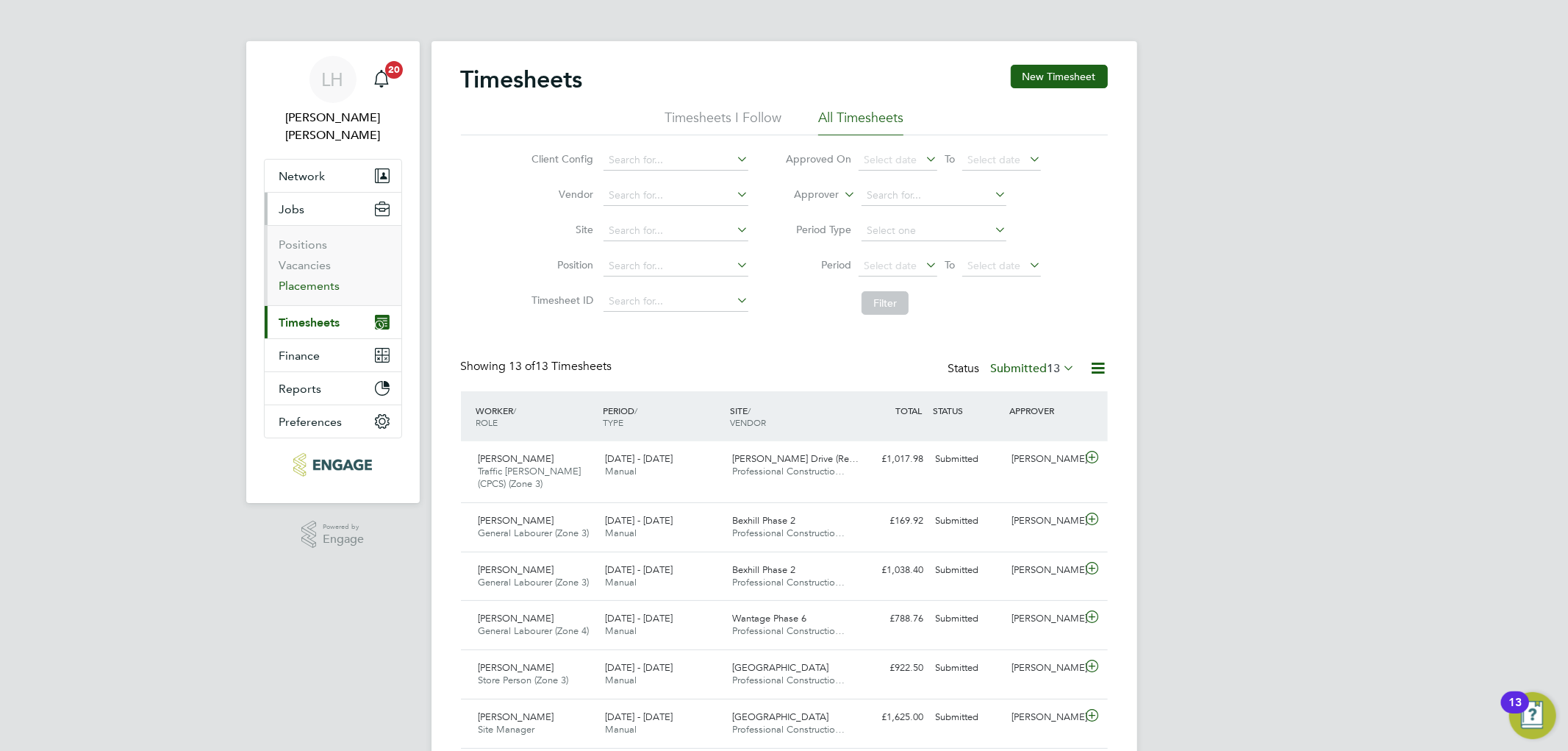
click at [304, 279] on link "Placements" at bounding box center [309, 286] width 61 height 14
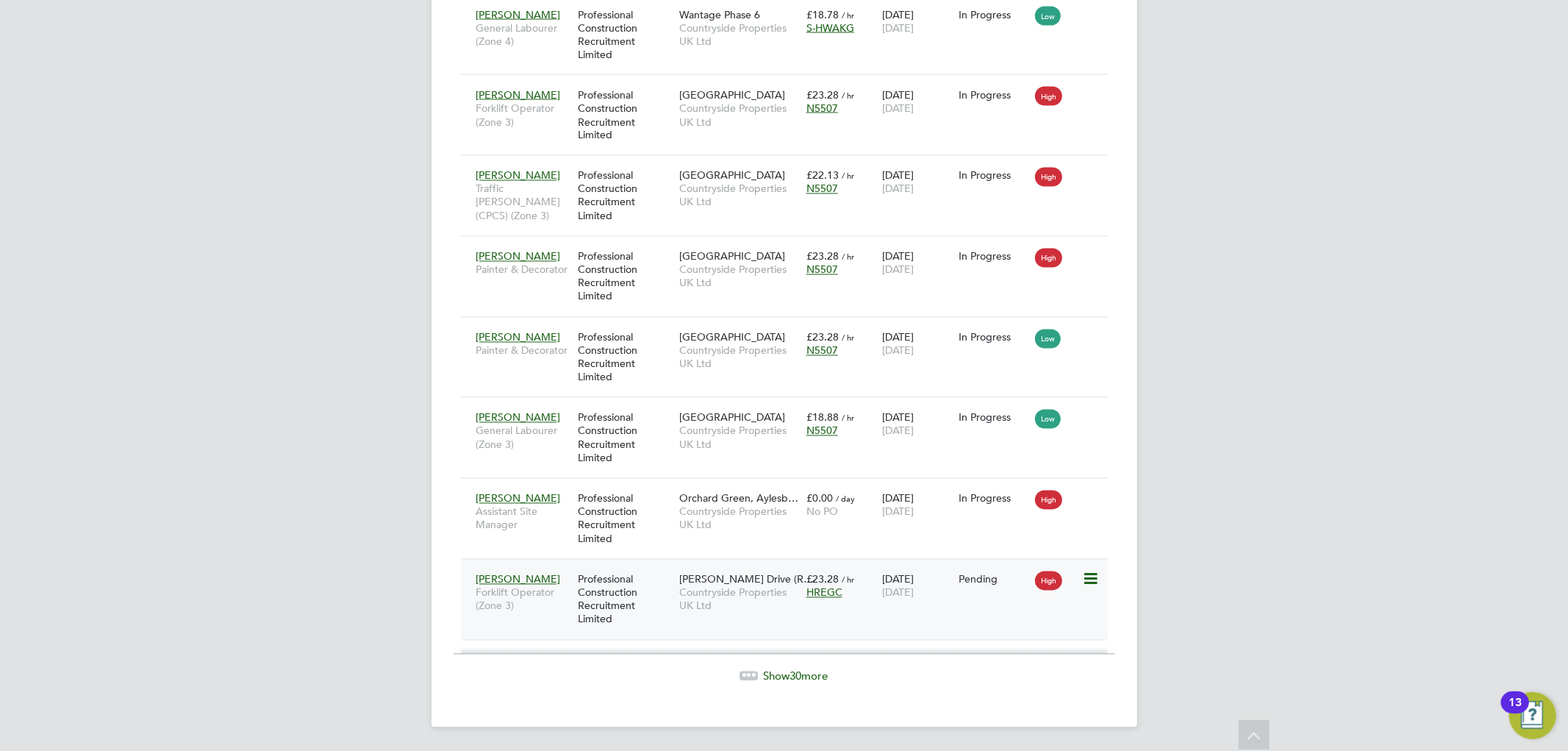
click at [1090, 572] on icon at bounding box center [1089, 579] width 15 height 18
click at [1015, 671] on li "Start" at bounding box center [1044, 671] width 105 height 20
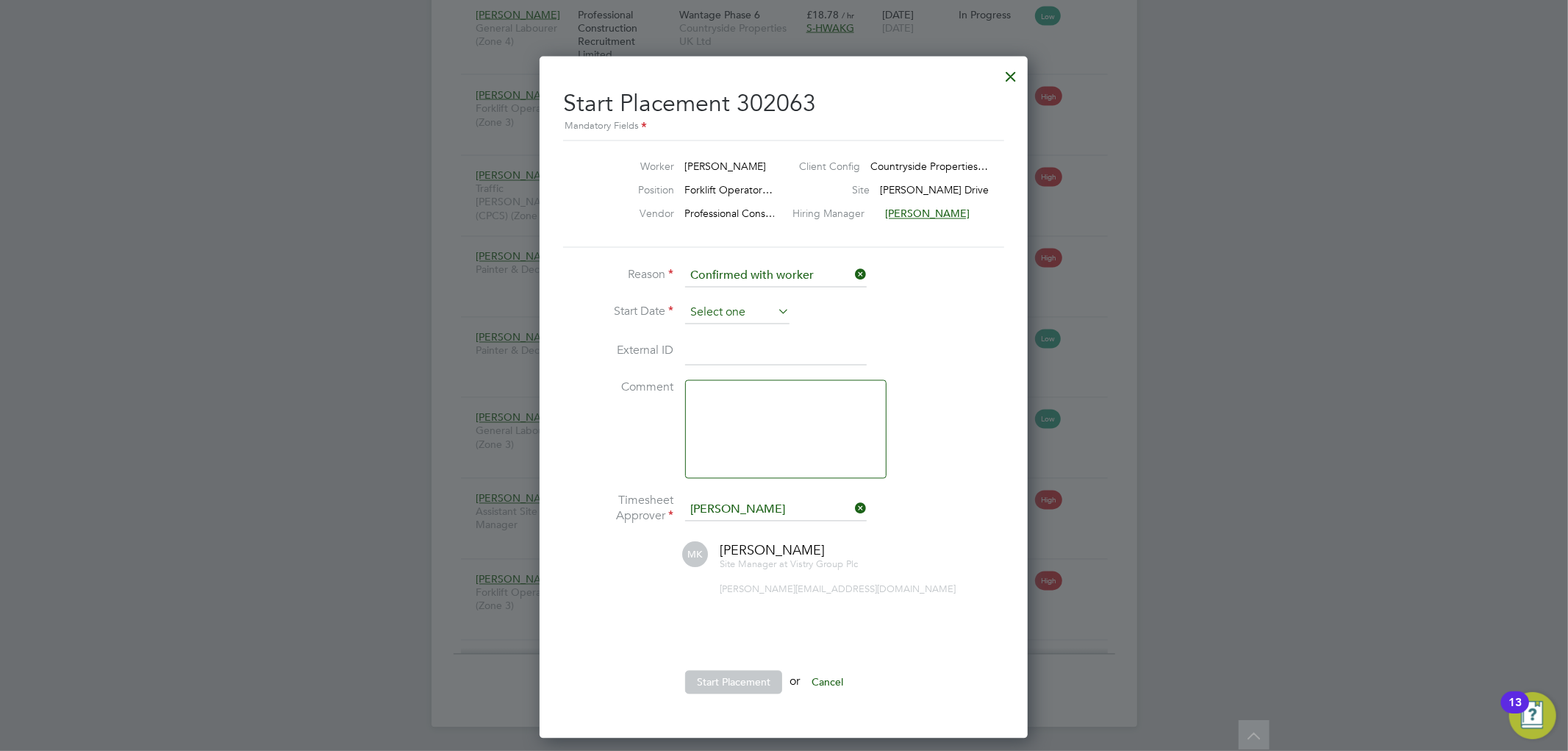
click at [725, 306] on input at bounding box center [737, 313] width 105 height 22
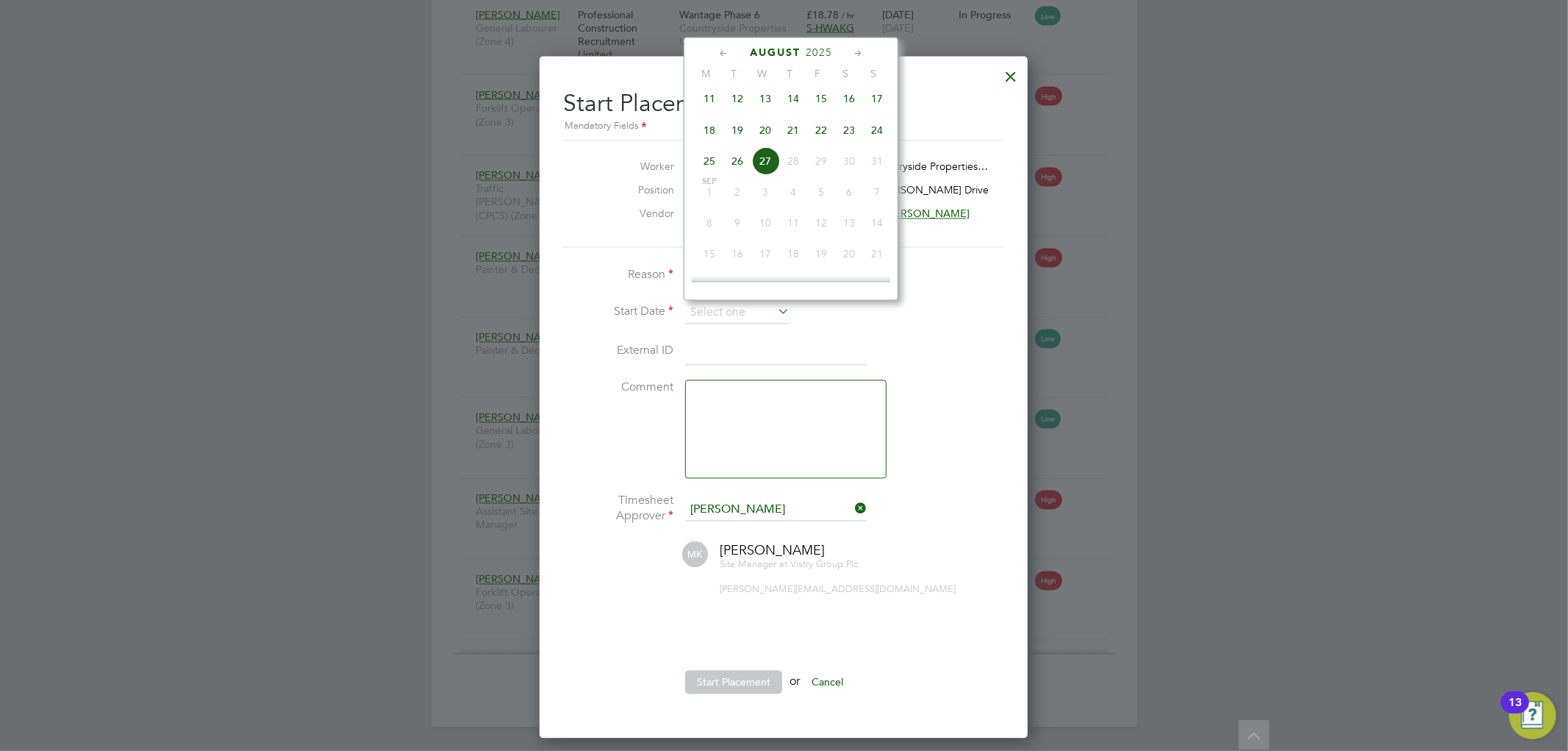
click at [763, 144] on span "20" at bounding box center [766, 130] width 28 height 28
type input "[DATE]"
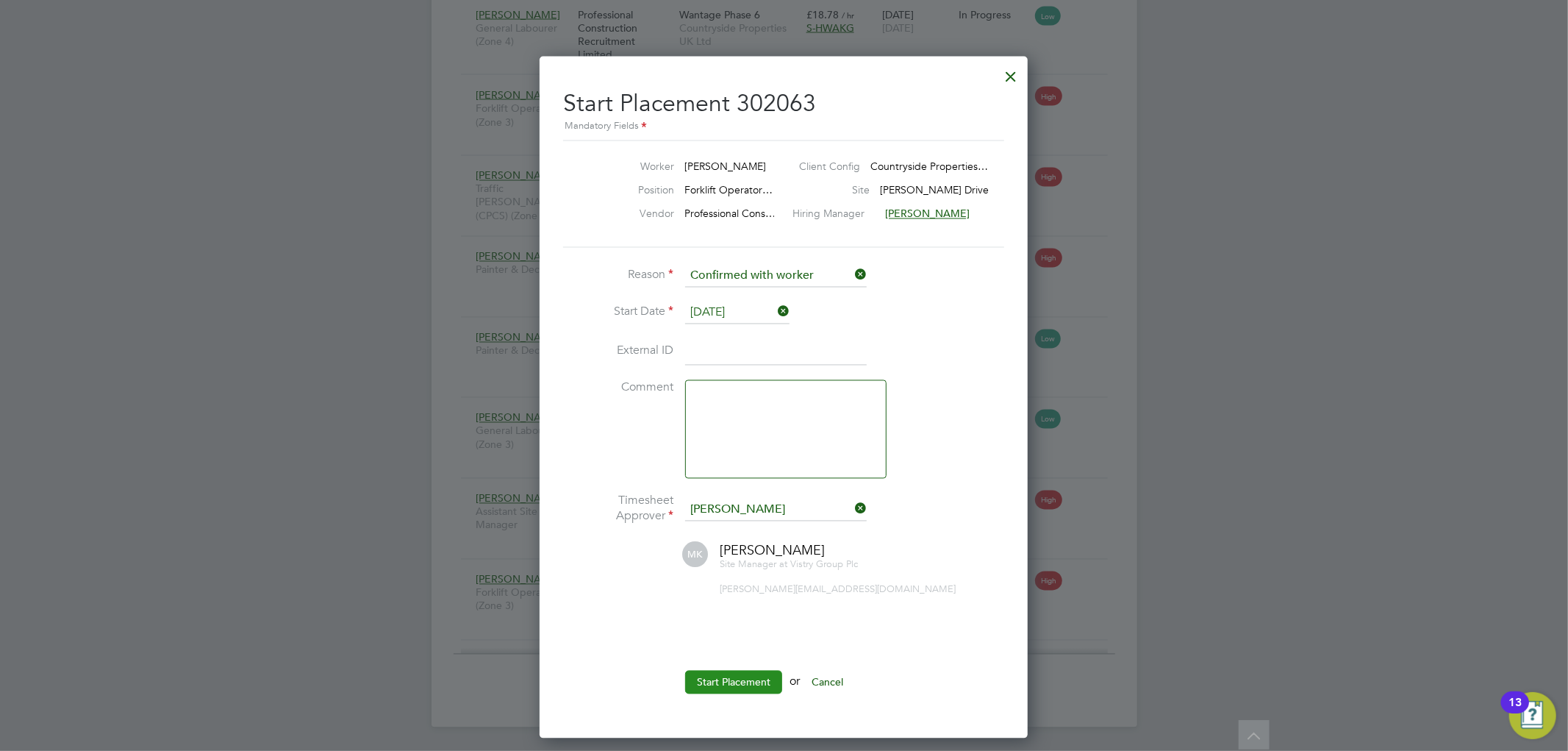
click at [719, 674] on button "Start Placement" at bounding box center [733, 682] width 97 height 24
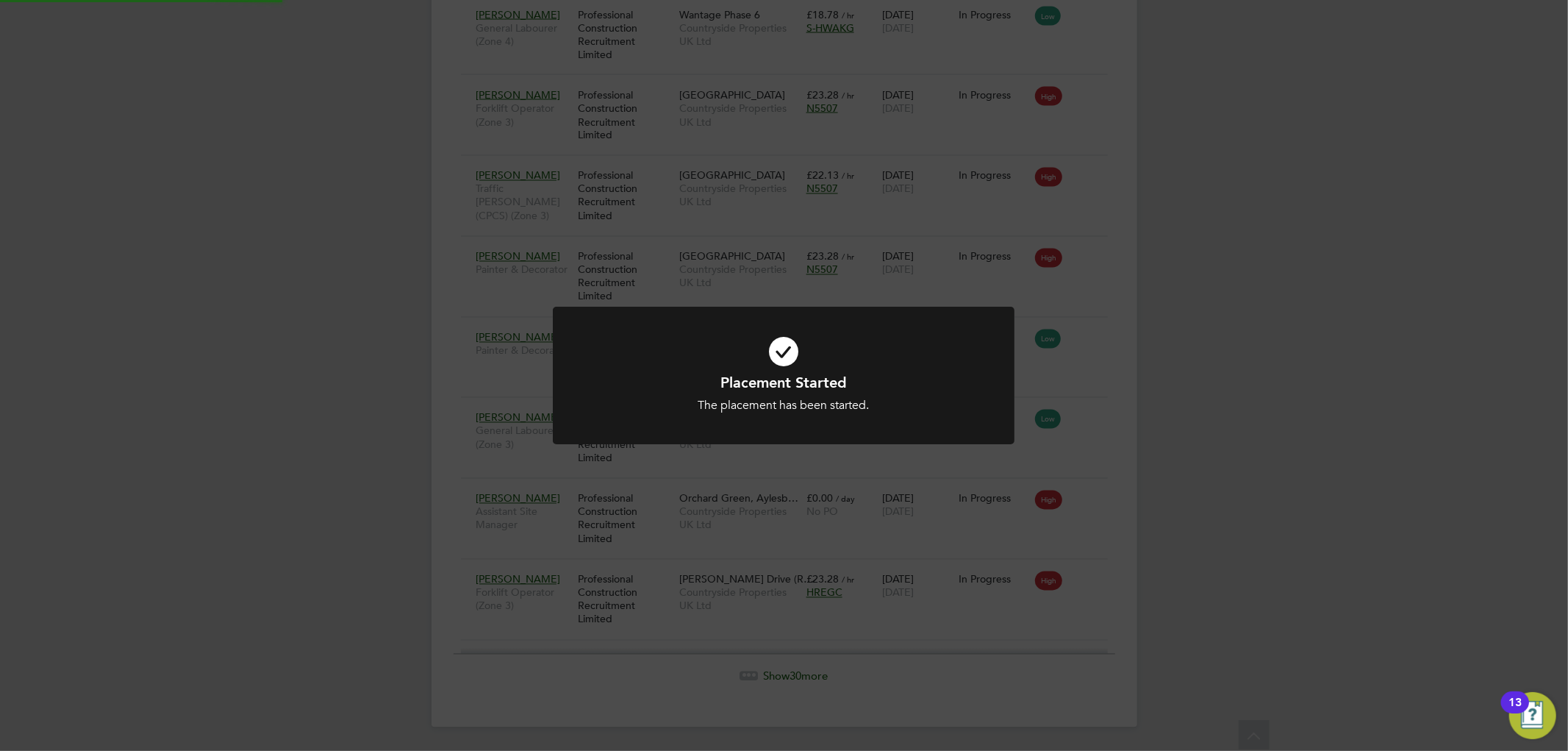
click at [988, 497] on div "Placement Started The placement has been started. Cancel Okay" at bounding box center [784, 375] width 1568 height 751
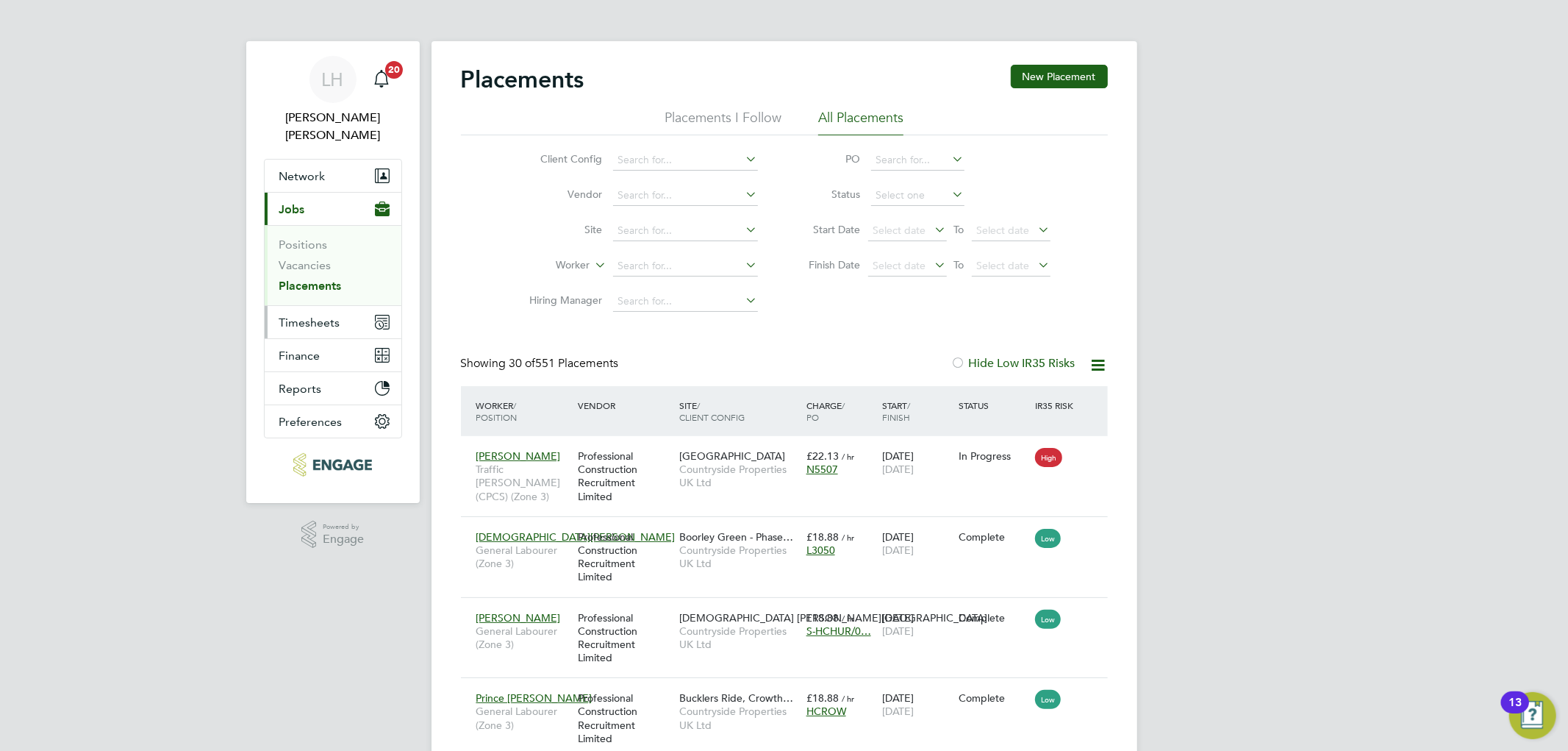
click at [319, 315] on span "Timesheets" at bounding box center [309, 322] width 61 height 14
click at [297, 315] on span "Timesheets" at bounding box center [309, 322] width 61 height 14
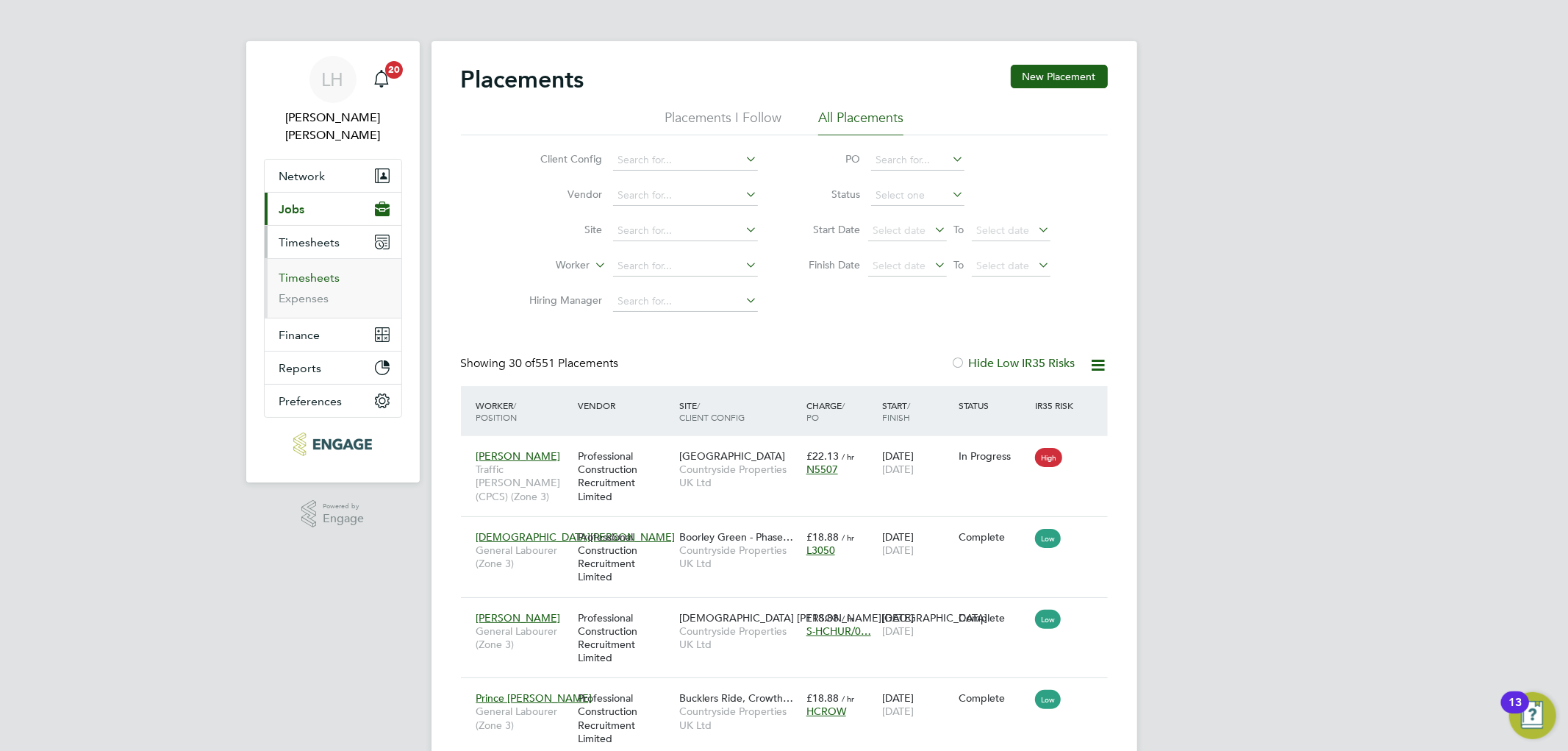
click at [297, 270] on link "Timesheets" at bounding box center [309, 277] width 61 height 14
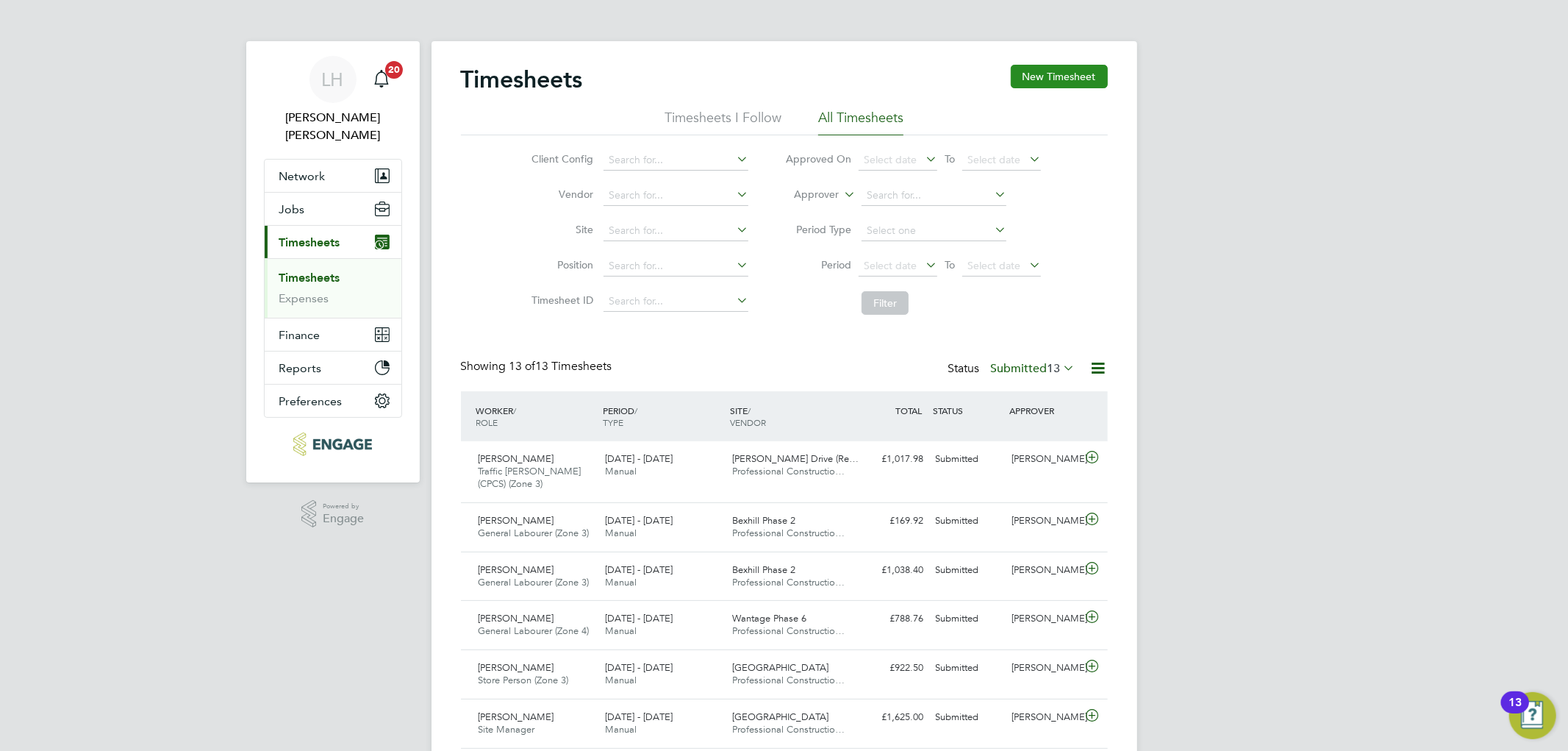
click at [1053, 67] on button "New Timesheet" at bounding box center [1059, 76] width 97 height 24
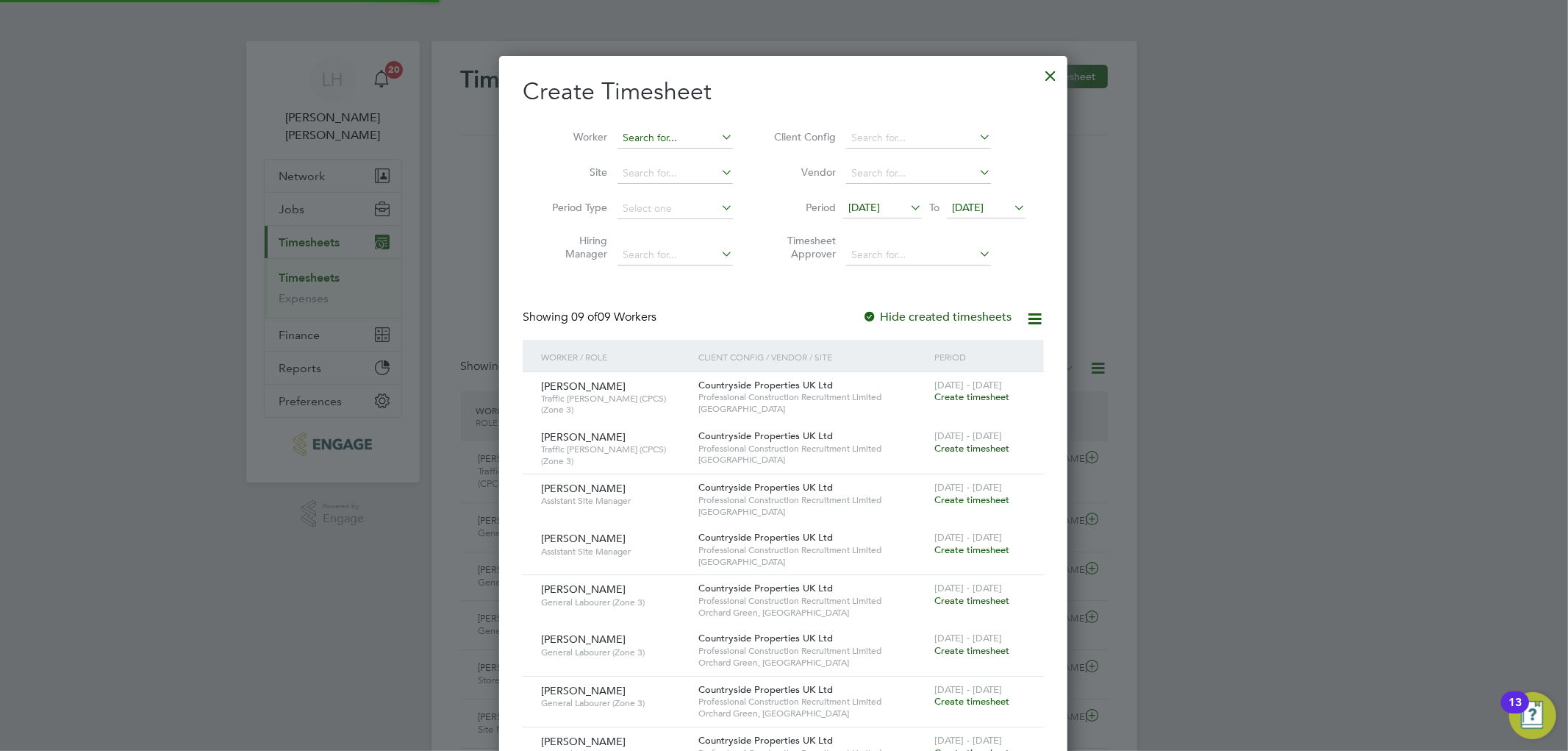
click at [645, 138] on input at bounding box center [675, 137] width 115 height 20
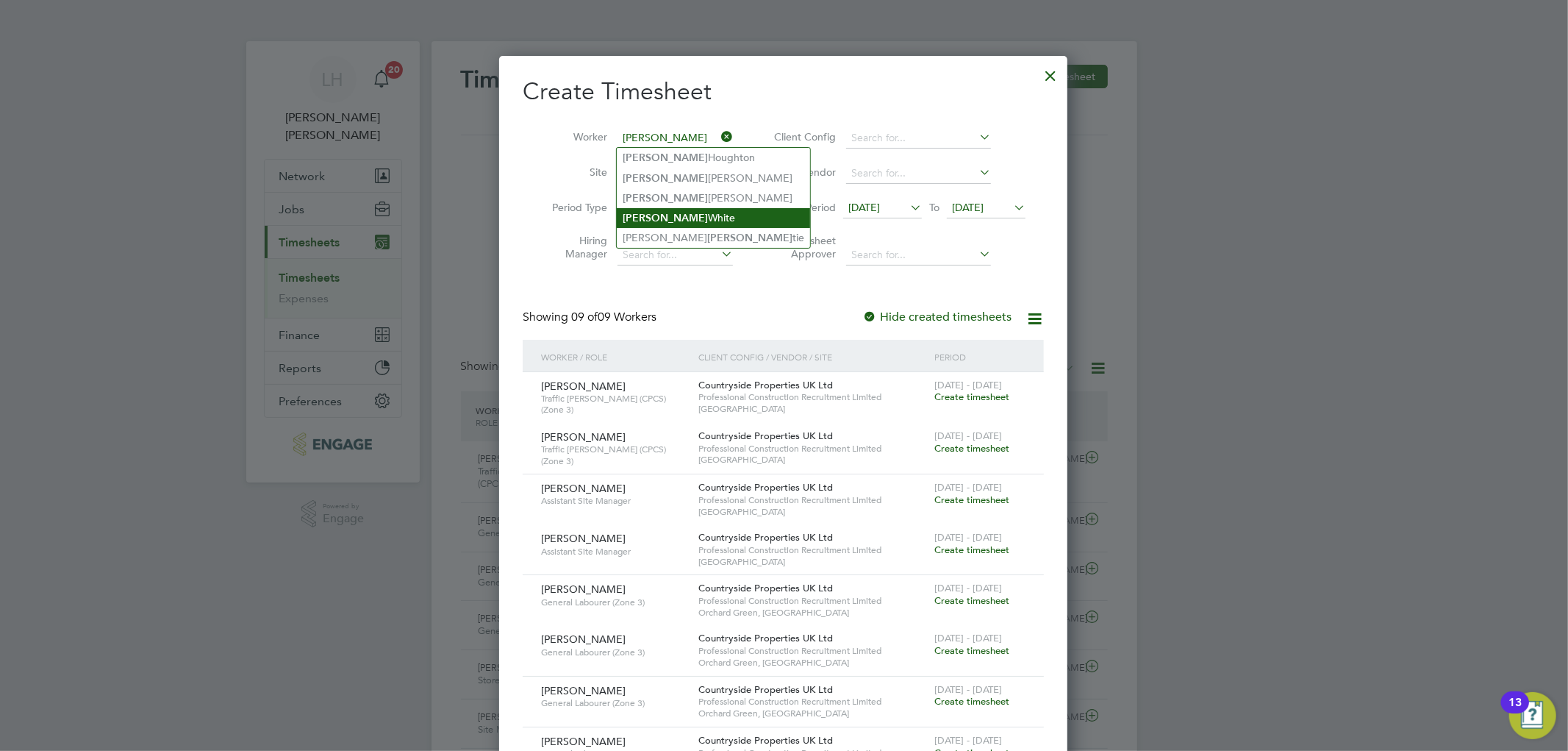
click at [651, 210] on li "[PERSON_NAME]" at bounding box center [714, 217] width 194 height 20
type input "[PERSON_NAME]"
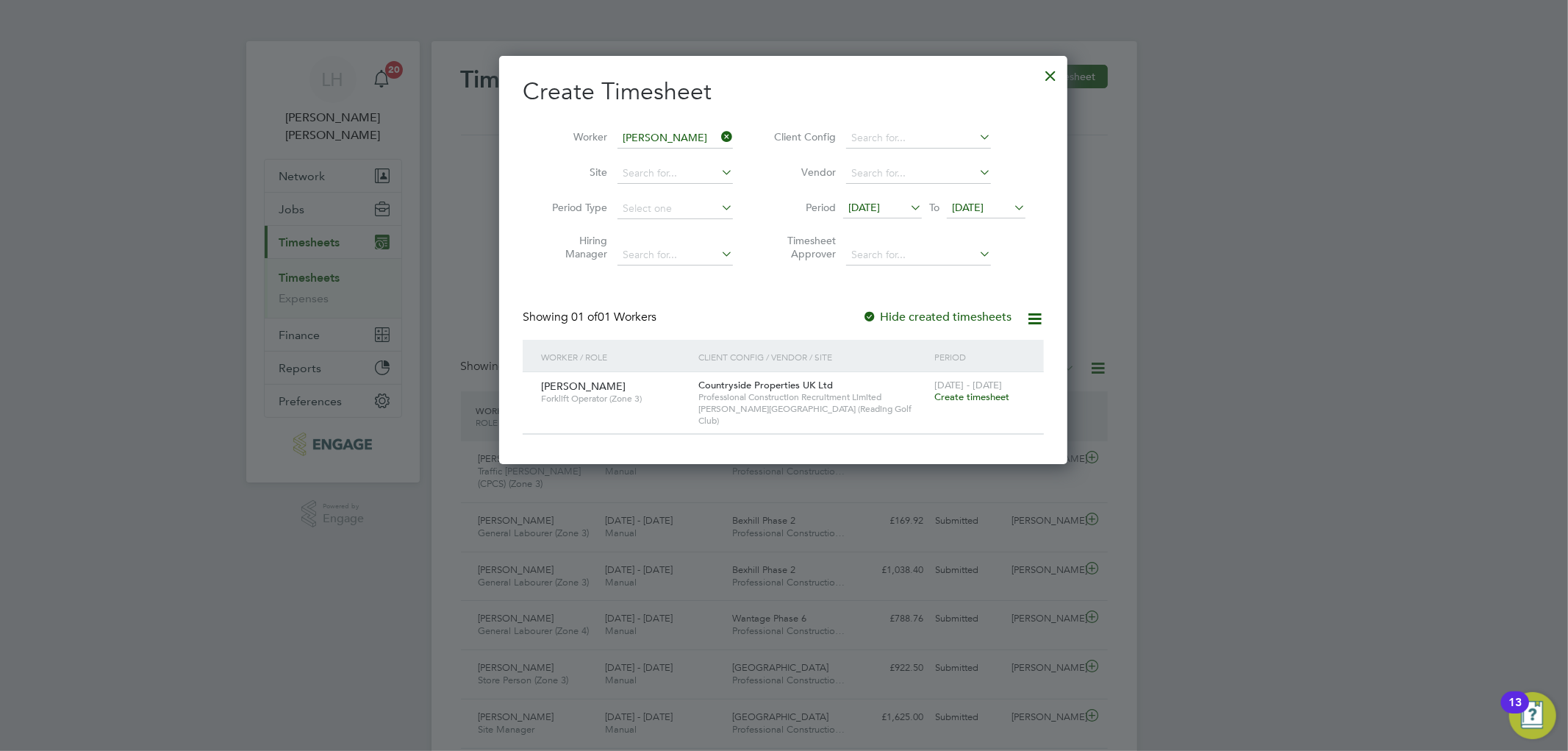
click at [983, 394] on span "Create timesheet" at bounding box center [972, 396] width 75 height 12
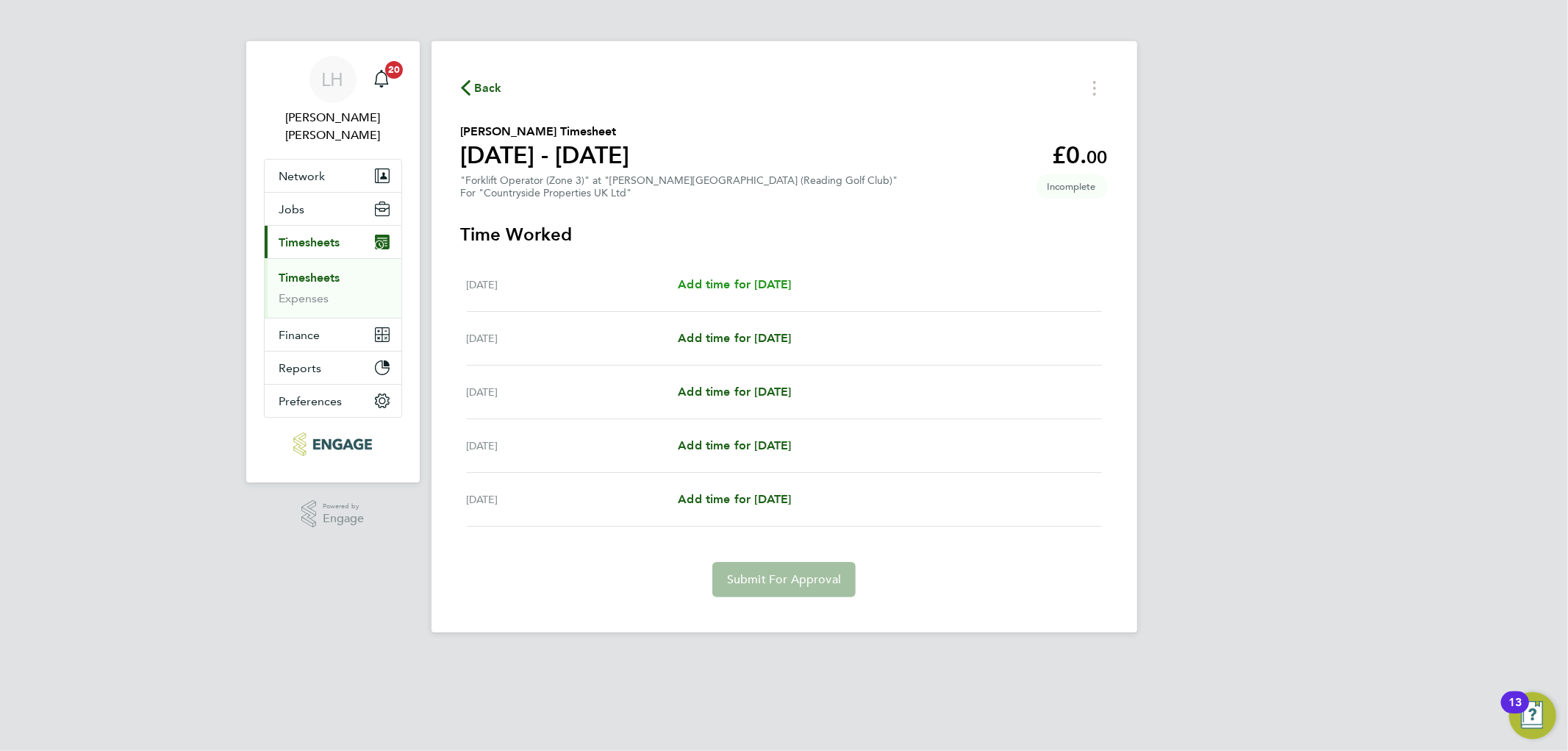
click at [762, 288] on span "Add time for [DATE]" at bounding box center [734, 284] width 114 height 14
select select "30"
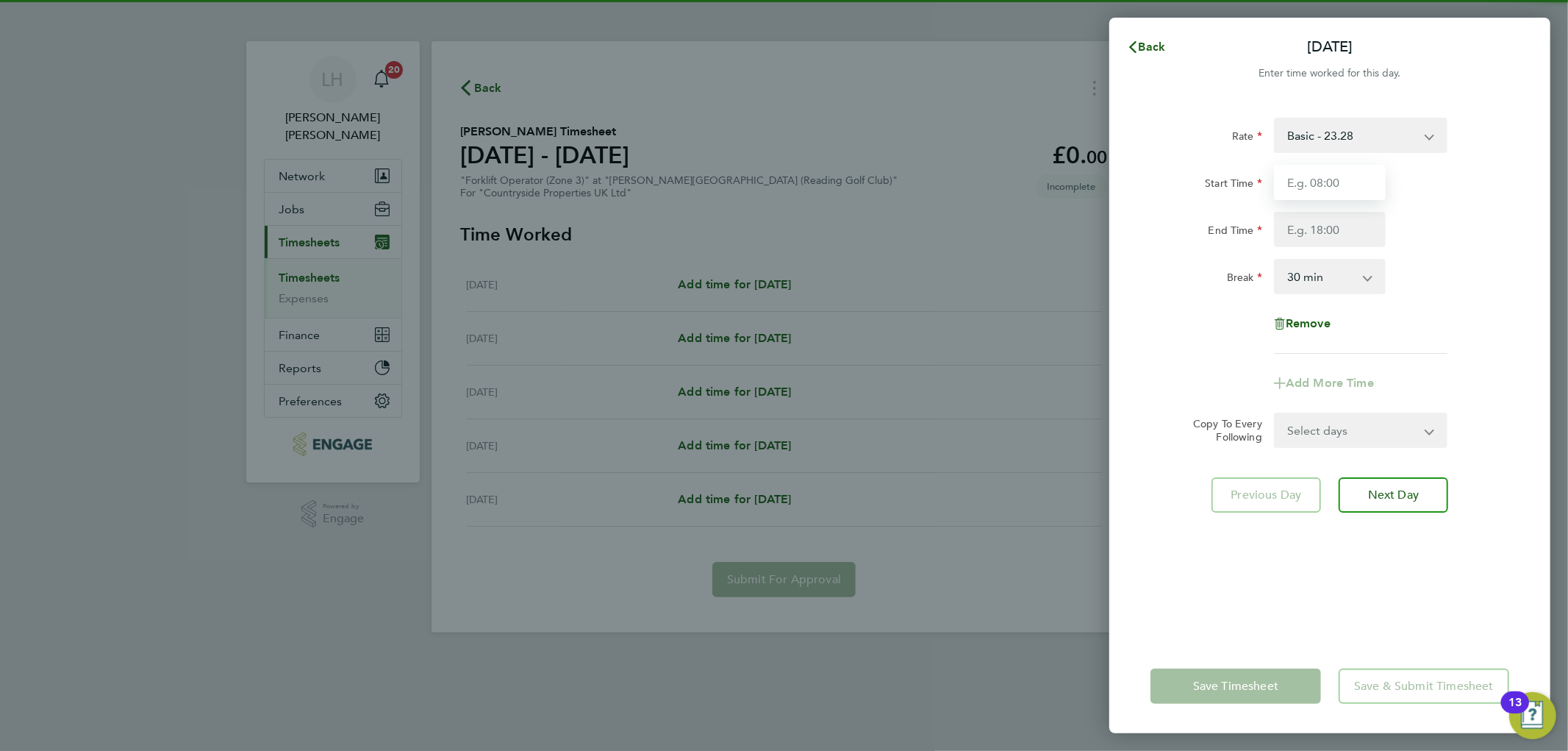
drag, startPoint x: 1321, startPoint y: 178, endPoint x: 1309, endPoint y: 182, distance: 12.6
click at [1321, 178] on input "Start Time" at bounding box center [1329, 182] width 112 height 35
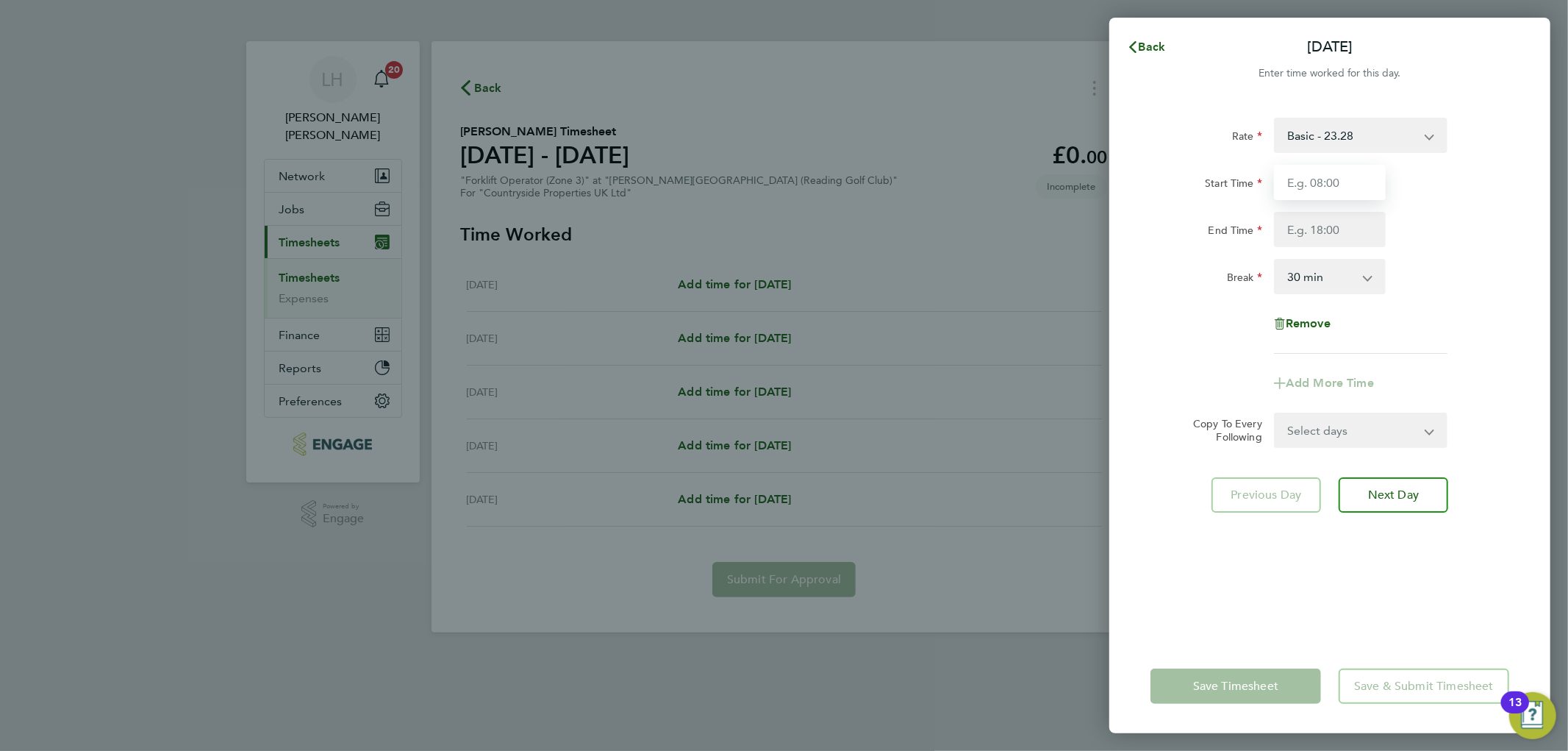
type input "07:30"
drag, startPoint x: 1317, startPoint y: 237, endPoint x: 1295, endPoint y: 250, distance: 25.6
click at [1317, 237] on input "End Time" at bounding box center [1329, 230] width 112 height 35
type input "17:00"
click at [1468, 268] on div "Break 0 min 15 min 30 min 45 min 60 min 75 min 90 min" at bounding box center [1329, 276] width 371 height 35
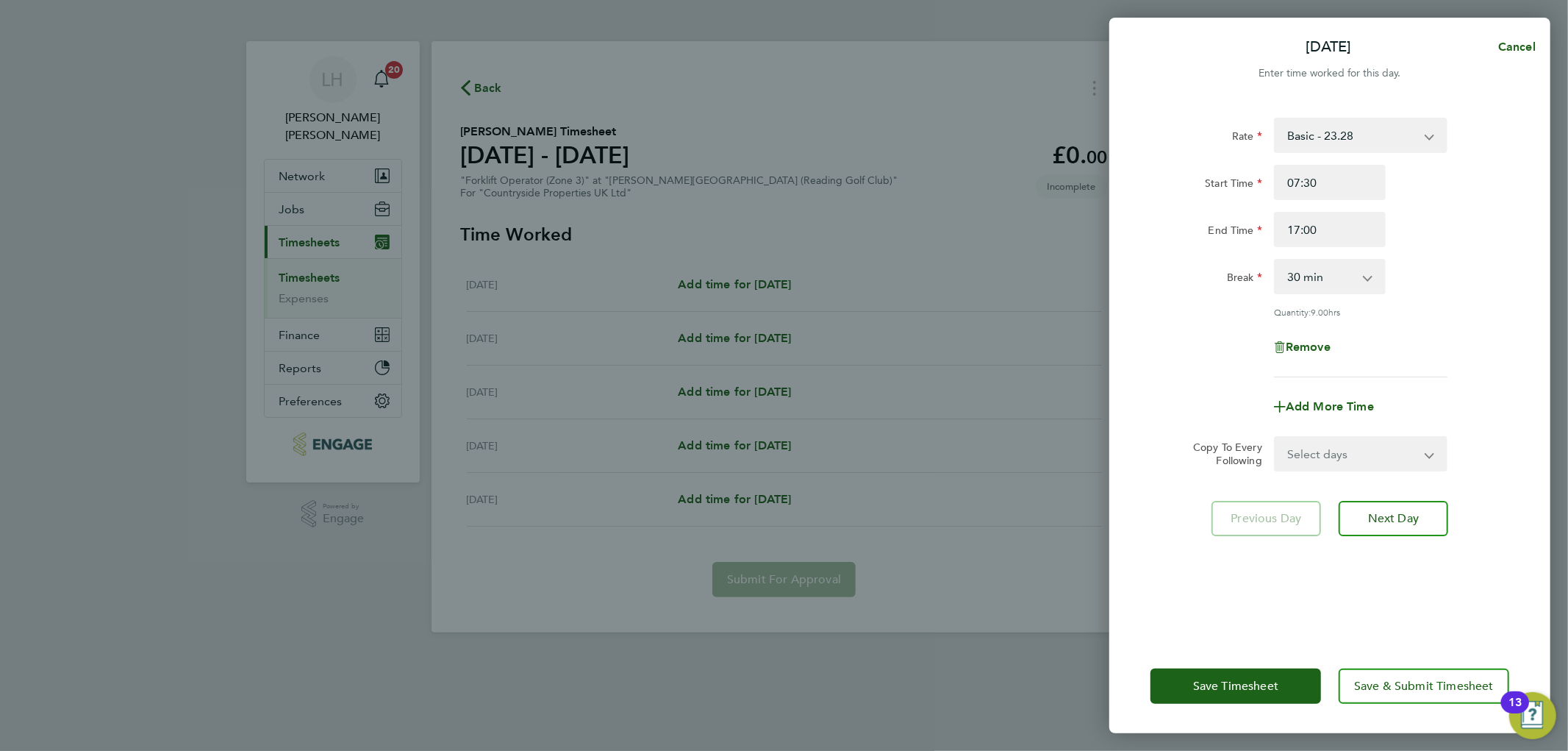
click at [1319, 454] on select "Select days Day Weekday (Mon-Fri) Weekend (Sat-Sun) [DATE] [DATE] [DATE] [DATE]" at bounding box center [1352, 453] width 154 height 33
select select "WEEKDAY"
click at [1276, 438] on select "Select days Day Weekday (Mon-Fri) Weekend (Sat-Sun) [DATE] [DATE] [DATE] [DATE]" at bounding box center [1352, 453] width 154 height 33
select select "[DATE]"
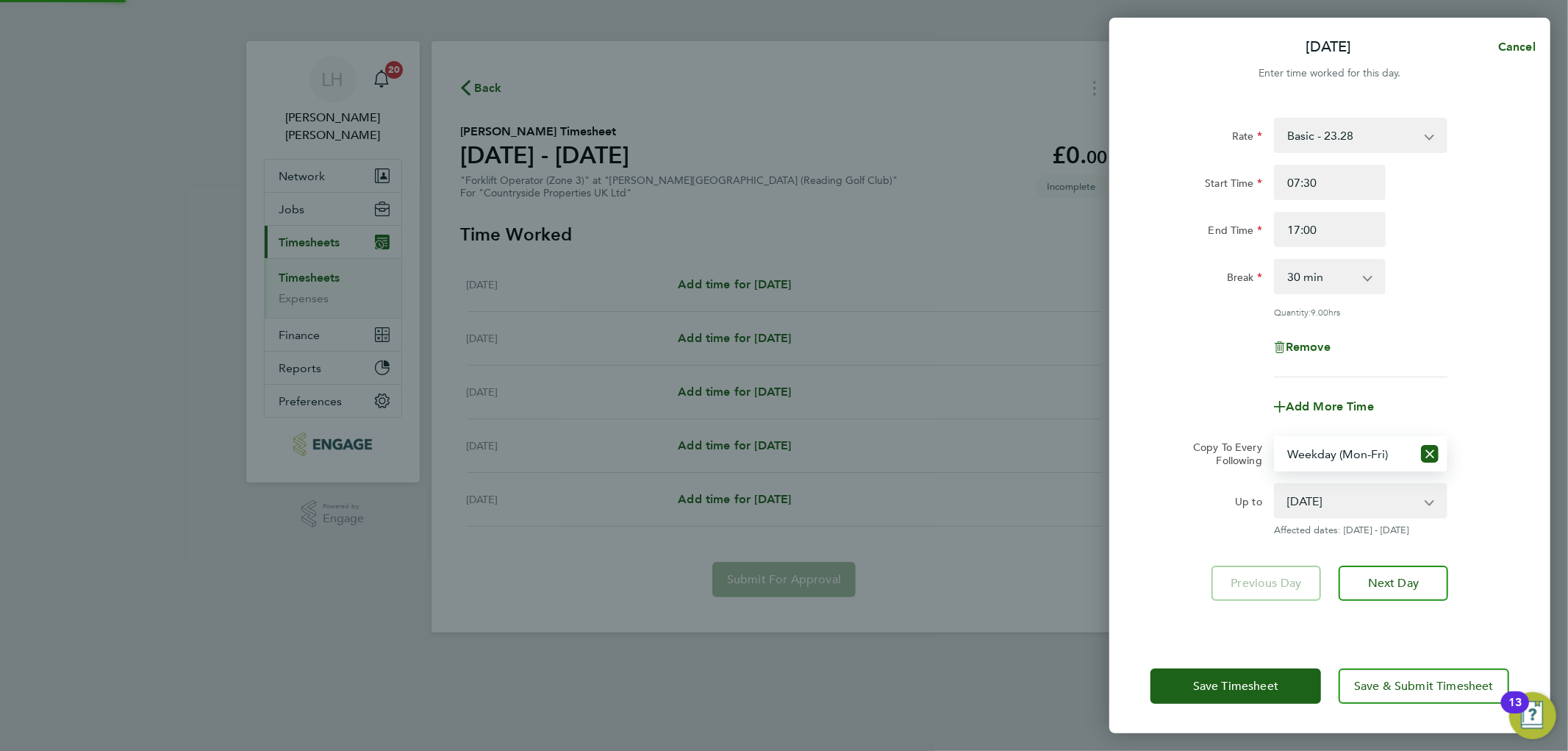
click at [1459, 364] on div "Rate Basic - 23.28 Start Time 07:30 End Time 17:00 Break 0 min 15 min 30 min 45…" at bounding box center [1330, 247] width 359 height 260
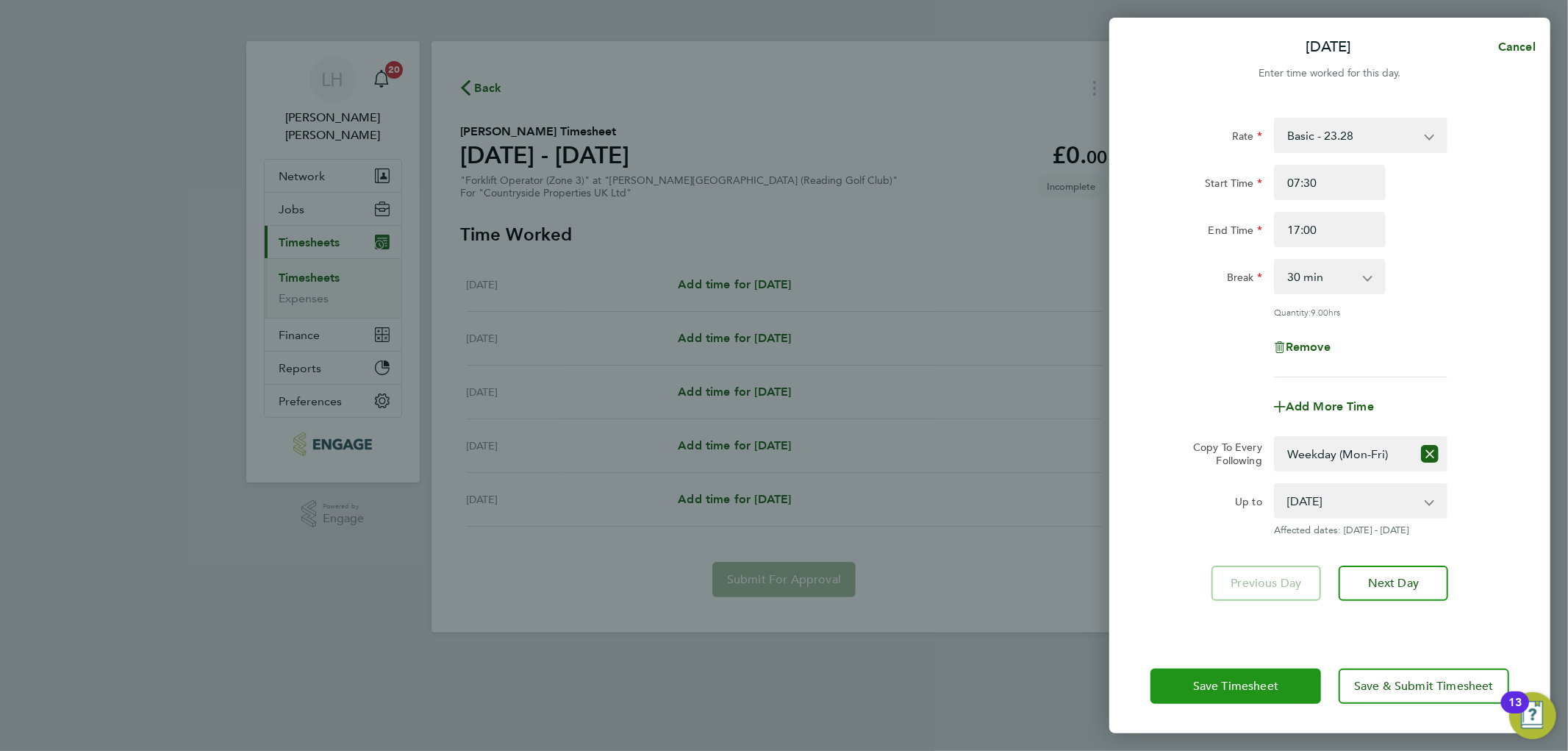
click at [1216, 688] on span "Save Timesheet" at bounding box center [1235, 686] width 85 height 15
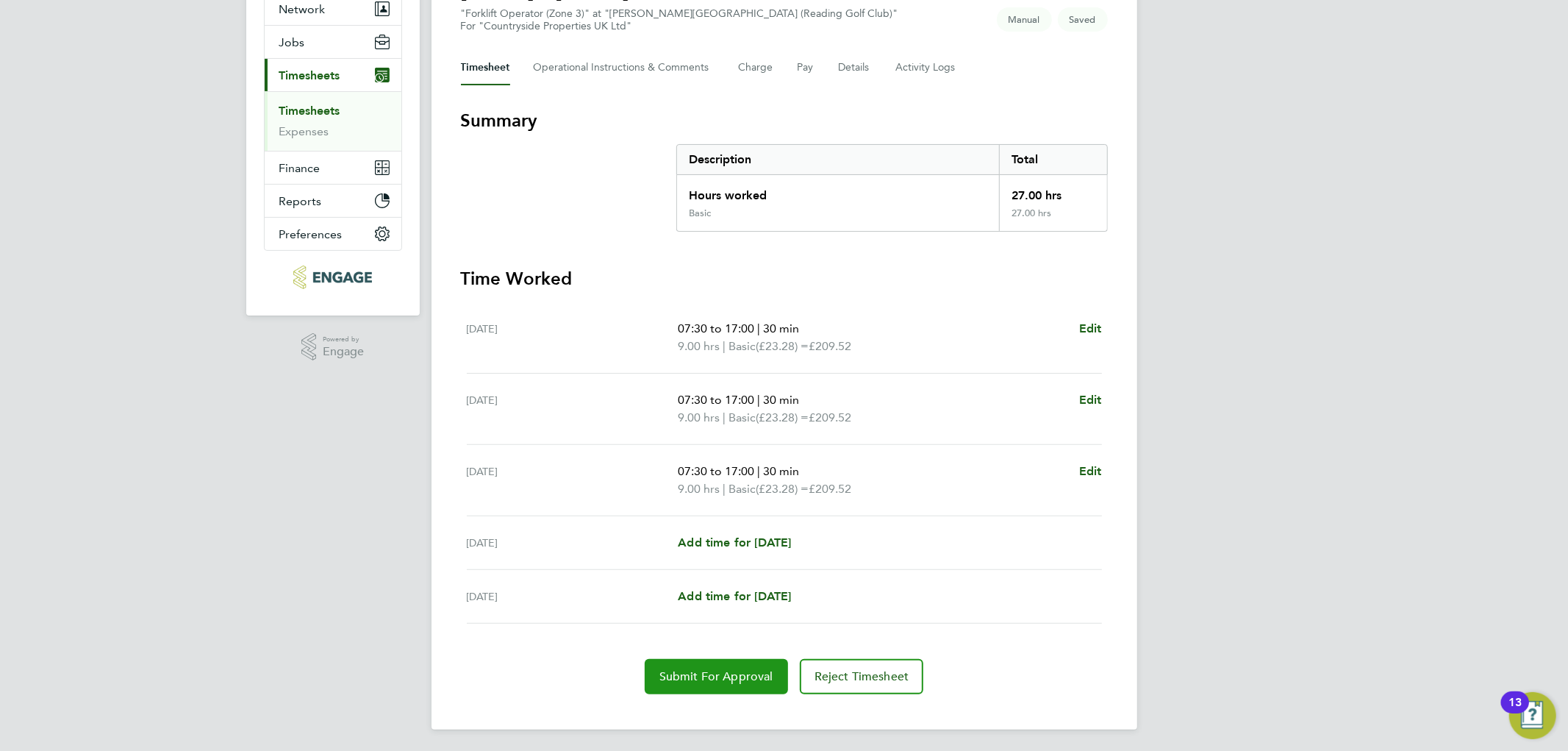
click at [678, 664] on button "Submit For Approval" at bounding box center [716, 676] width 144 height 35
click at [975, 278] on h3 "Time Worked" at bounding box center [784, 279] width 647 height 24
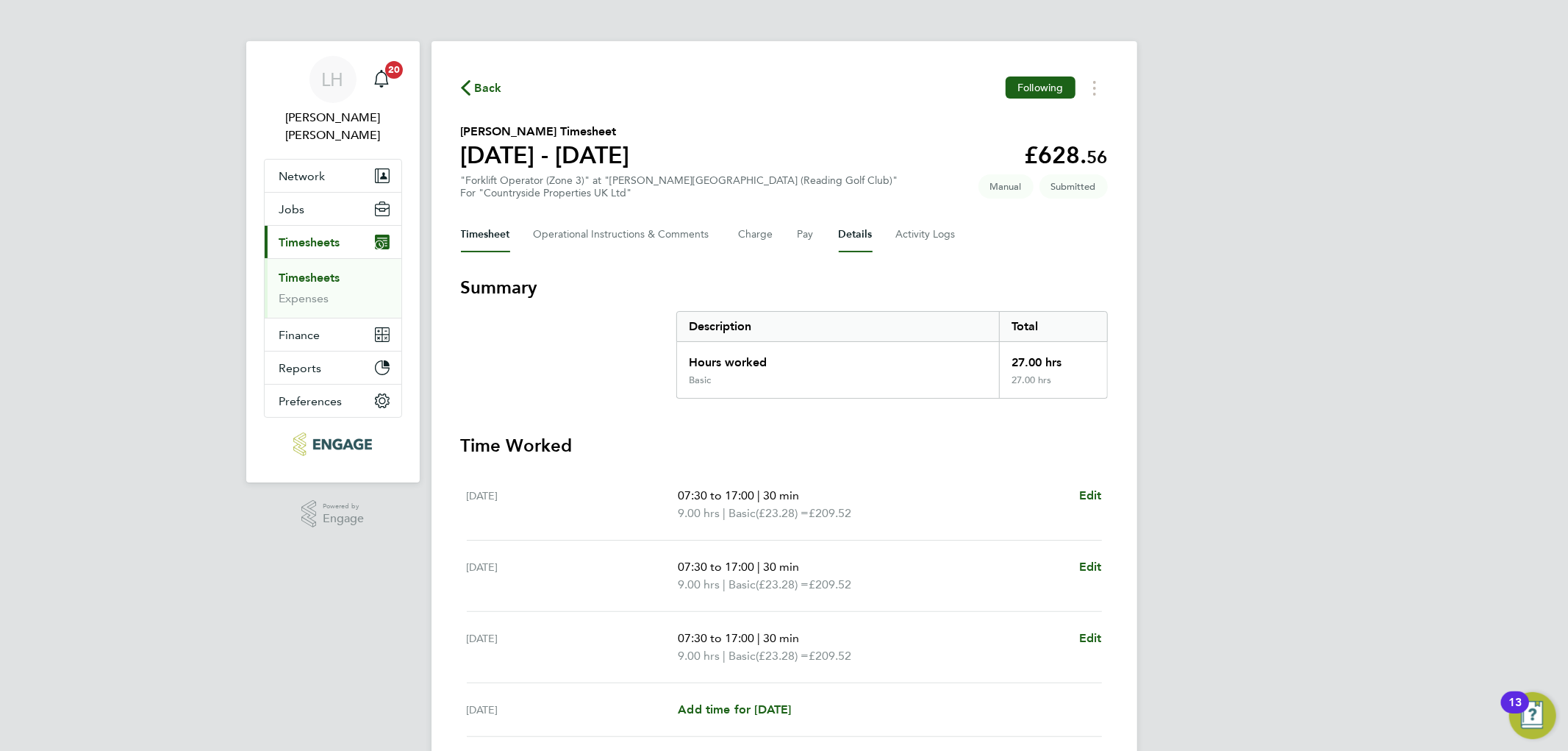
click at [854, 238] on button "Details" at bounding box center [856, 234] width 33 height 35
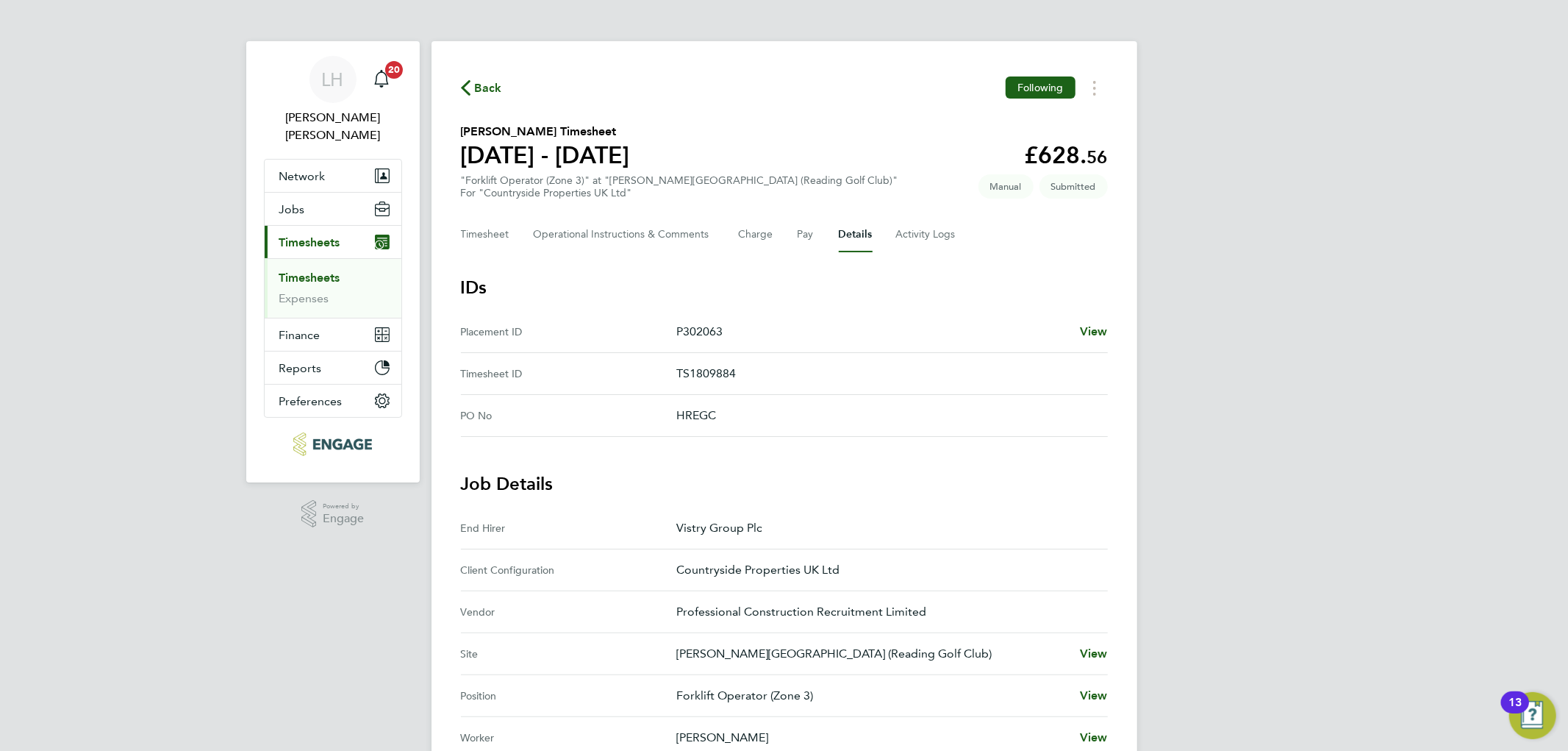
click at [1192, 285] on div "[PERSON_NAME] Notifications 20 Applications: Network Team Members Businesses Si…" at bounding box center [784, 583] width 1568 height 1167
